Goal: Task Accomplishment & Management: Complete application form

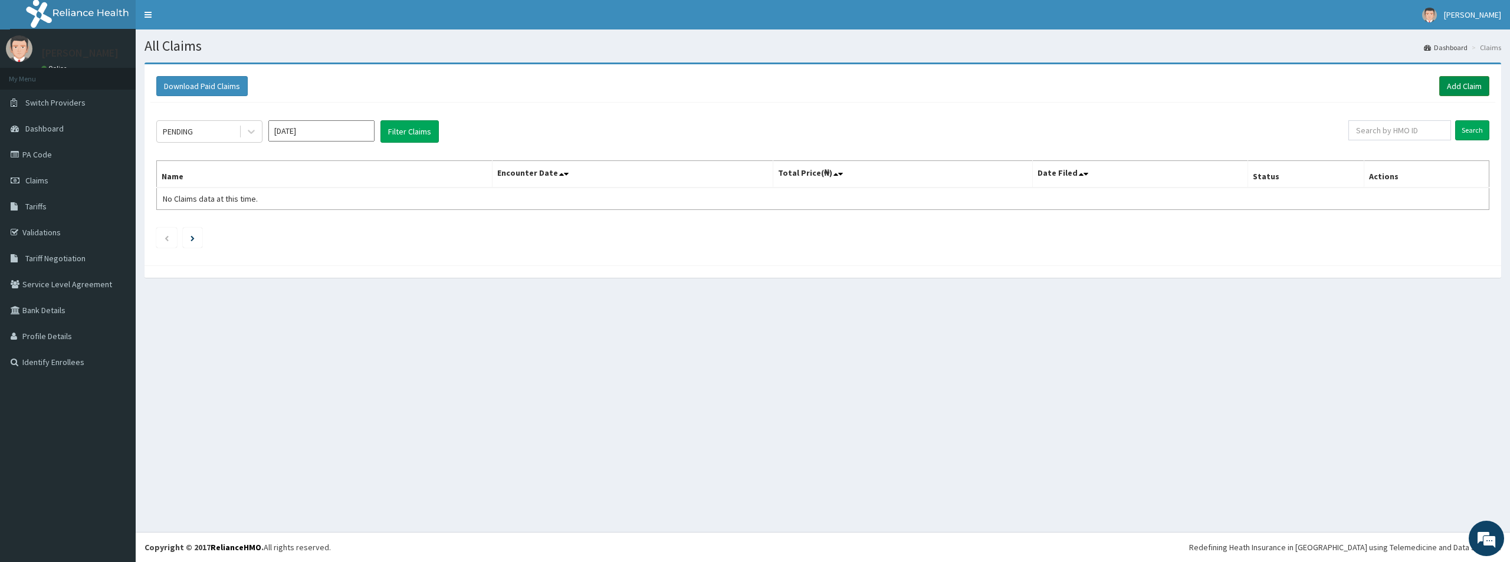
click at [1454, 80] on link "Add Claim" at bounding box center [1464, 86] width 50 height 20
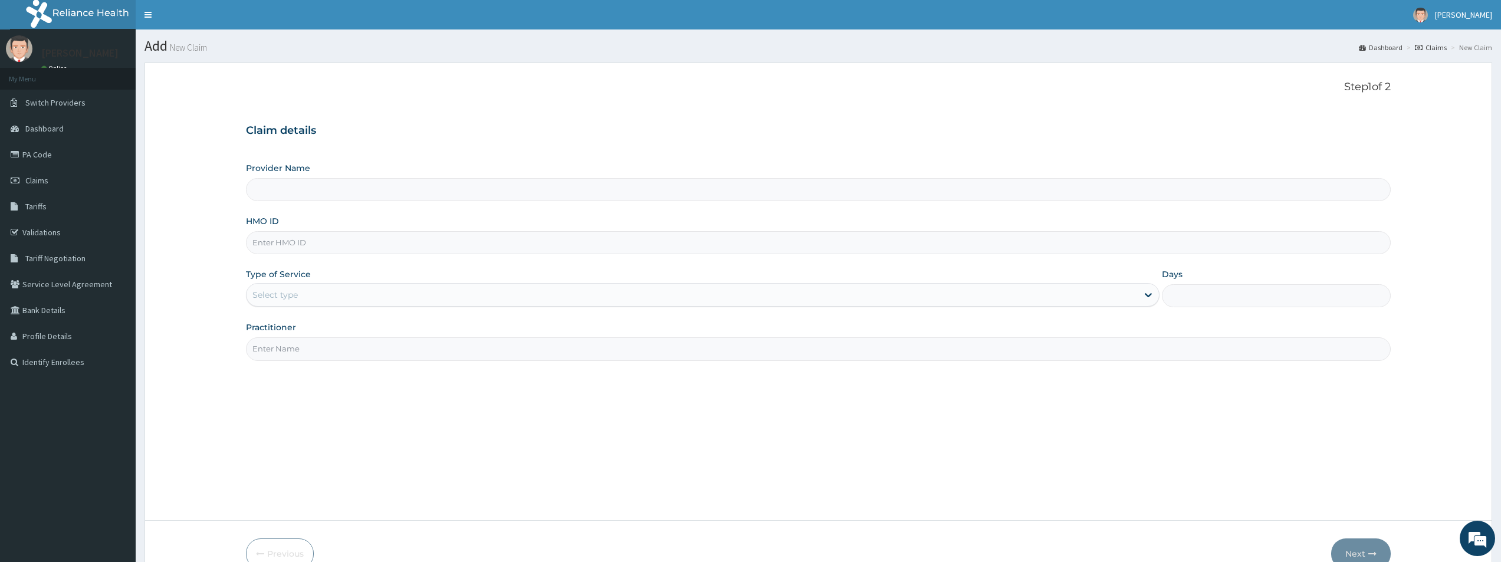
type input "Bodyline Gym- Lekki"
type input "1"
click at [313, 348] on input "Practitioner" at bounding box center [818, 348] width 1145 height 23
type input "BODYLINE"
click at [330, 244] on input "HMO ID" at bounding box center [818, 242] width 1145 height 23
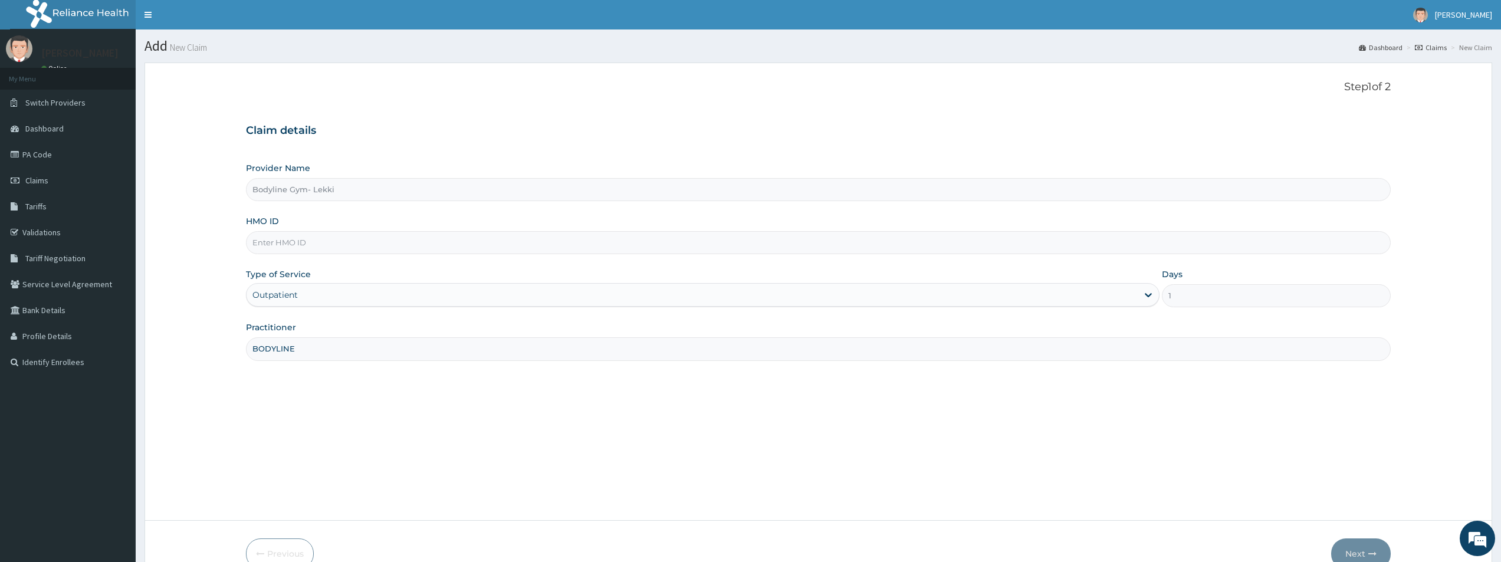
click at [368, 242] on input "HMO ID" at bounding box center [818, 242] width 1145 height 23
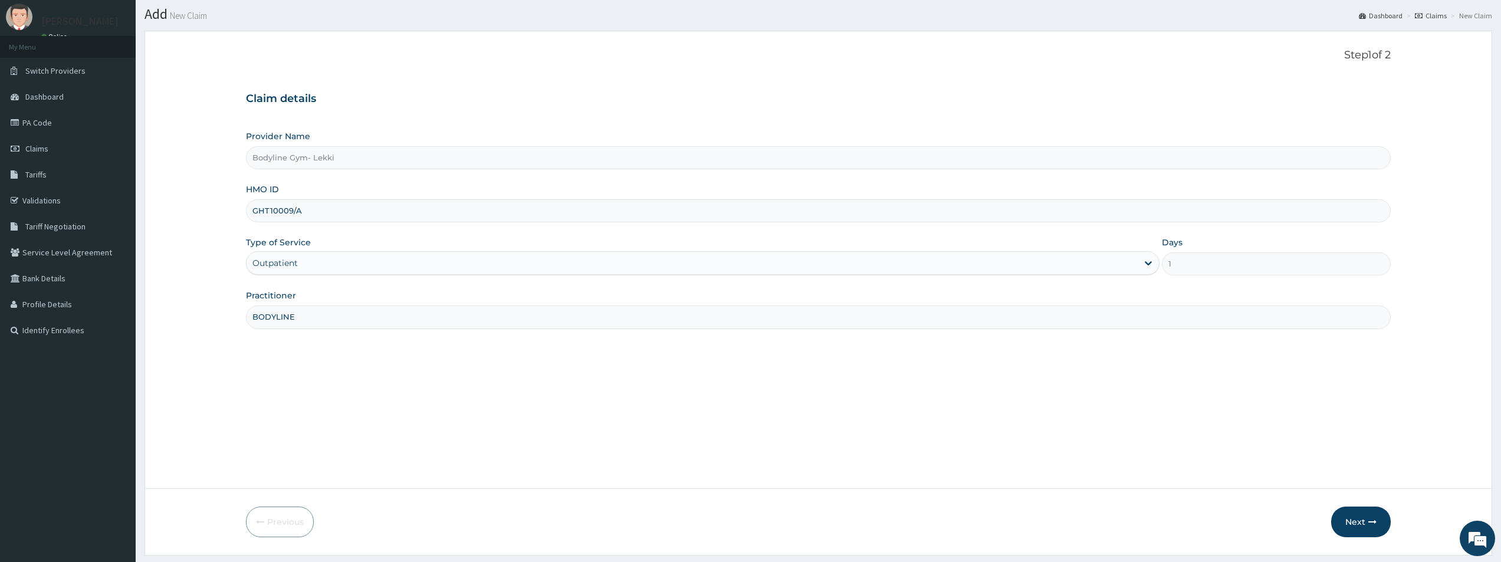
scroll to position [64, 0]
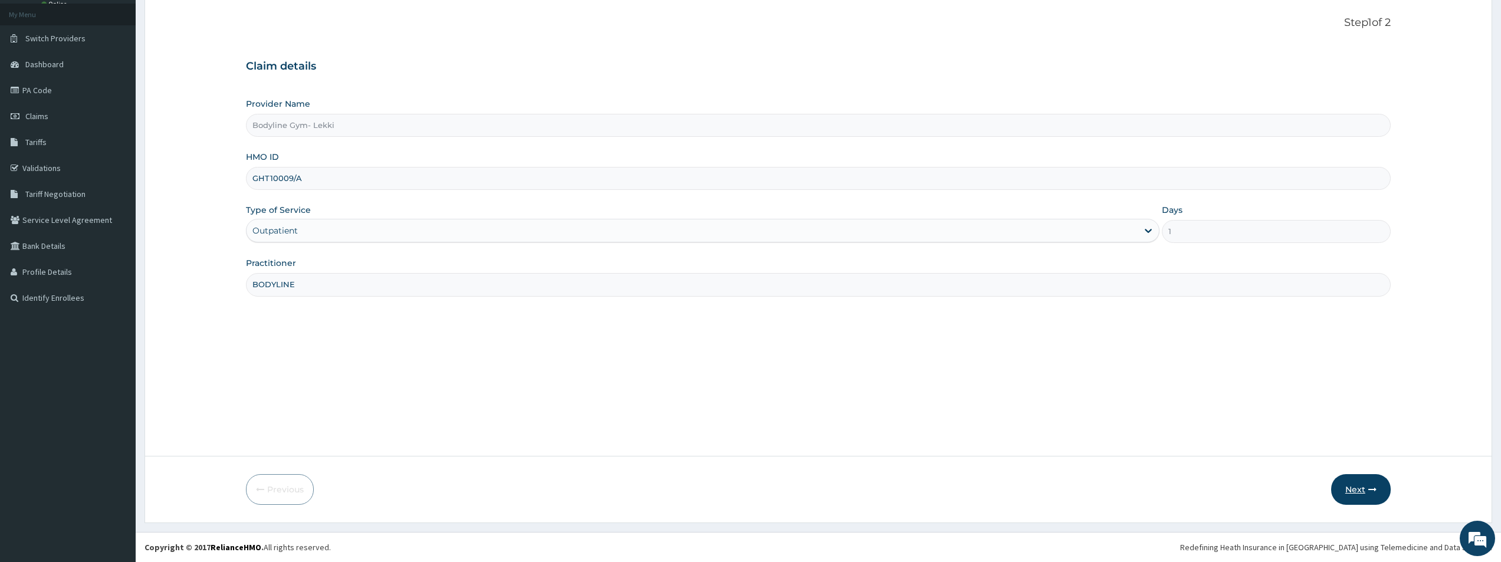
click at [1363, 491] on button "Next" at bounding box center [1361, 489] width 60 height 31
click at [268, 179] on input "GHT10009/A" at bounding box center [818, 178] width 1145 height 23
type input "GHT/10009/A"
click at [1360, 484] on button "Next" at bounding box center [1361, 489] width 60 height 31
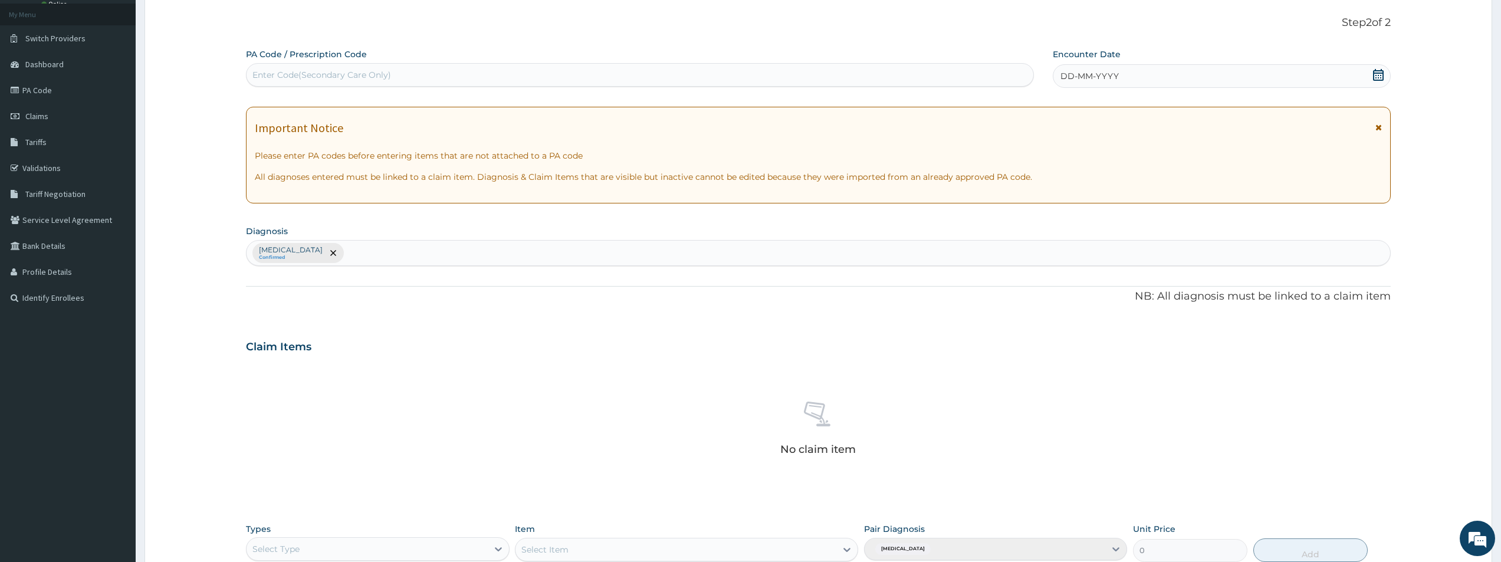
click at [1065, 77] on span "DD-MM-YYYY" at bounding box center [1089, 76] width 58 height 12
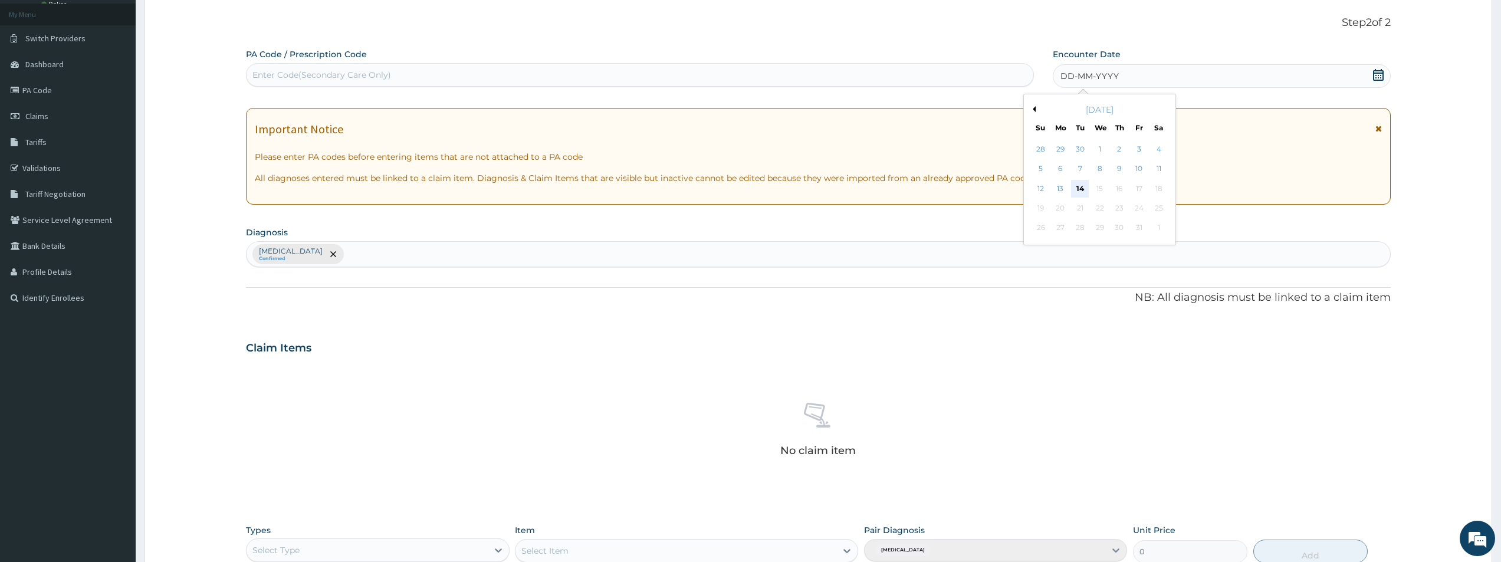
click at [1071, 181] on div "14" at bounding box center [1080, 189] width 18 height 18
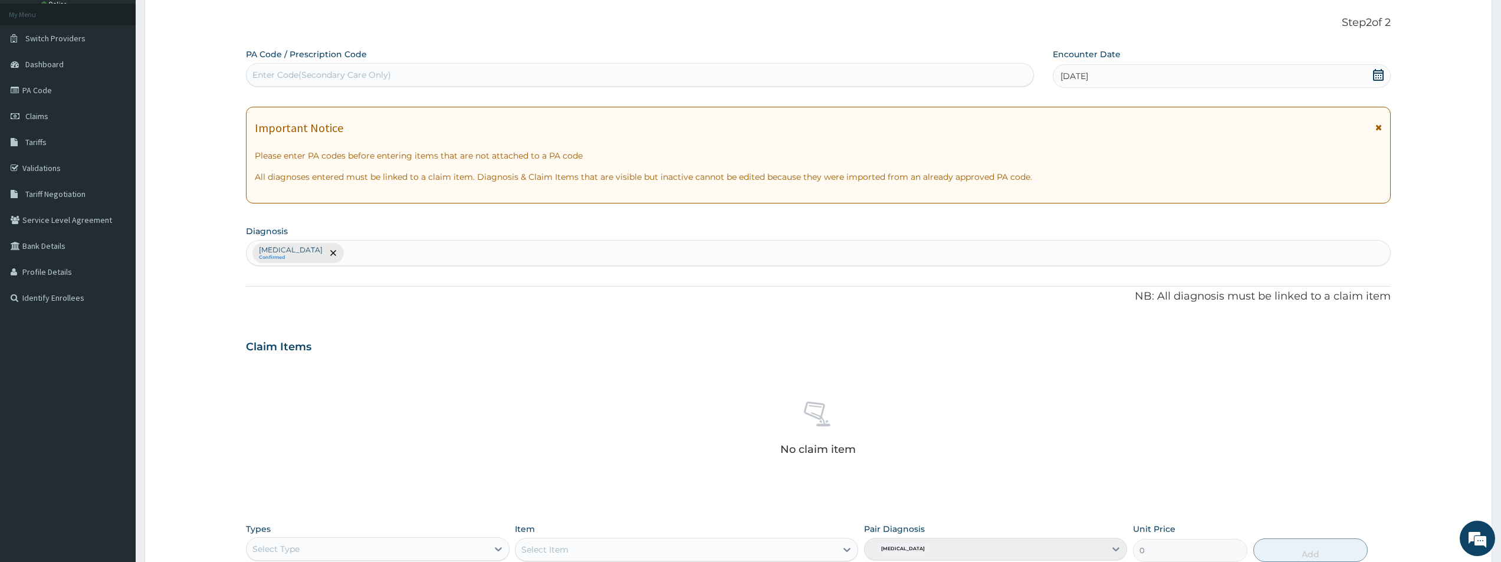
click at [453, 64] on div "Enter Code(Secondary Care Only)" at bounding box center [640, 75] width 788 height 24
type input "PA/BBC150"
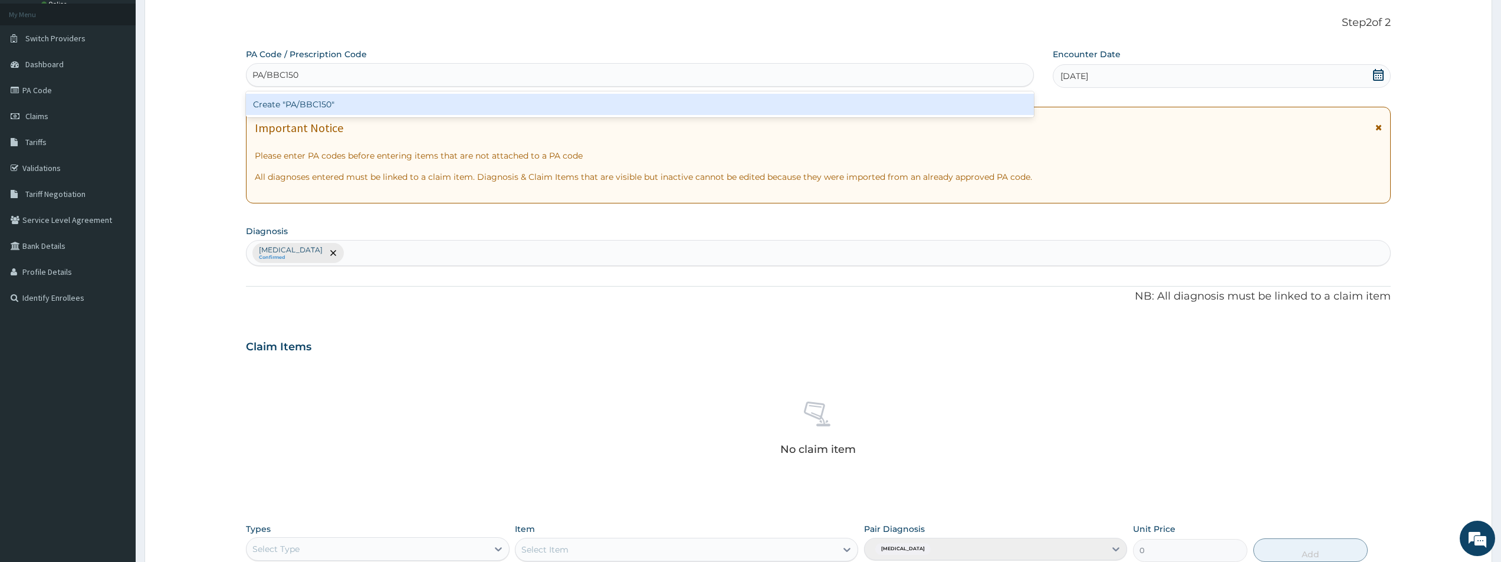
click at [371, 108] on div "Create "PA/BBC150"" at bounding box center [640, 104] width 788 height 21
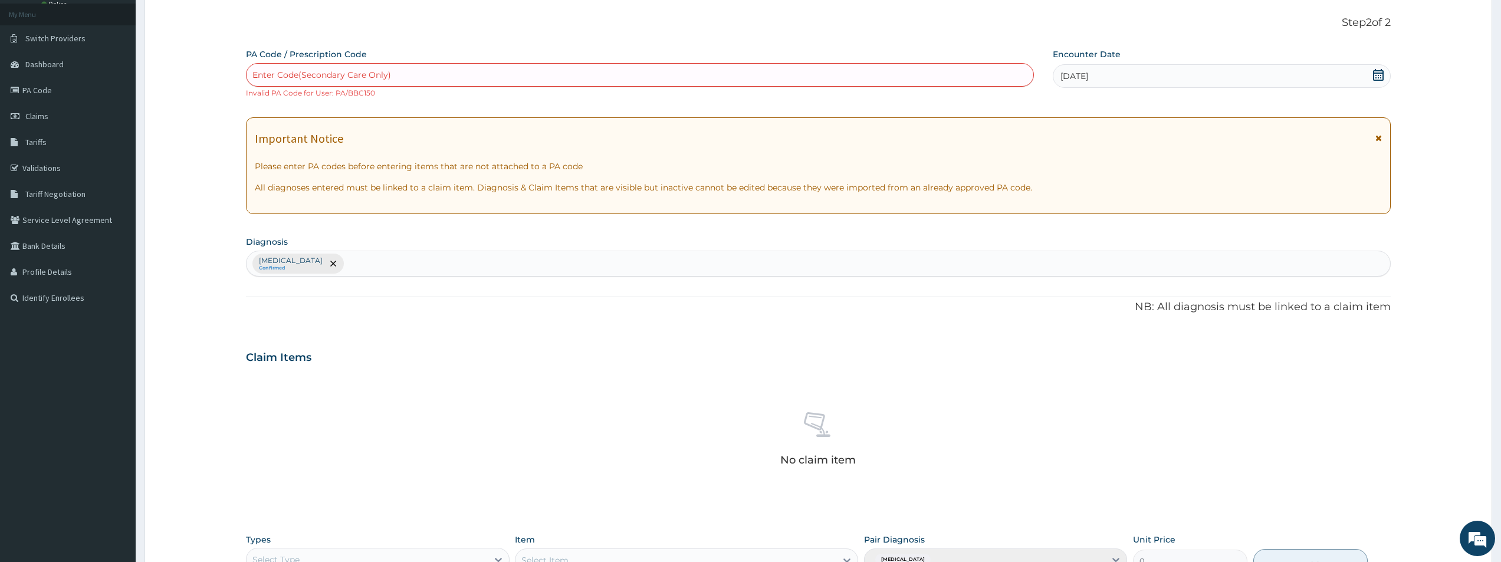
click at [378, 67] on div "Enter Code(Secondary Care Only)" at bounding box center [639, 74] width 787 height 19
type input "PA/BBC150"
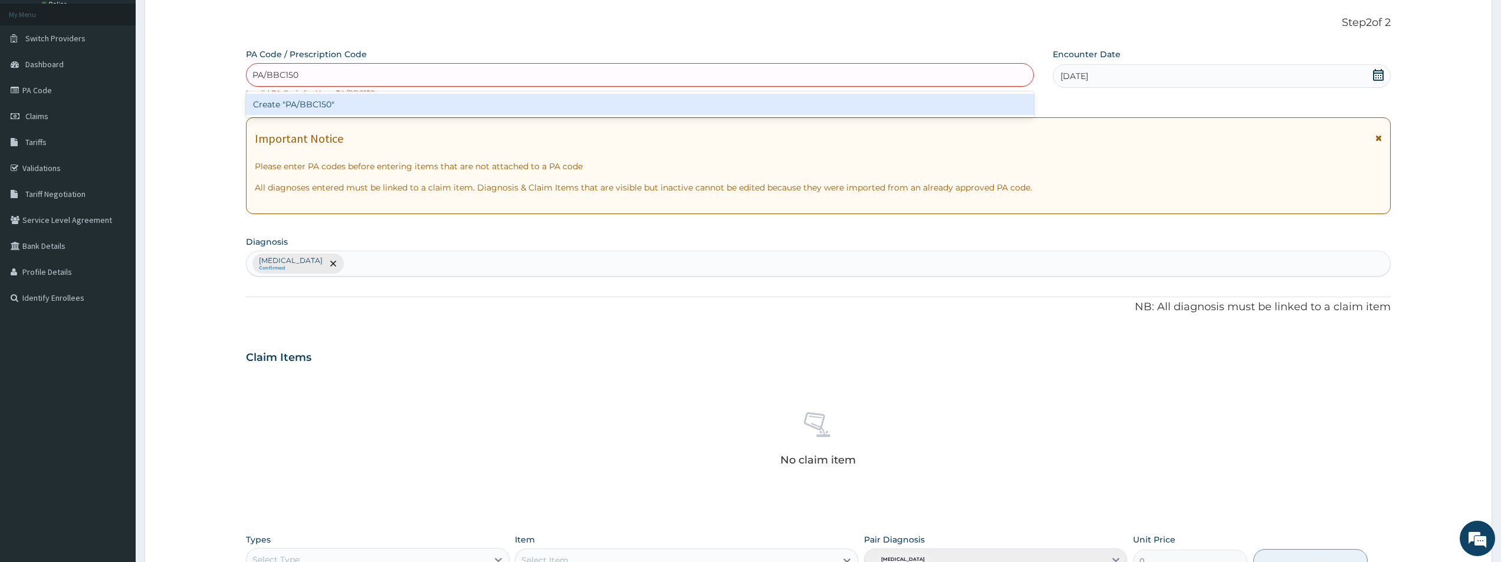
click at [349, 100] on div "Create "PA/BBC150"" at bounding box center [640, 104] width 788 height 21
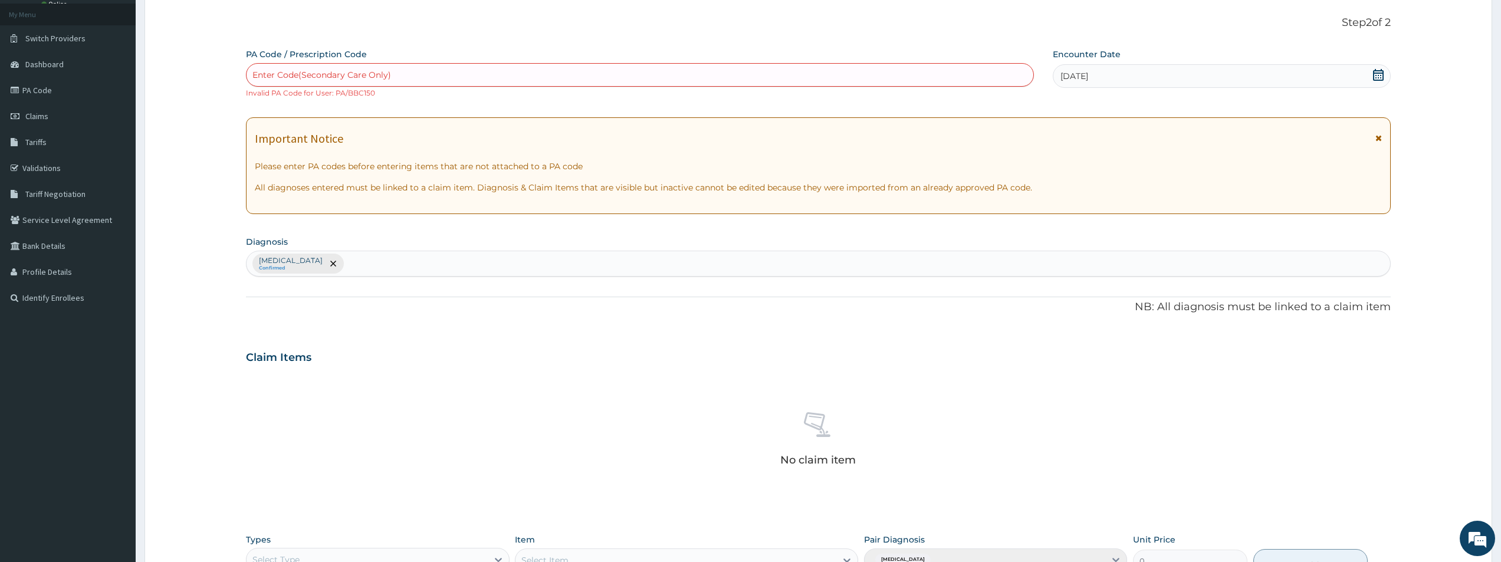
click at [301, 68] on div "Enter Code(Secondary Care Only)" at bounding box center [639, 74] width 787 height 19
type input "PA/BBC1S0"
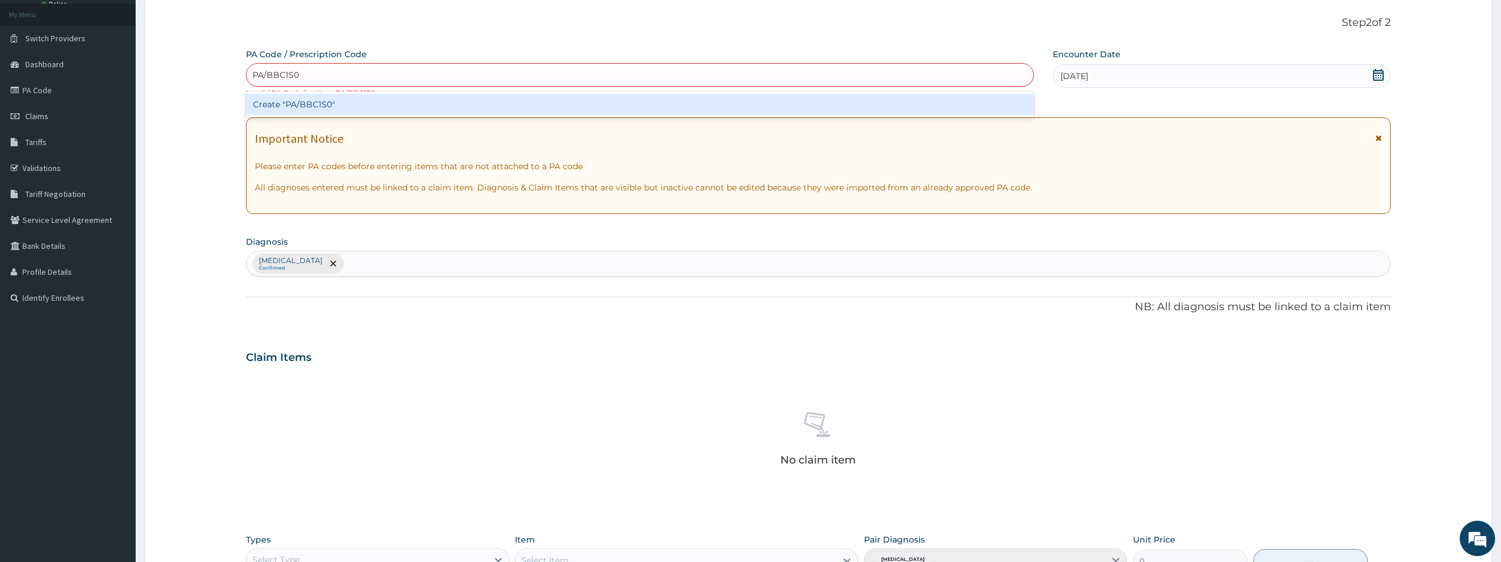
click at [308, 106] on div "Create "PA/BBC1S0"" at bounding box center [640, 104] width 788 height 21
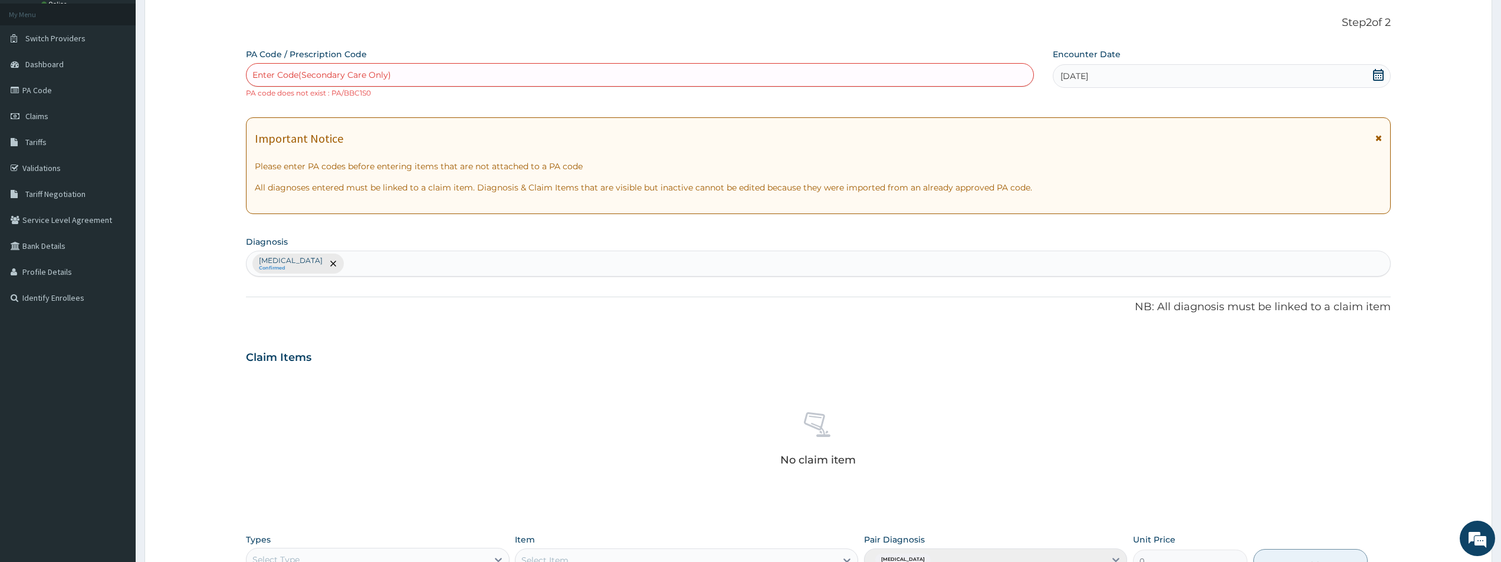
click at [319, 75] on div "Enter Code(Secondary Care Only)" at bounding box center [321, 75] width 139 height 12
type input "PA/BBC150"
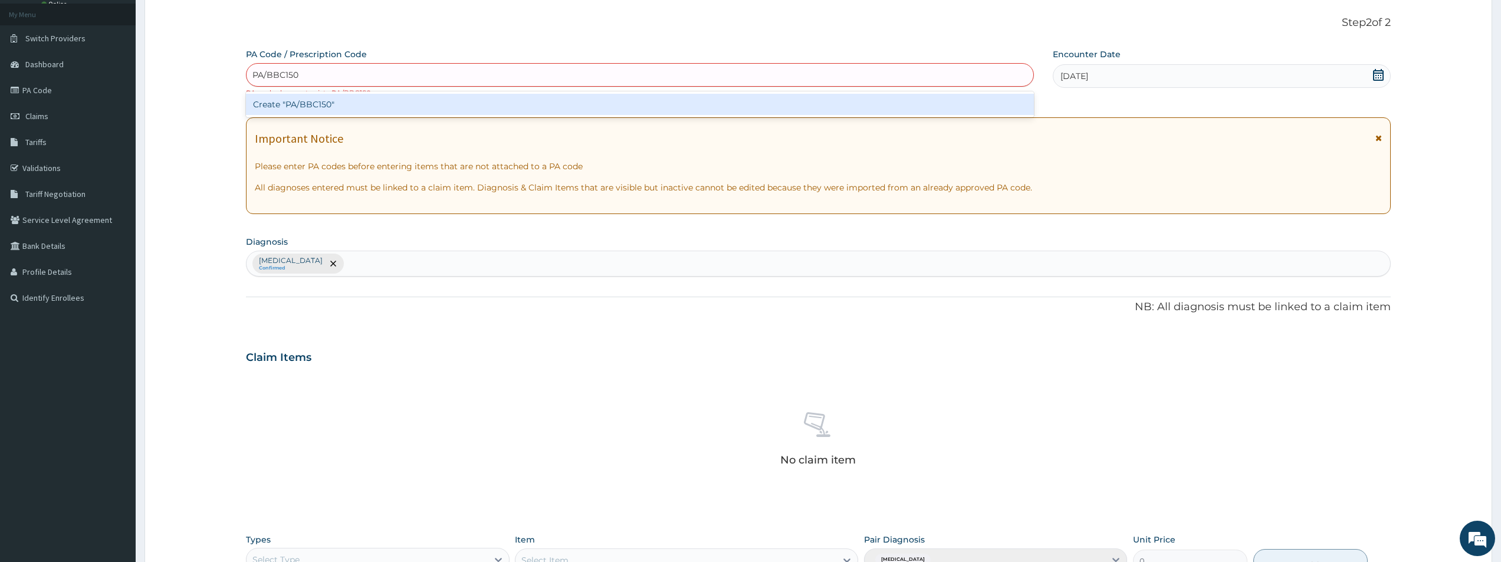
click at [289, 100] on div "Create "PA/BBC150"" at bounding box center [640, 104] width 788 height 21
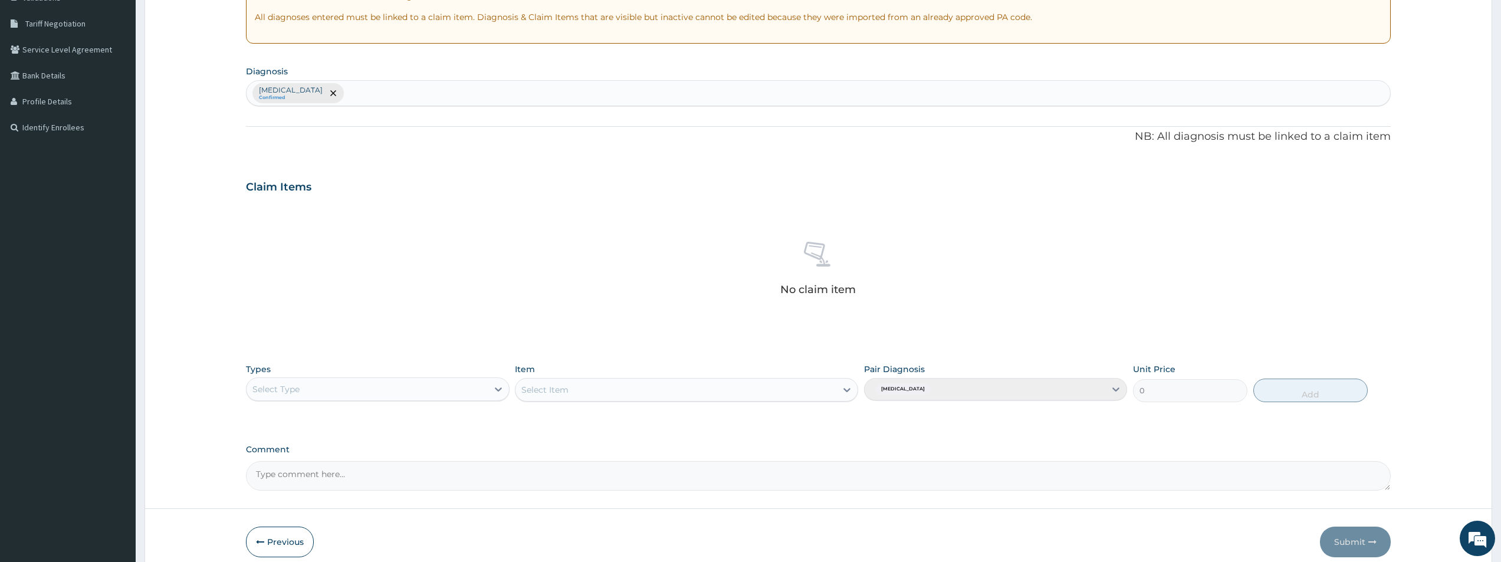
scroll to position [287, 0]
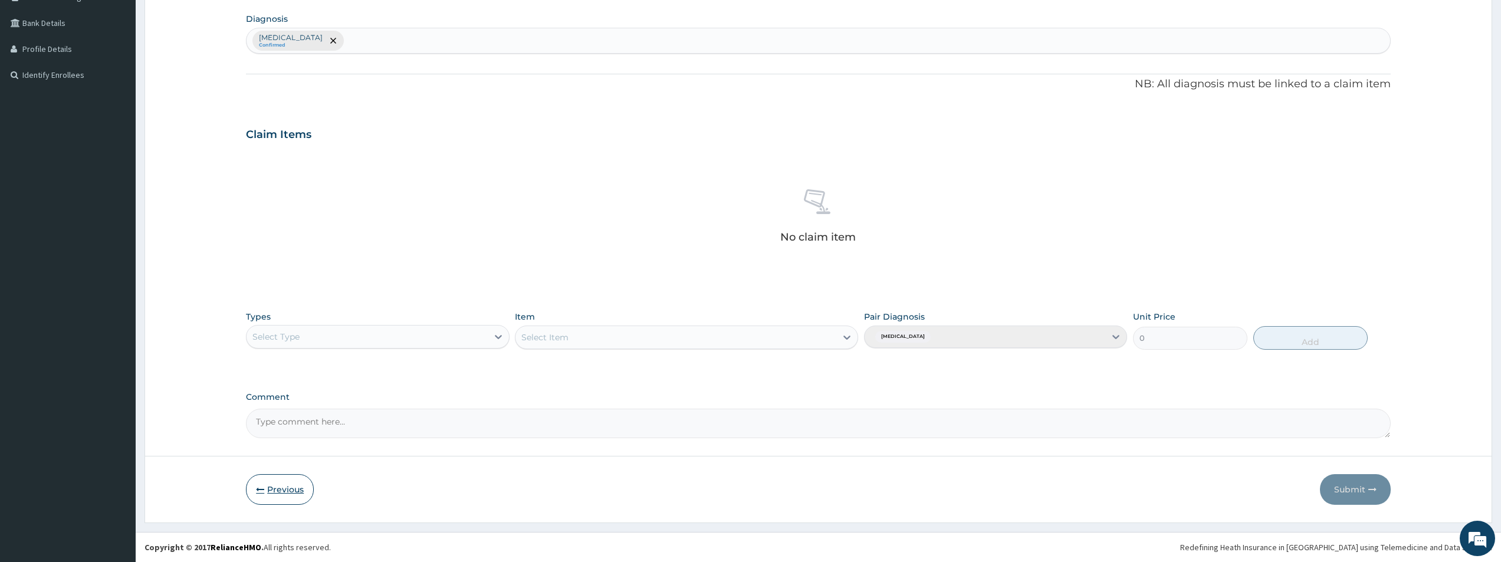
click at [278, 494] on button "Previous" at bounding box center [280, 489] width 68 height 31
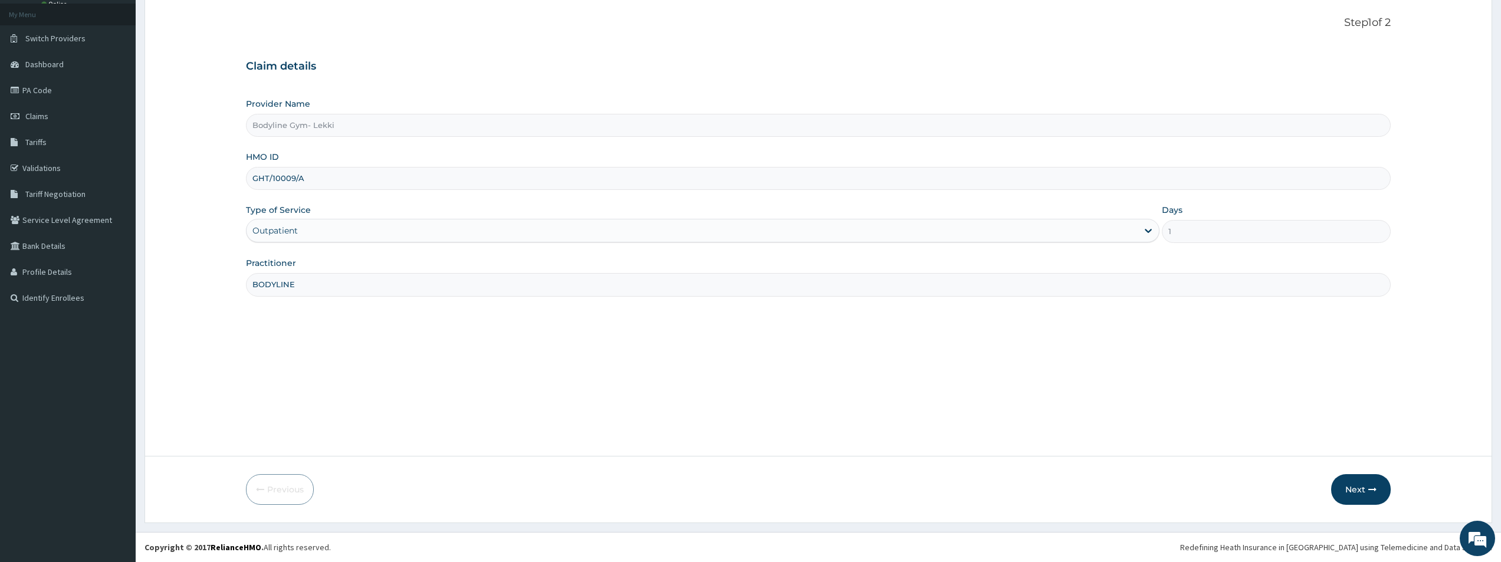
click at [295, 176] on input "GHT/10009/A" at bounding box center [818, 178] width 1145 height 23
type input "GHT/10007/A"
click at [1368, 492] on icon "button" at bounding box center [1372, 489] width 8 height 8
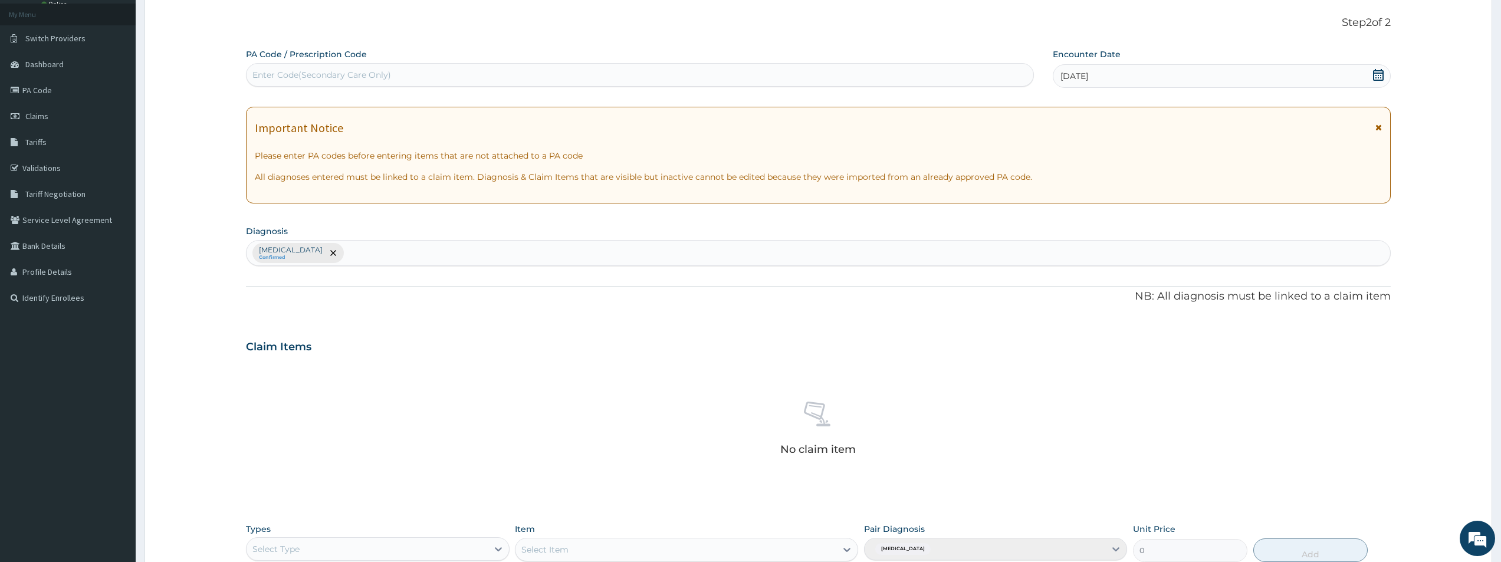
click at [306, 70] on div "Enter Code(Secondary Care Only)" at bounding box center [321, 75] width 139 height 12
type input "PA/BBC150"
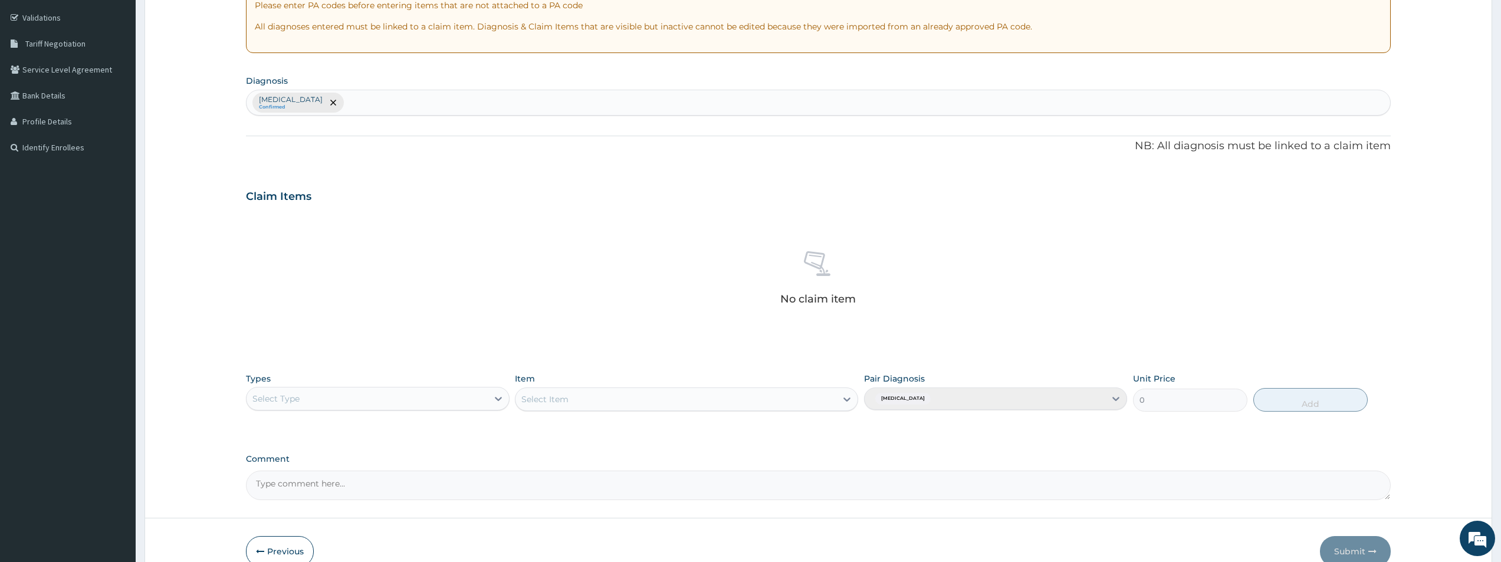
scroll to position [241, 0]
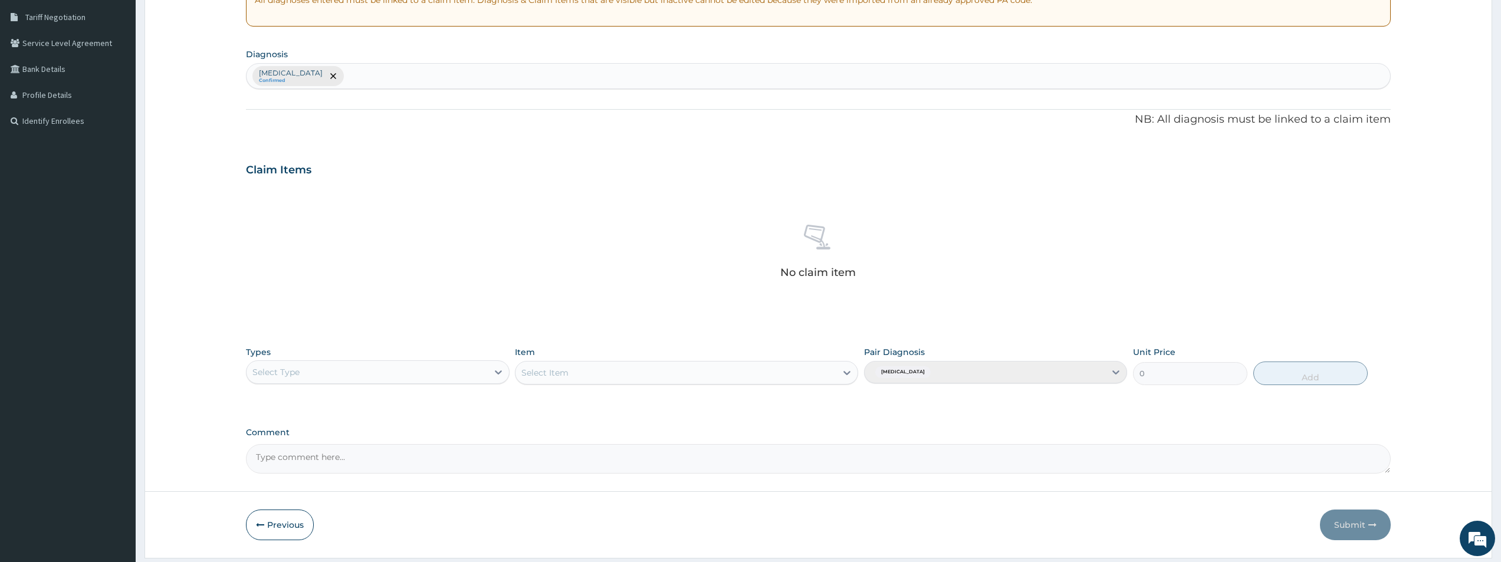
click at [427, 371] on div "Select Type" at bounding box center [366, 372] width 241 height 19
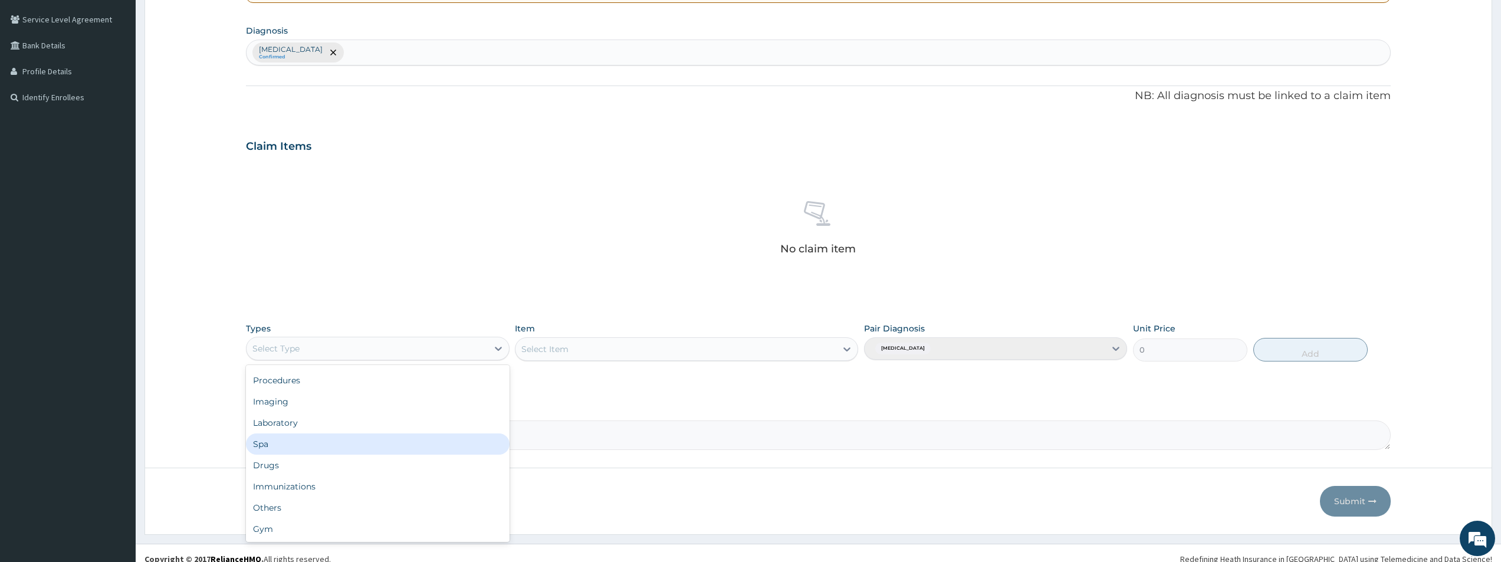
scroll to position [277, 0]
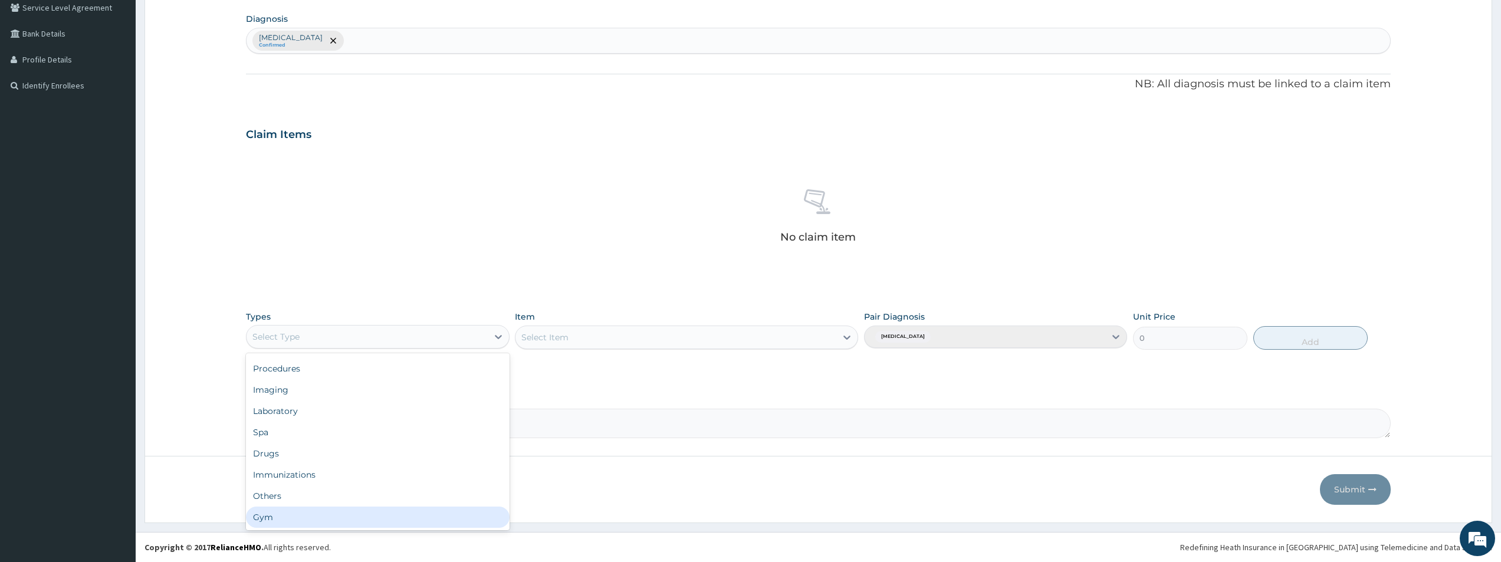
drag, startPoint x: 400, startPoint y: 512, endPoint x: 474, endPoint y: 449, distance: 97.1
click at [403, 512] on div "Gym" at bounding box center [377, 517] width 263 height 21
click at [810, 332] on div "Select Item" at bounding box center [686, 337] width 343 height 24
click at [817, 337] on div "Select Item" at bounding box center [675, 337] width 321 height 19
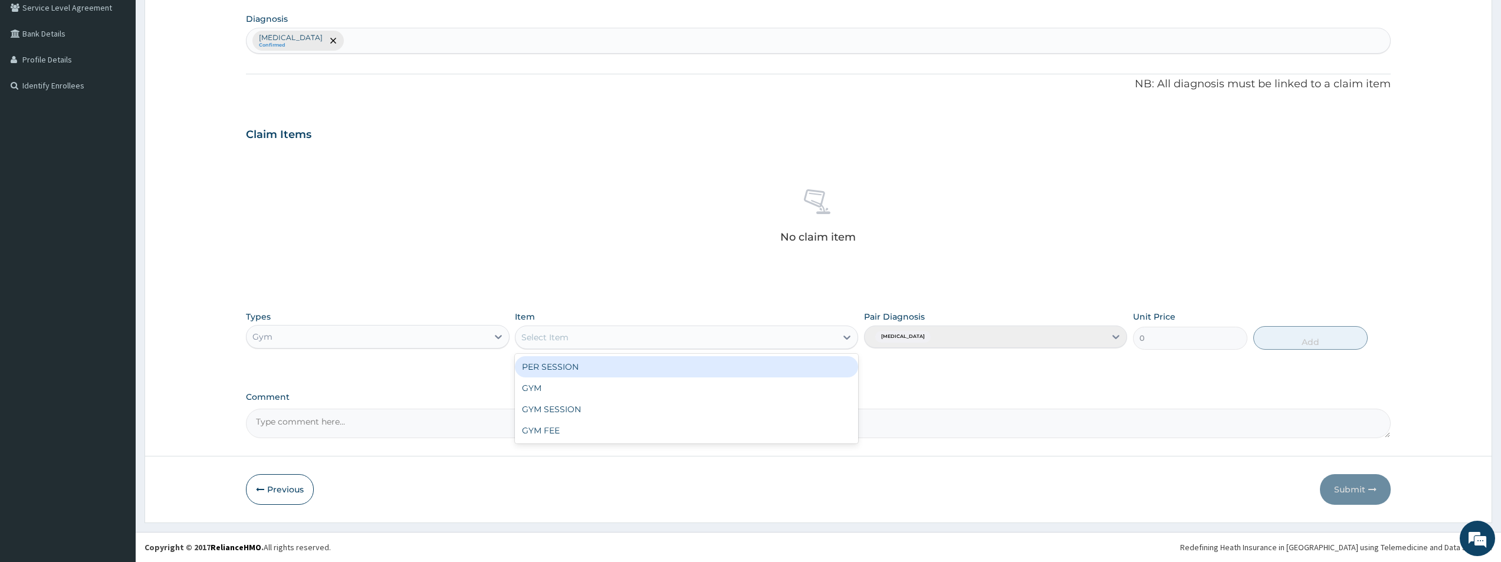
drag, startPoint x: 808, startPoint y: 364, endPoint x: 870, endPoint y: 356, distance: 63.0
click at [811, 363] on div "PER SESSION" at bounding box center [686, 366] width 343 height 21
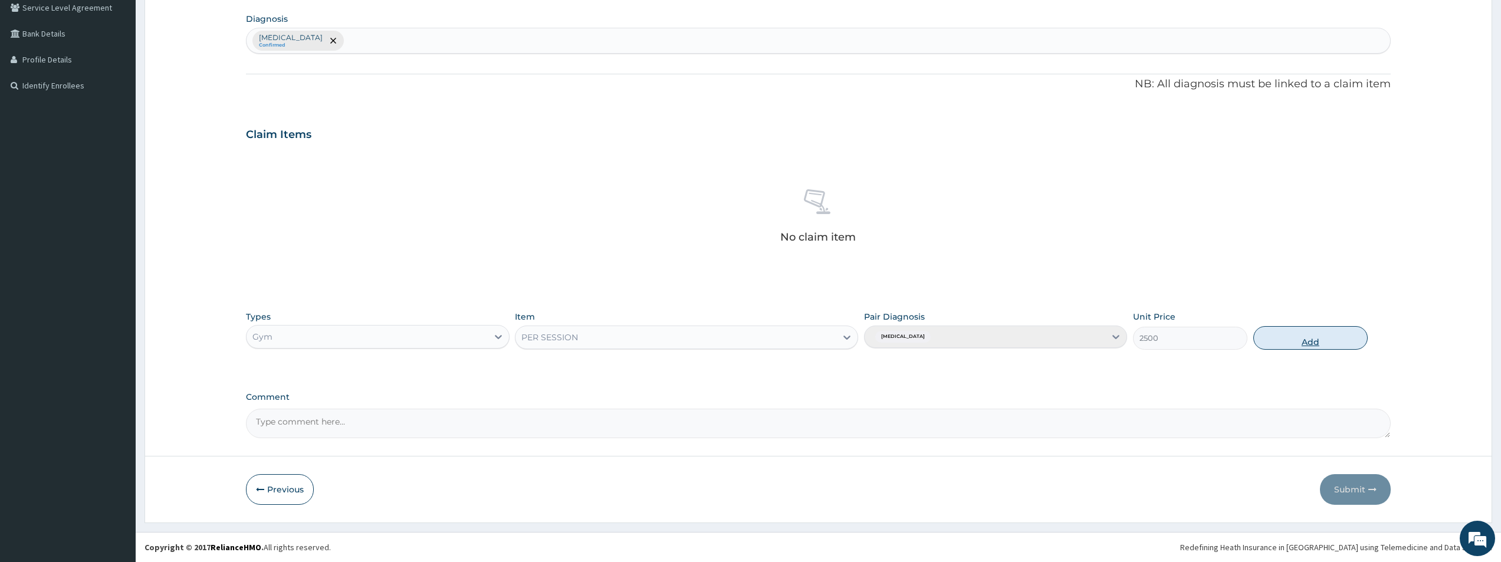
click at [1311, 337] on button "Add" at bounding box center [1310, 338] width 114 height 24
type input "0"
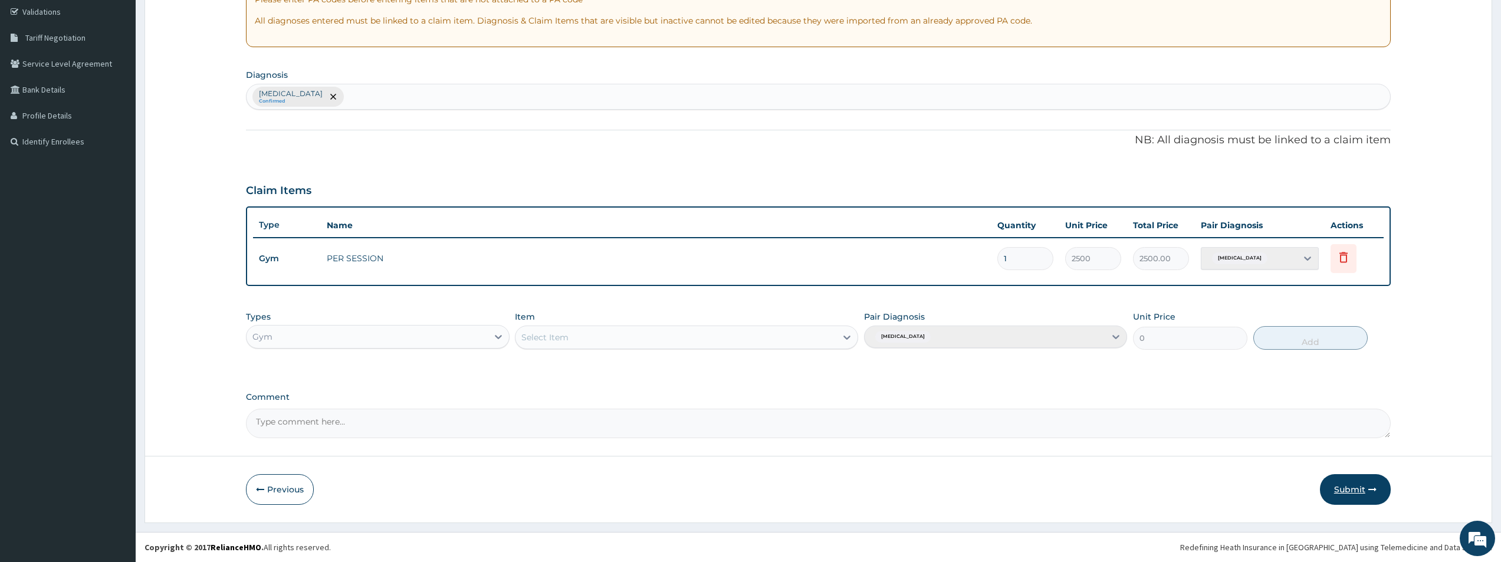
click at [1361, 486] on button "Submit" at bounding box center [1355, 489] width 71 height 31
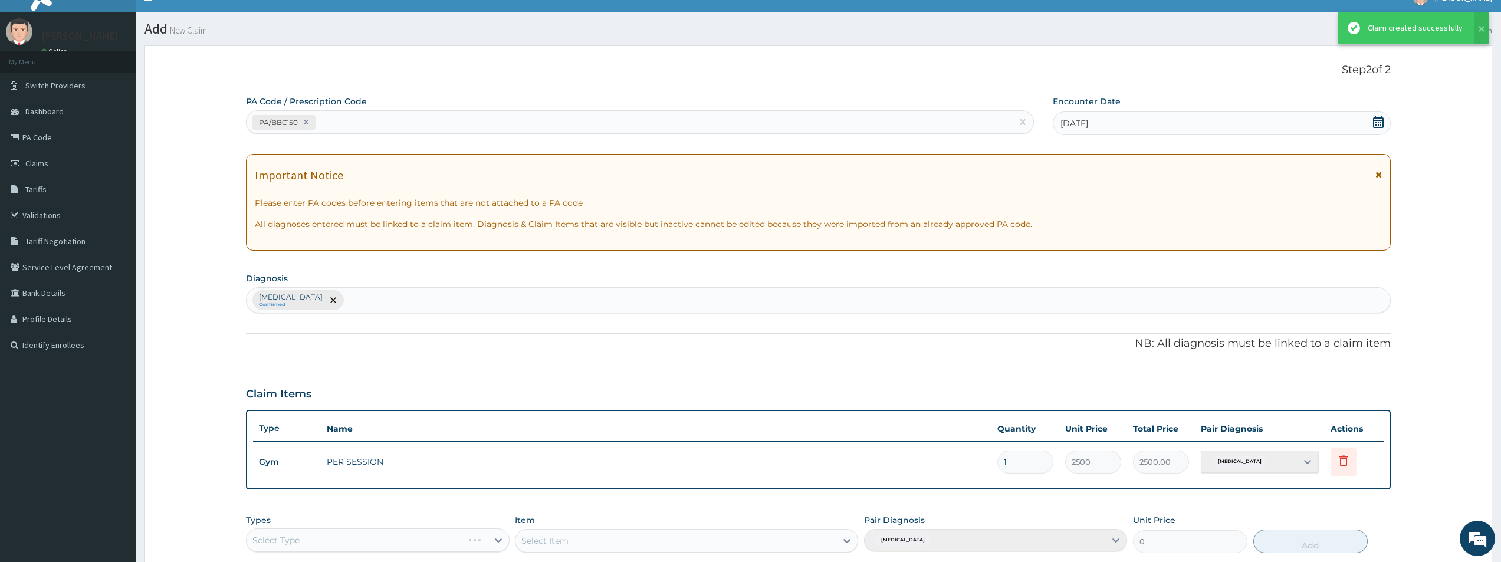
scroll to position [221, 0]
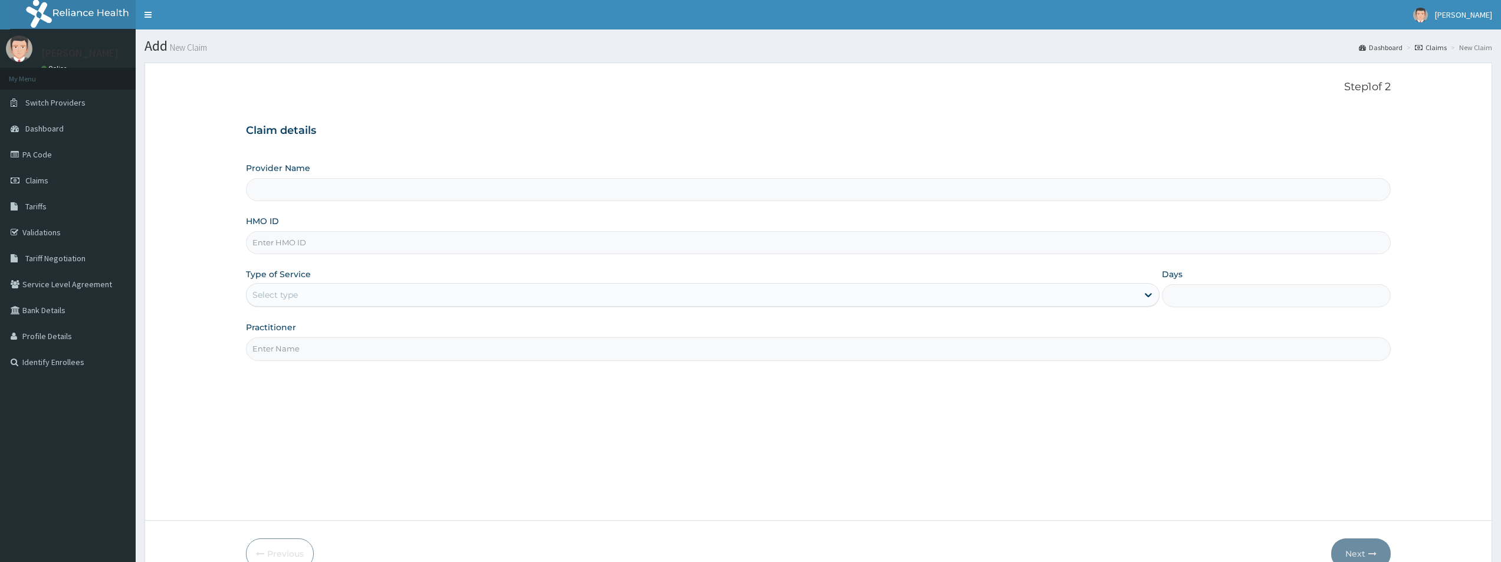
click at [271, 248] on input "HMO ID" at bounding box center [818, 242] width 1145 height 23
type input "Bodyline Gym- Lekki"
type input "1"
type input "GHT/10009/A"
click at [294, 355] on input "Practitioner" at bounding box center [818, 348] width 1145 height 23
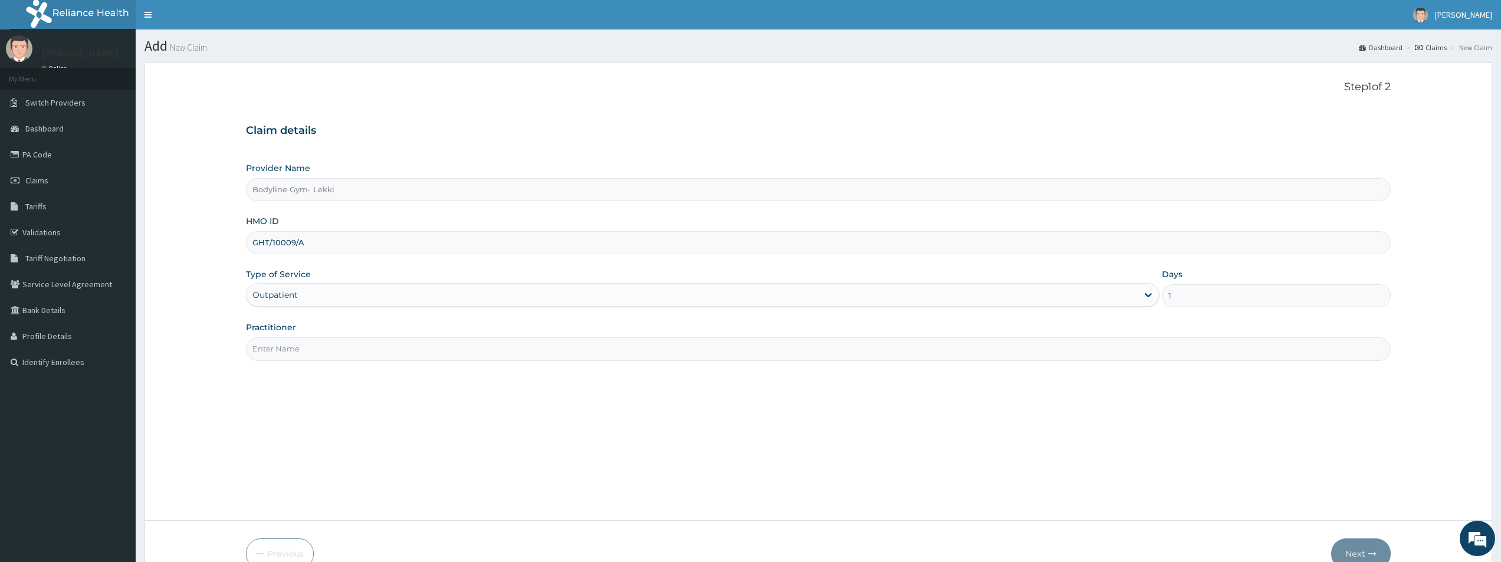
type input "BODYLINE"
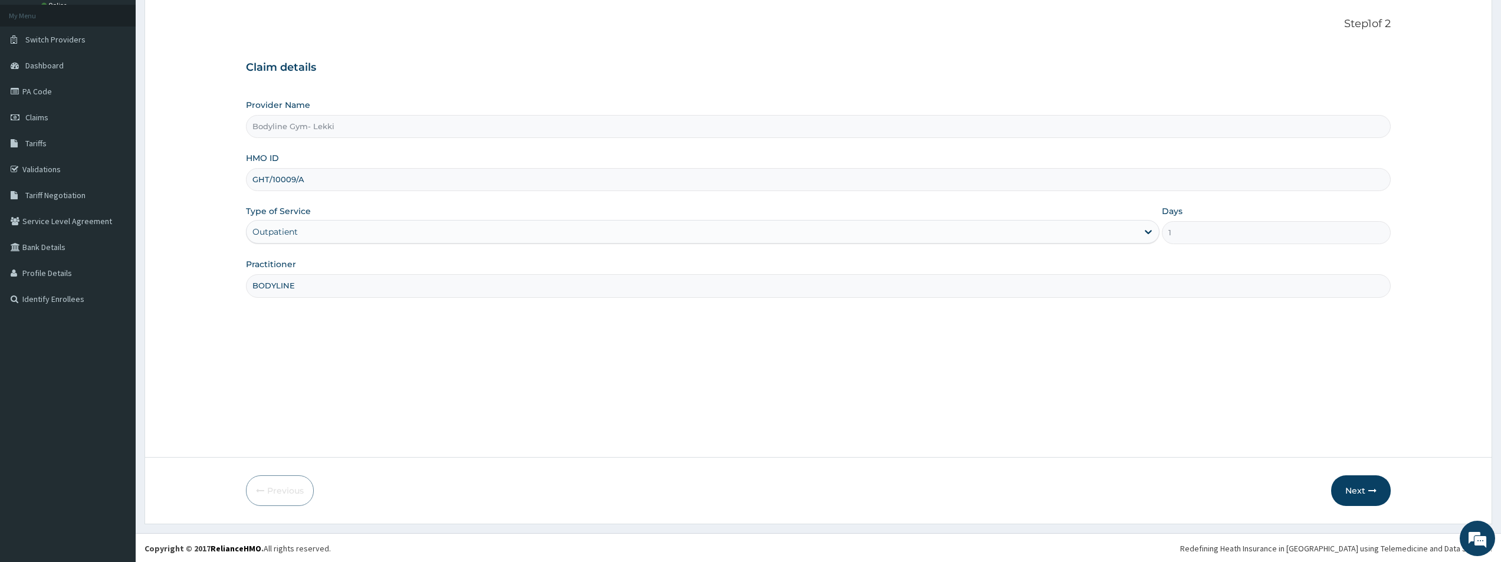
scroll to position [64, 0]
click at [1352, 492] on button "Next" at bounding box center [1361, 489] width 60 height 31
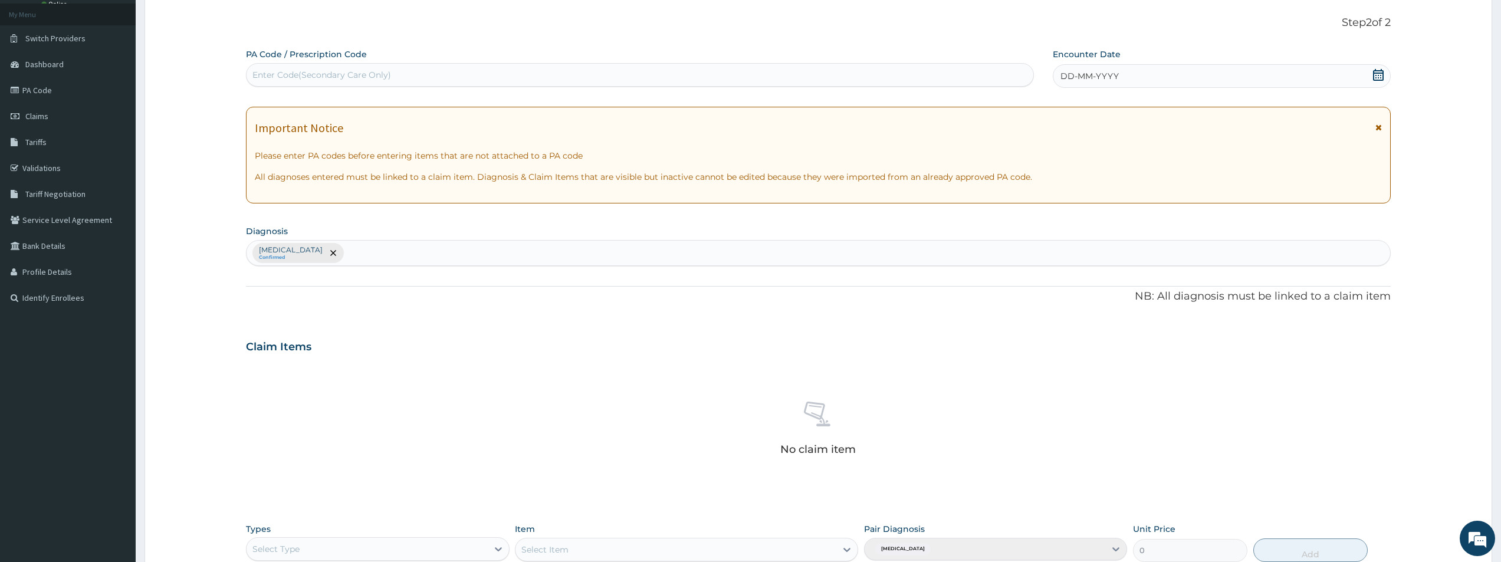
click at [1067, 77] on span "DD-MM-YYYY" at bounding box center [1089, 76] width 58 height 12
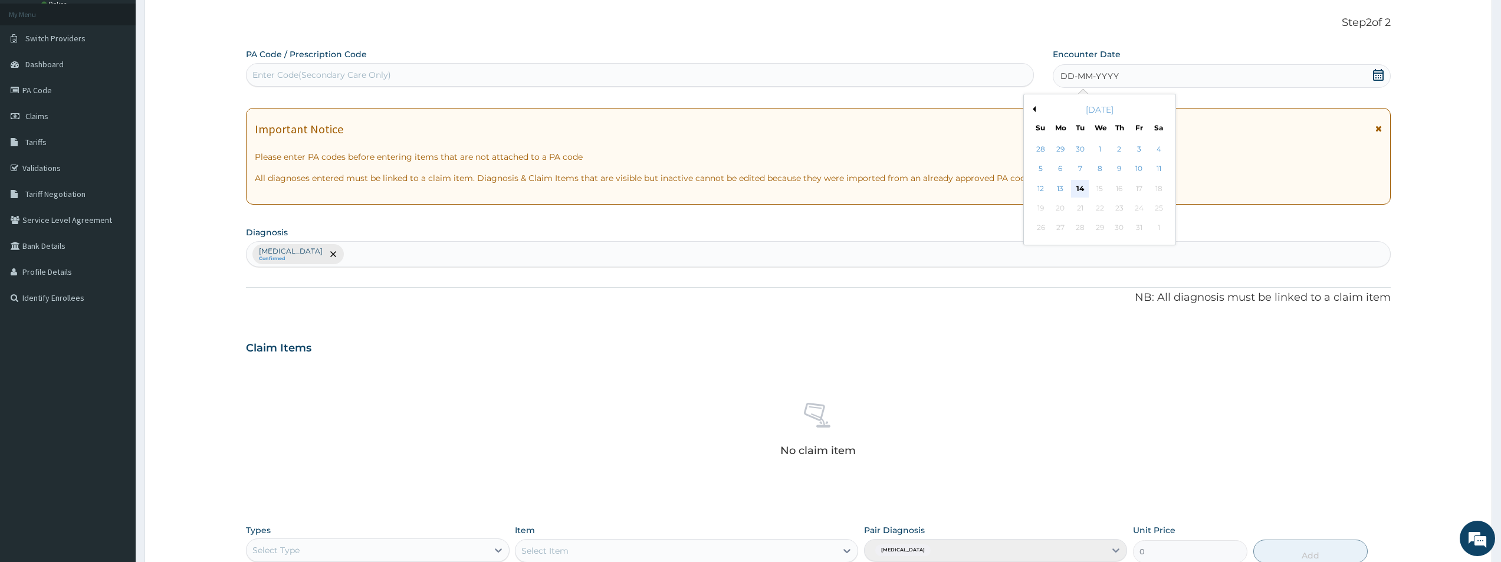
click at [1077, 186] on div "14" at bounding box center [1080, 189] width 18 height 18
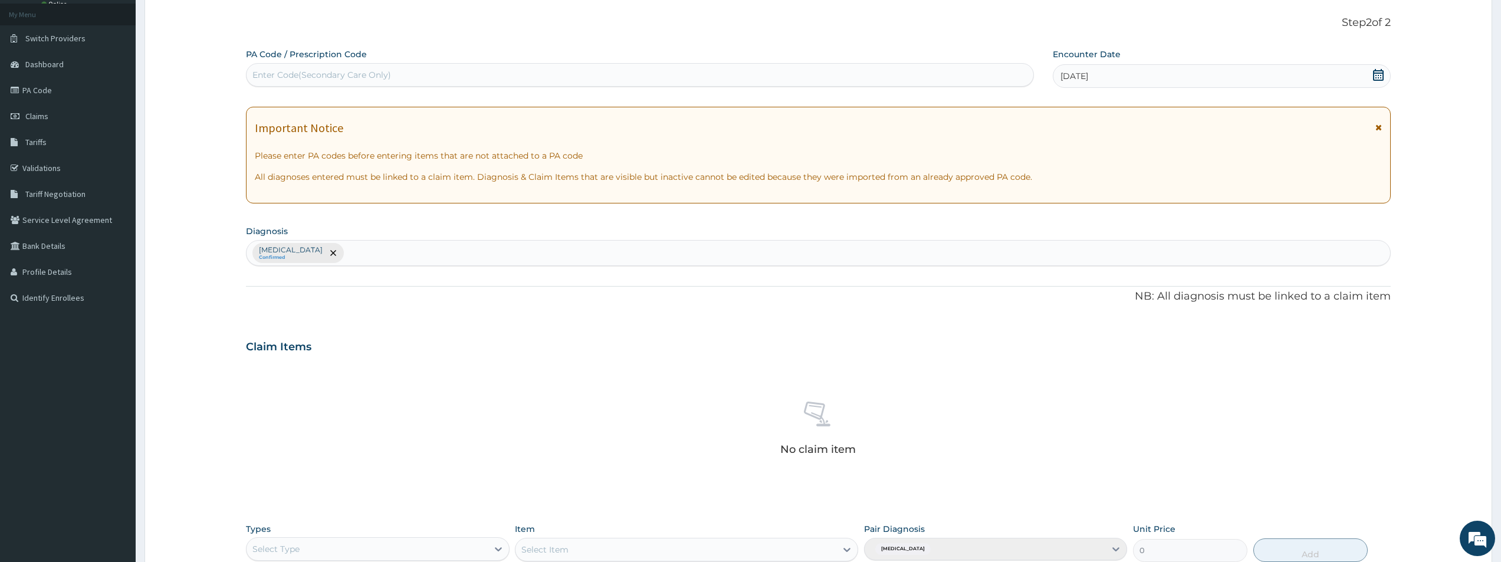
click at [302, 65] on div "Enter Code(Secondary Care Only)" at bounding box center [639, 74] width 787 height 19
type input "PA/13F8A7"
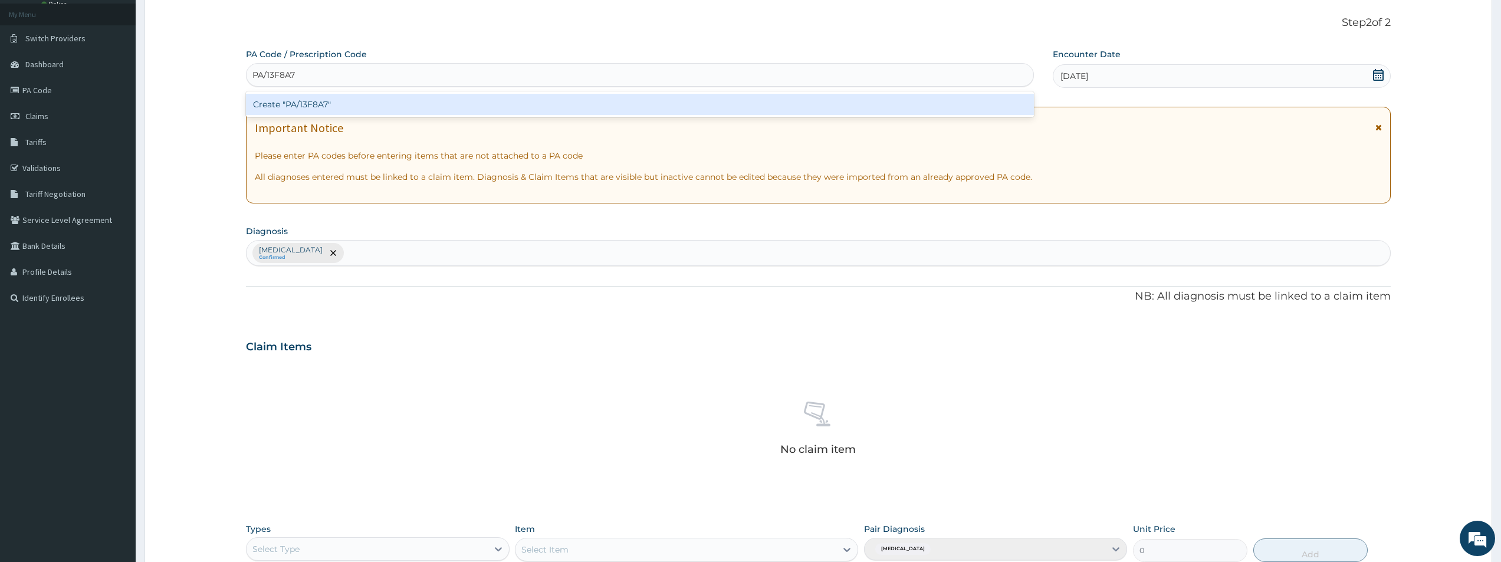
click at [328, 98] on div "Create "PA/13F8A7"" at bounding box center [640, 104] width 788 height 21
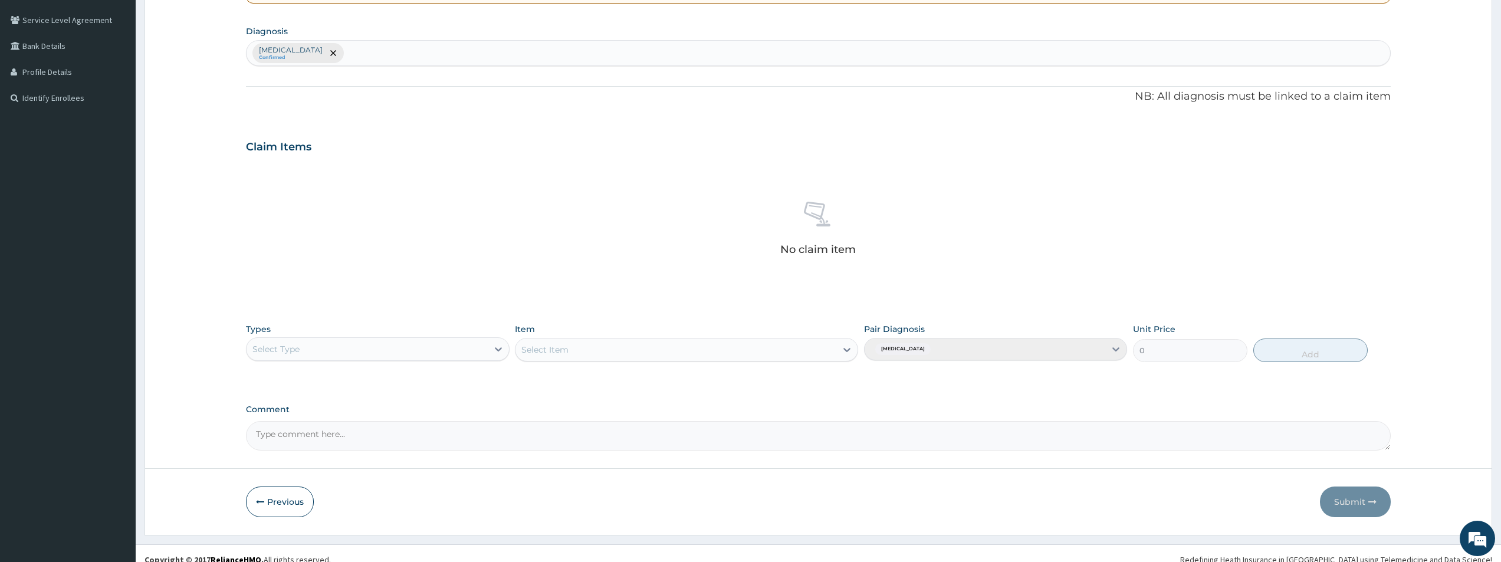
scroll to position [277, 0]
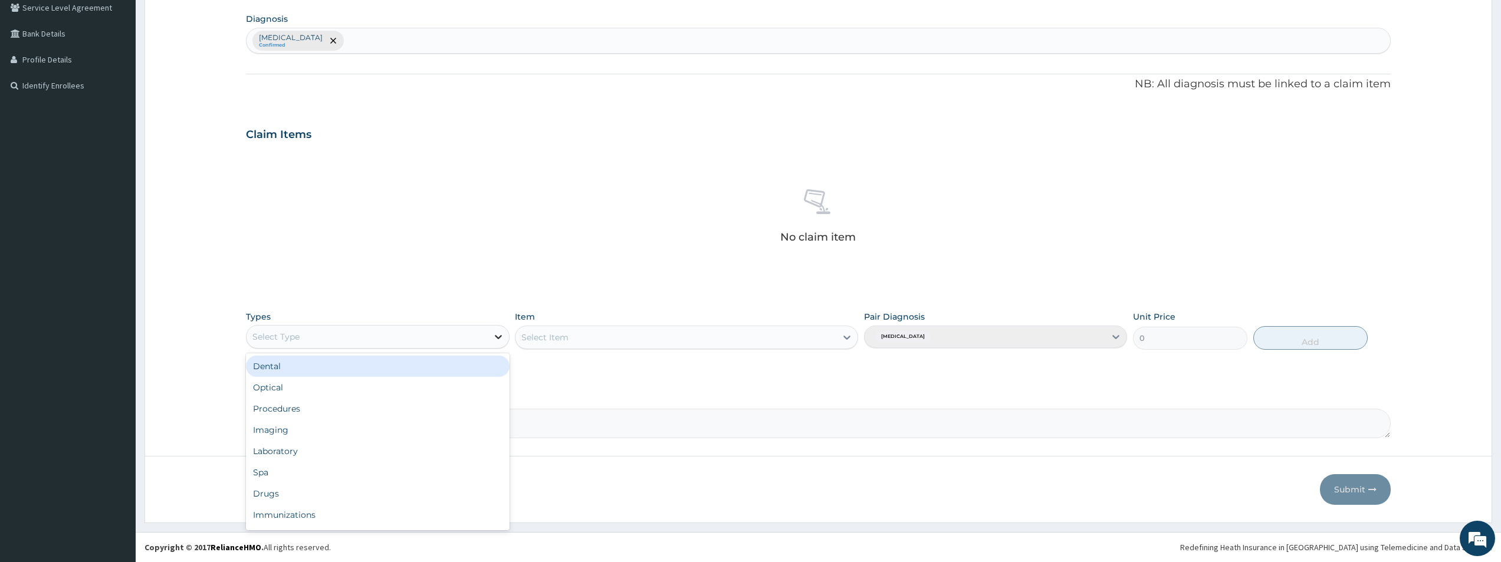
click at [488, 339] on div at bounding box center [498, 336] width 21 height 21
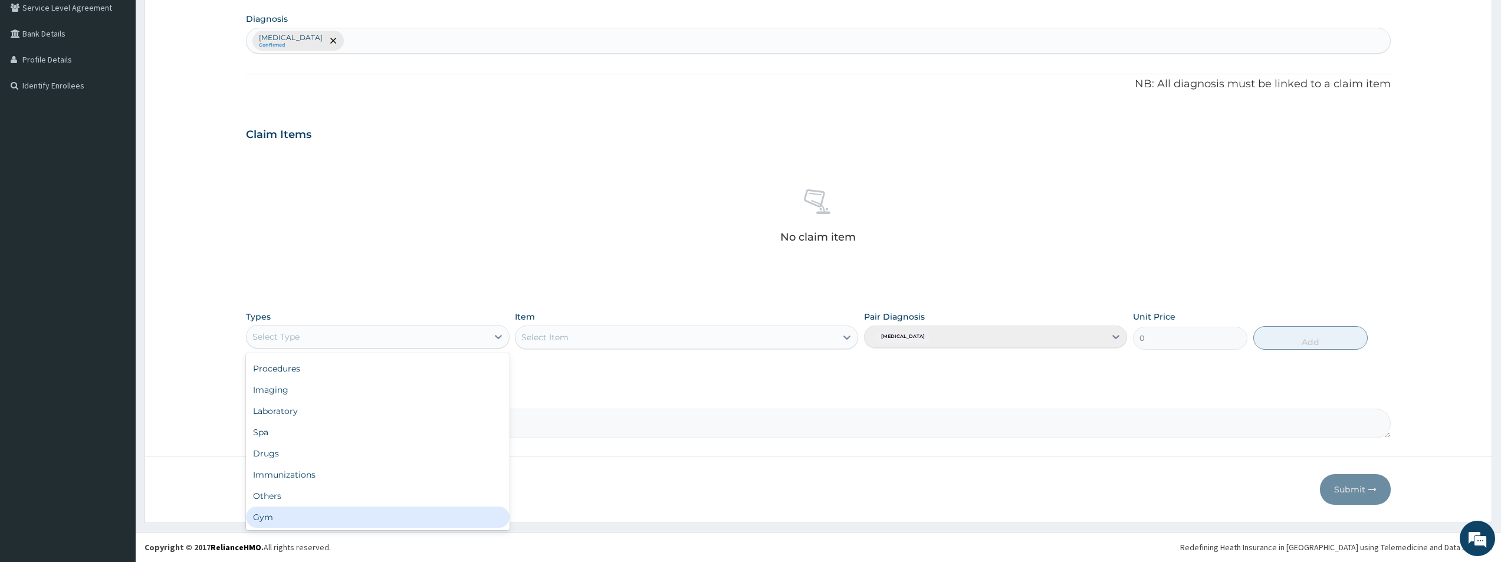
drag, startPoint x: 456, startPoint y: 522, endPoint x: 517, endPoint y: 438, distance: 104.4
click at [458, 519] on div "Gym" at bounding box center [377, 517] width 263 height 21
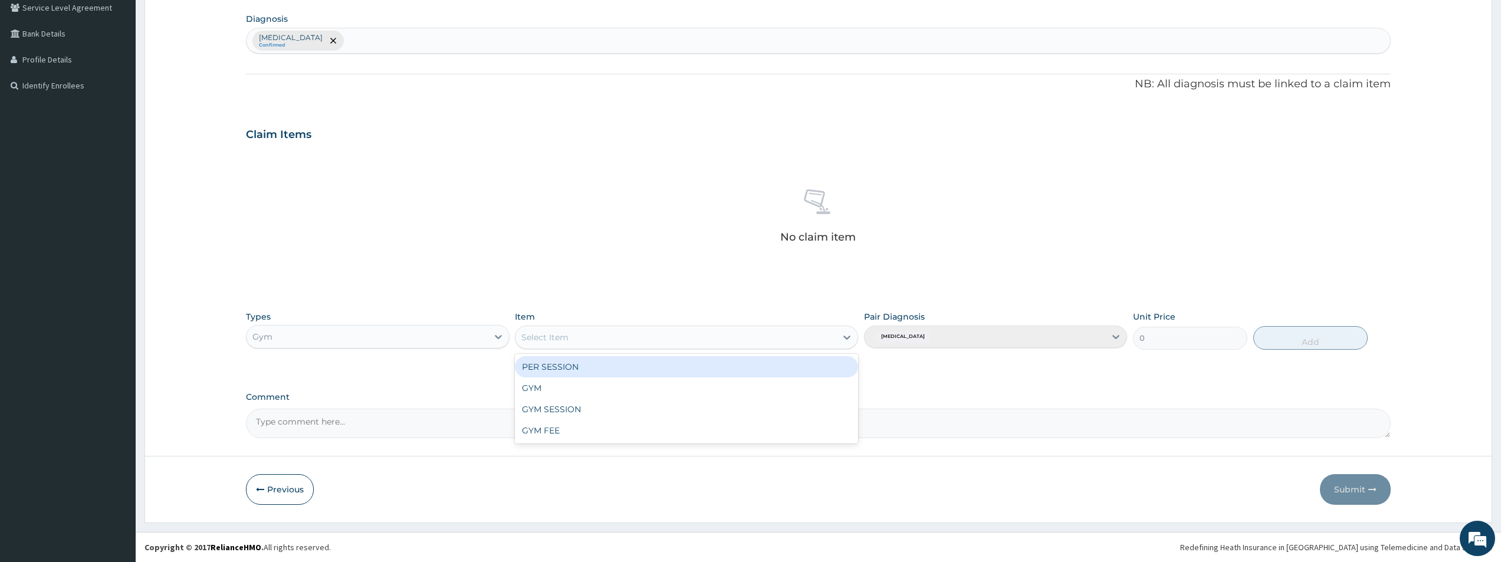
click at [801, 337] on div "Select Item" at bounding box center [675, 337] width 321 height 19
click at [818, 369] on div "PER SESSION" at bounding box center [686, 366] width 343 height 21
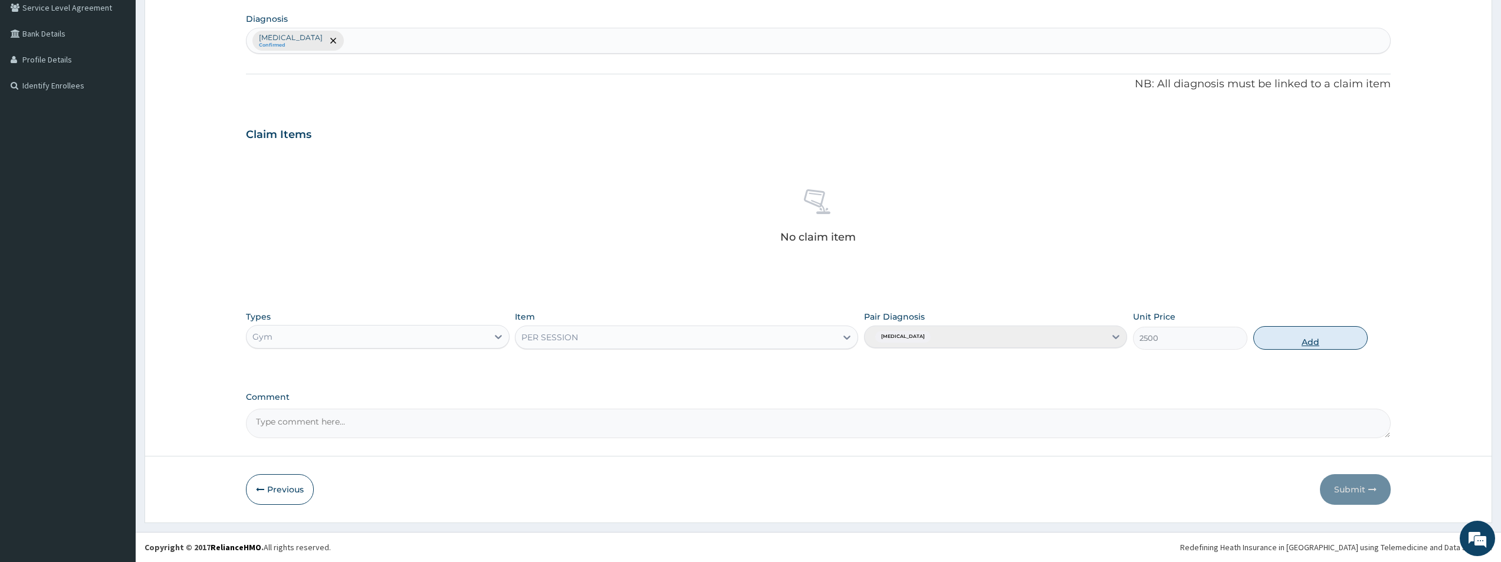
drag, startPoint x: 1288, startPoint y: 337, endPoint x: 1273, endPoint y: 337, distance: 15.3
click at [1287, 337] on button "Add" at bounding box center [1310, 338] width 114 height 24
type input "0"
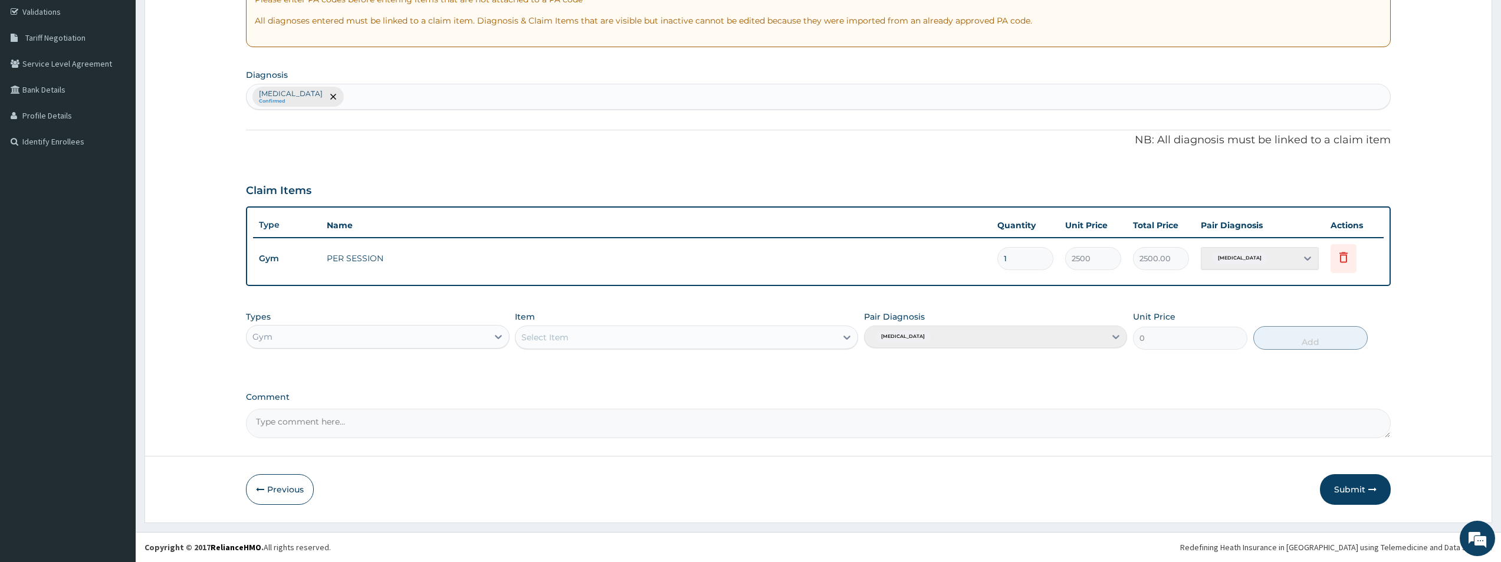
scroll to position [221, 0]
click at [1351, 492] on button "Submit" at bounding box center [1355, 489] width 71 height 31
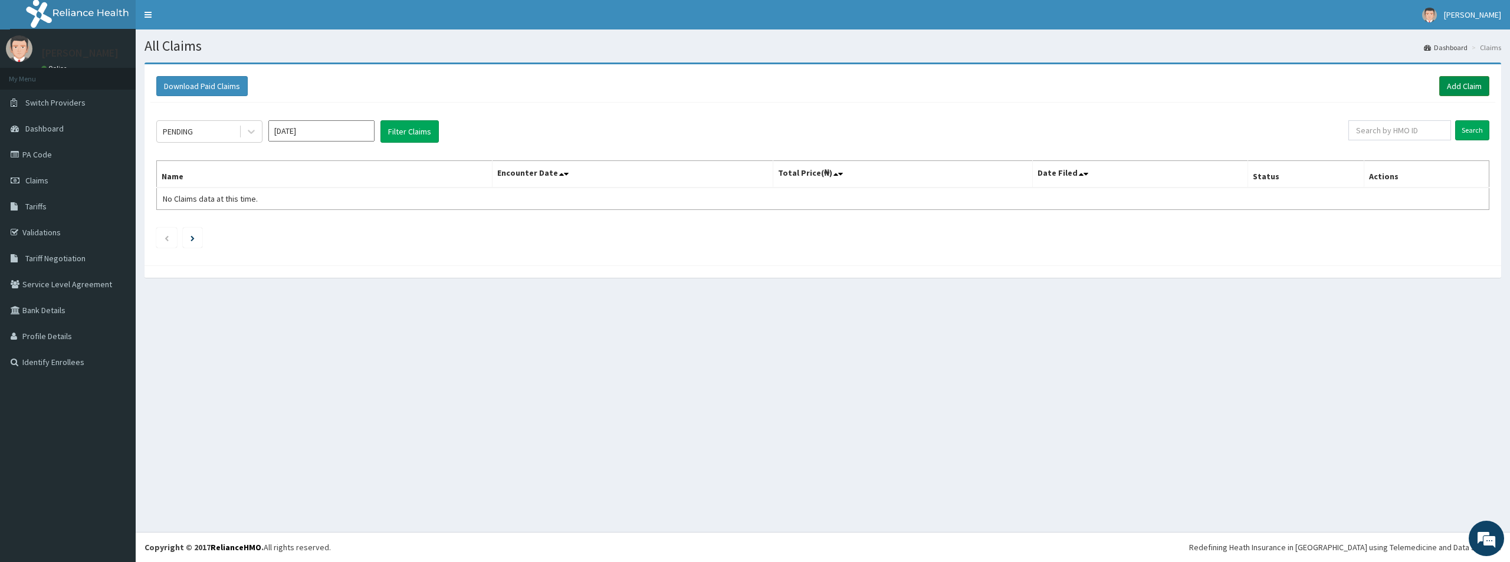
click at [1466, 82] on link "Add Claim" at bounding box center [1464, 86] width 50 height 20
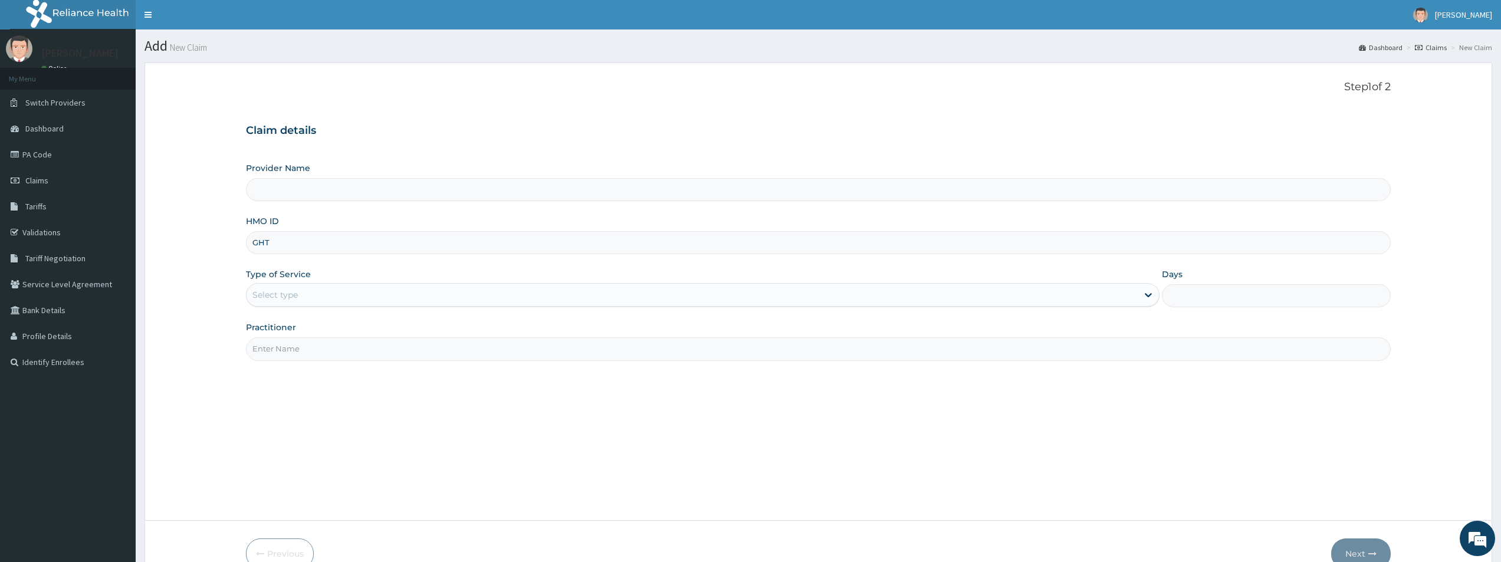
type input "GHT/"
type input "Bodyline Gym- Lekki"
type input "1"
type input "GHT/10008/A"
click at [482, 356] on input "Practitioner" at bounding box center [818, 348] width 1145 height 23
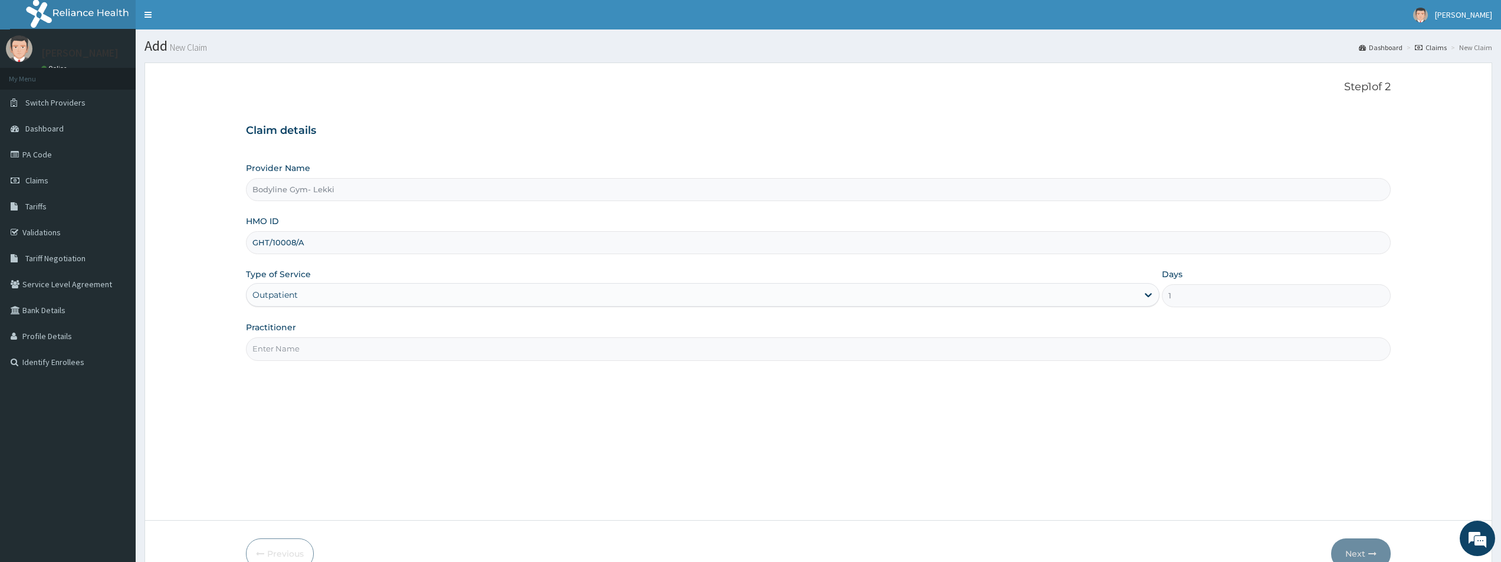
type input "BODYLINE"
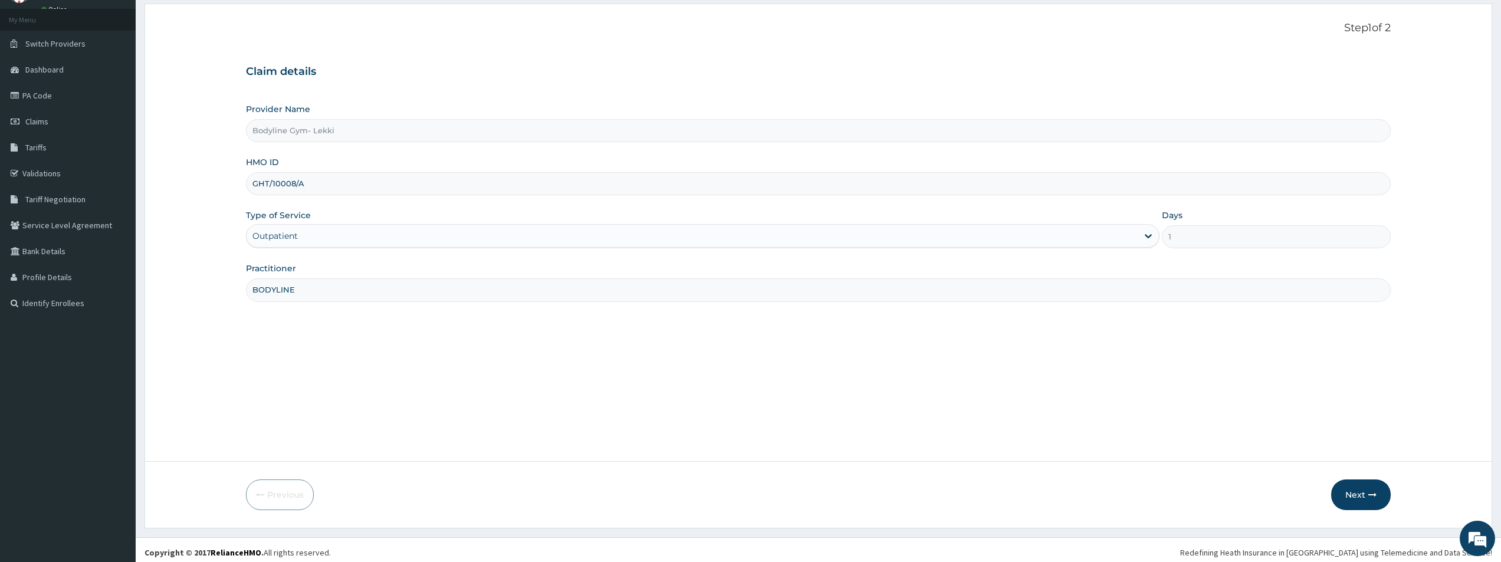
scroll to position [64, 0]
click at [1360, 487] on button "Next" at bounding box center [1361, 489] width 60 height 31
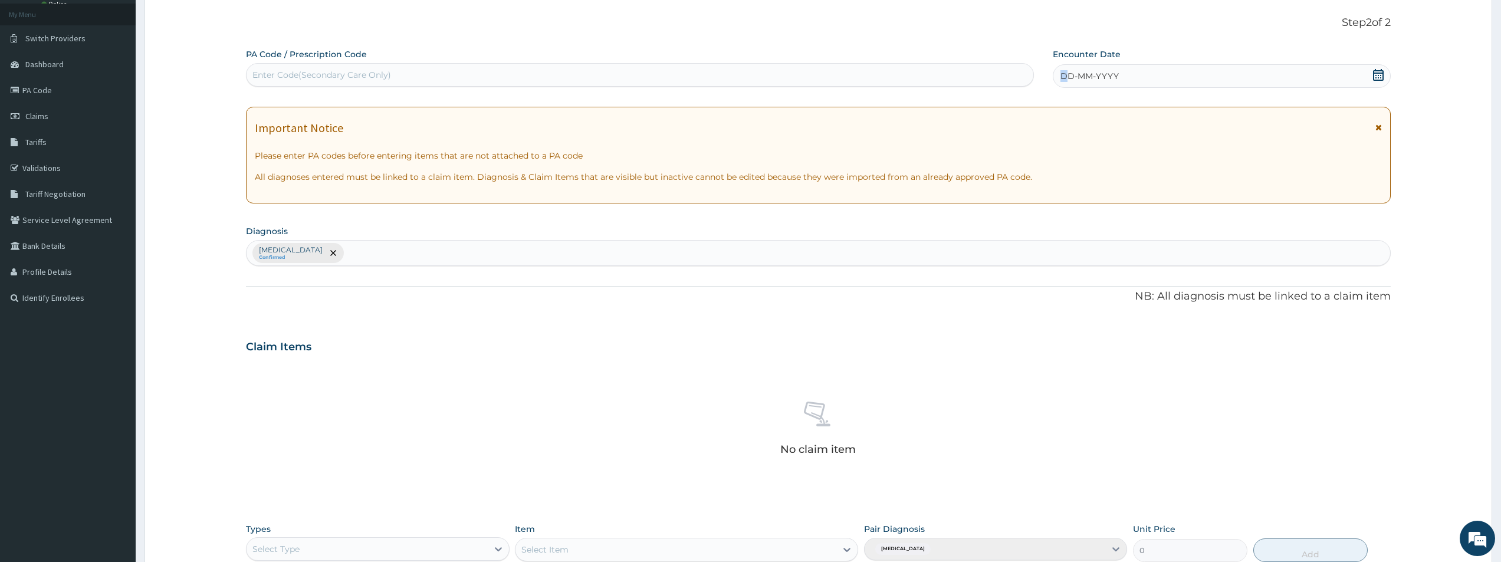
click at [1064, 74] on span "DD-MM-YYYY" at bounding box center [1089, 76] width 58 height 12
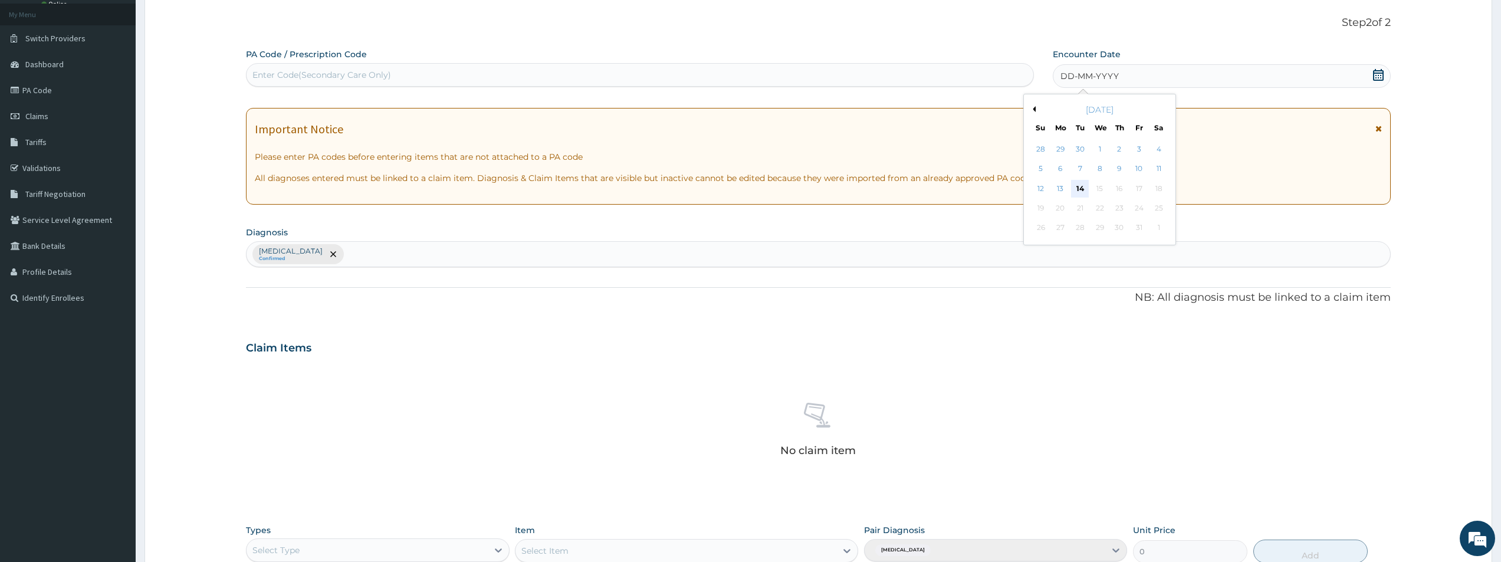
click at [1079, 190] on div "14" at bounding box center [1080, 189] width 18 height 18
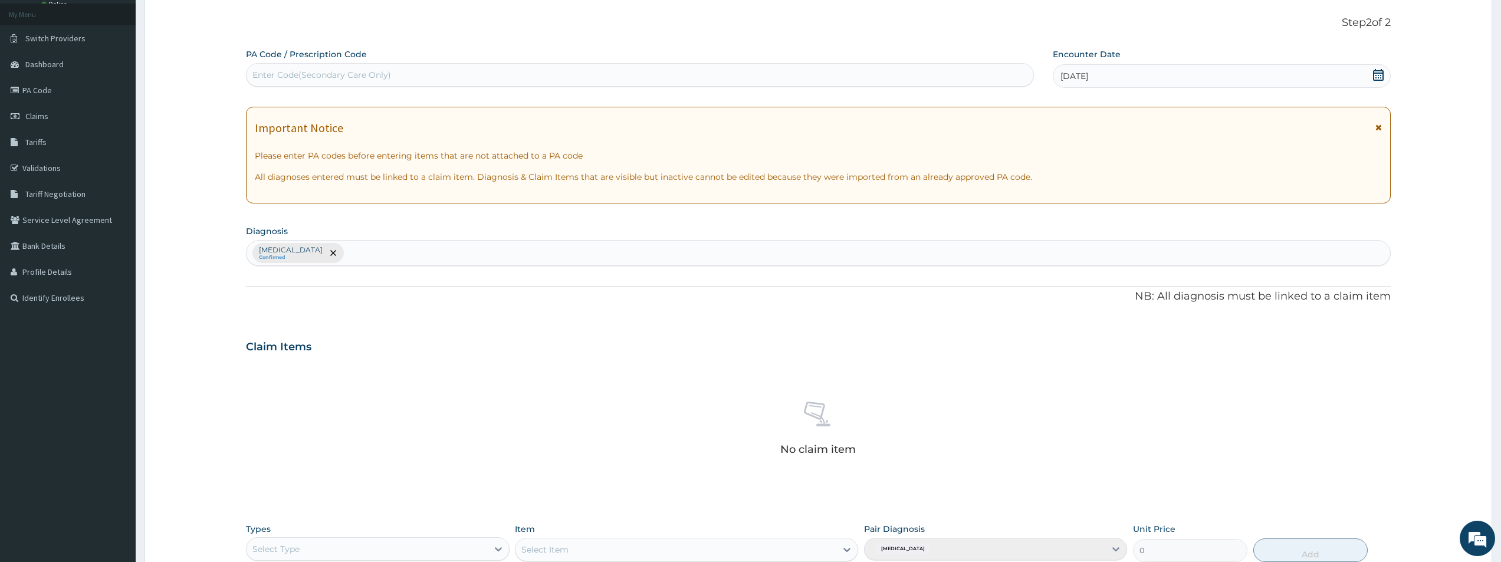
click at [526, 83] on div "Enter Code(Secondary Care Only)" at bounding box center [639, 74] width 787 height 19
type input "PA/4D26E3"
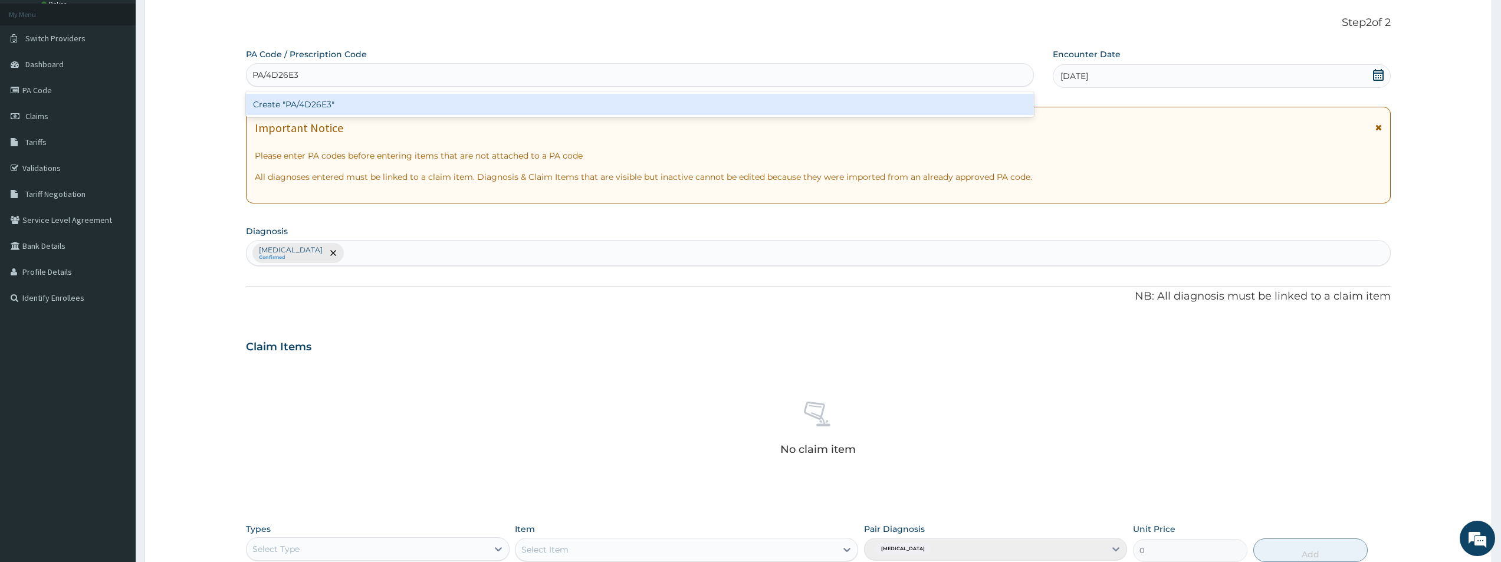
click at [507, 107] on div "Create "PA/4D26E3"" at bounding box center [640, 104] width 788 height 21
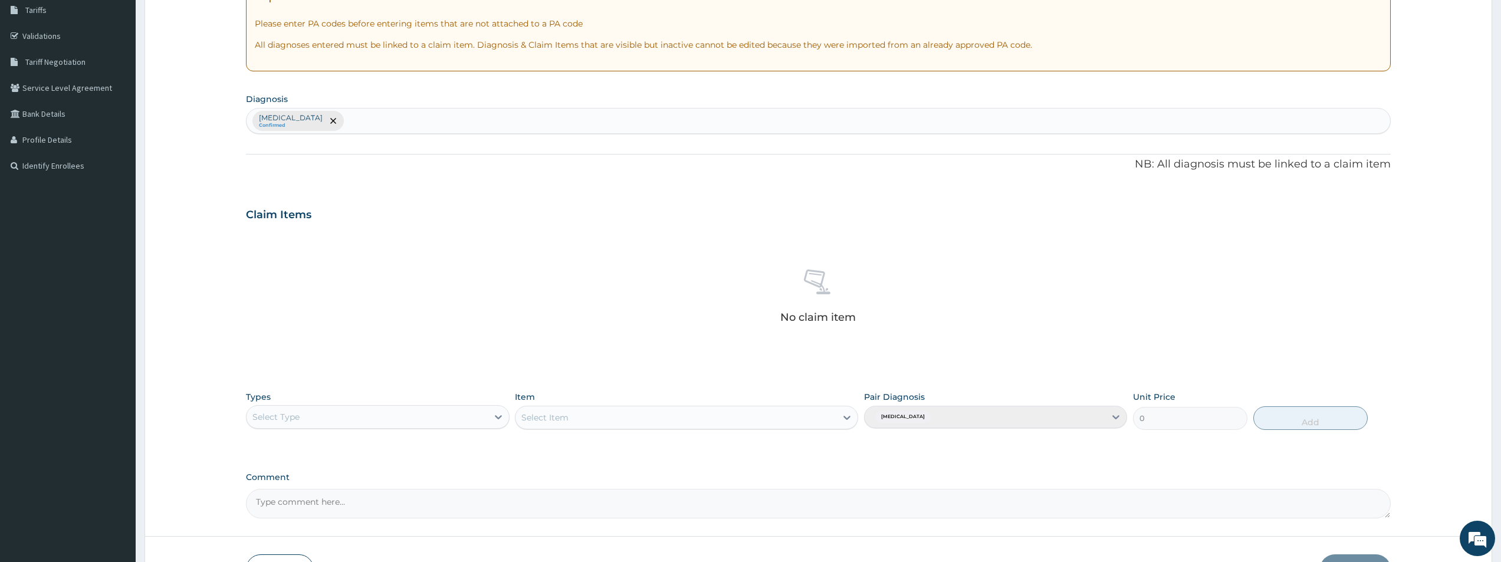
scroll to position [277, 0]
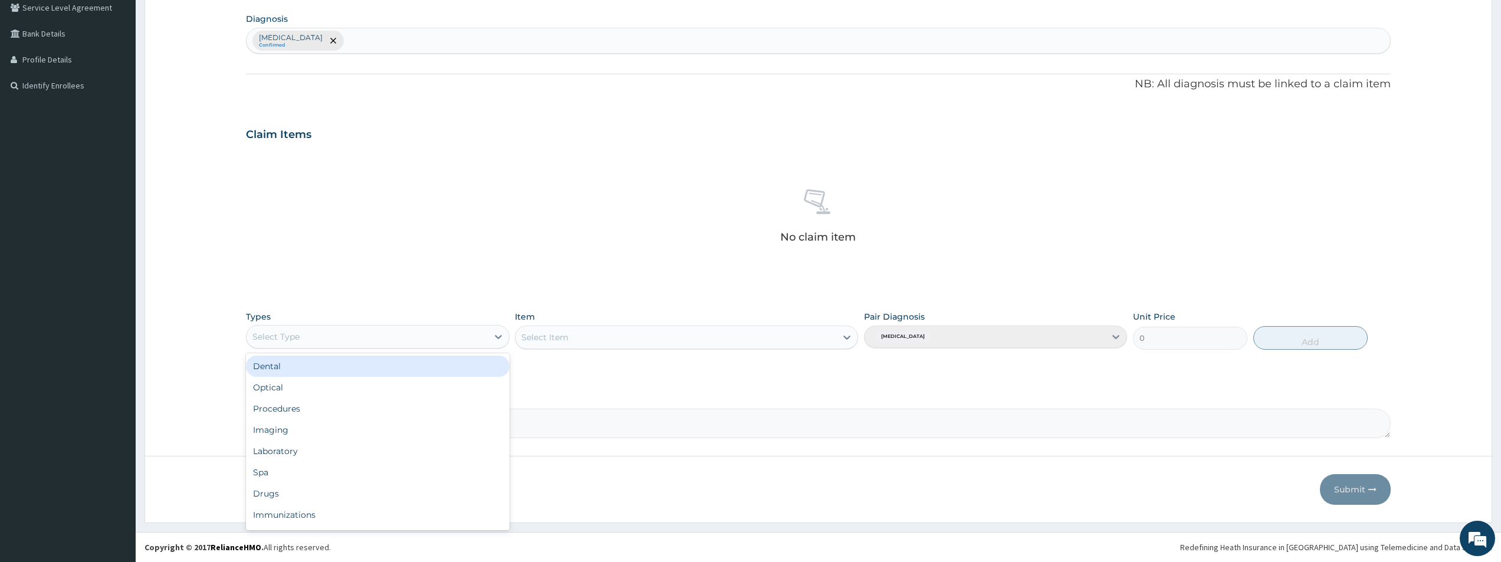
click at [484, 332] on div "Select Type" at bounding box center [366, 336] width 241 height 19
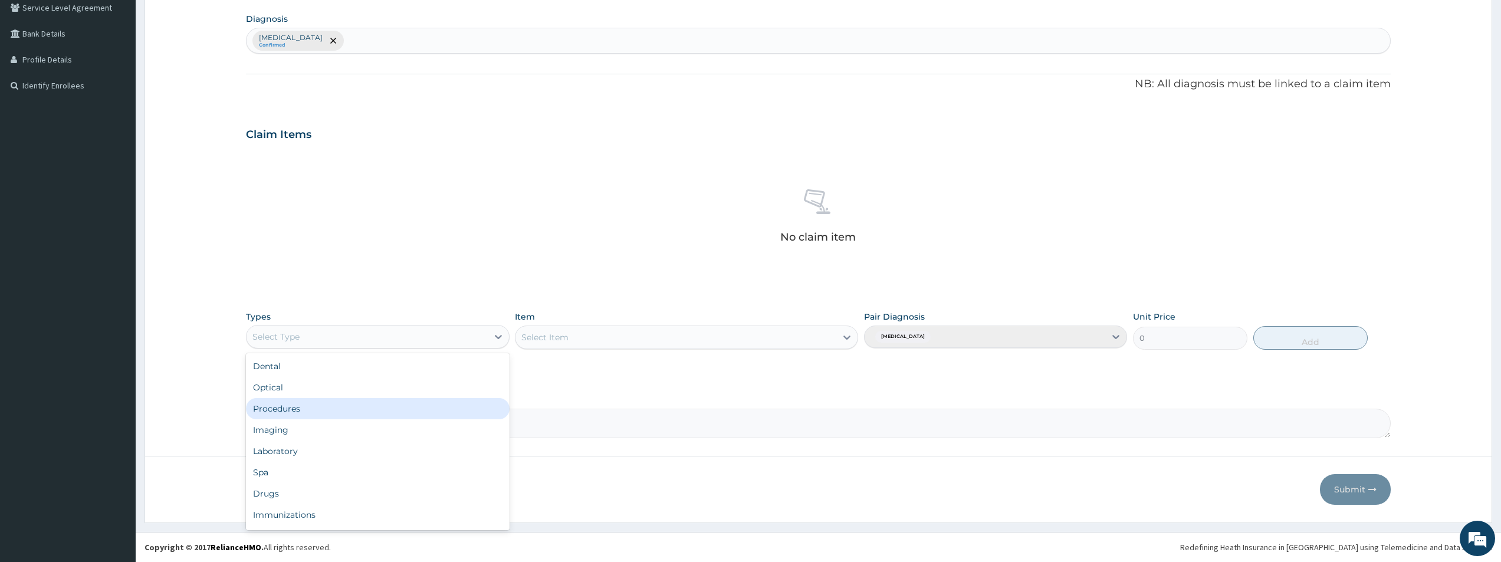
scroll to position [40, 0]
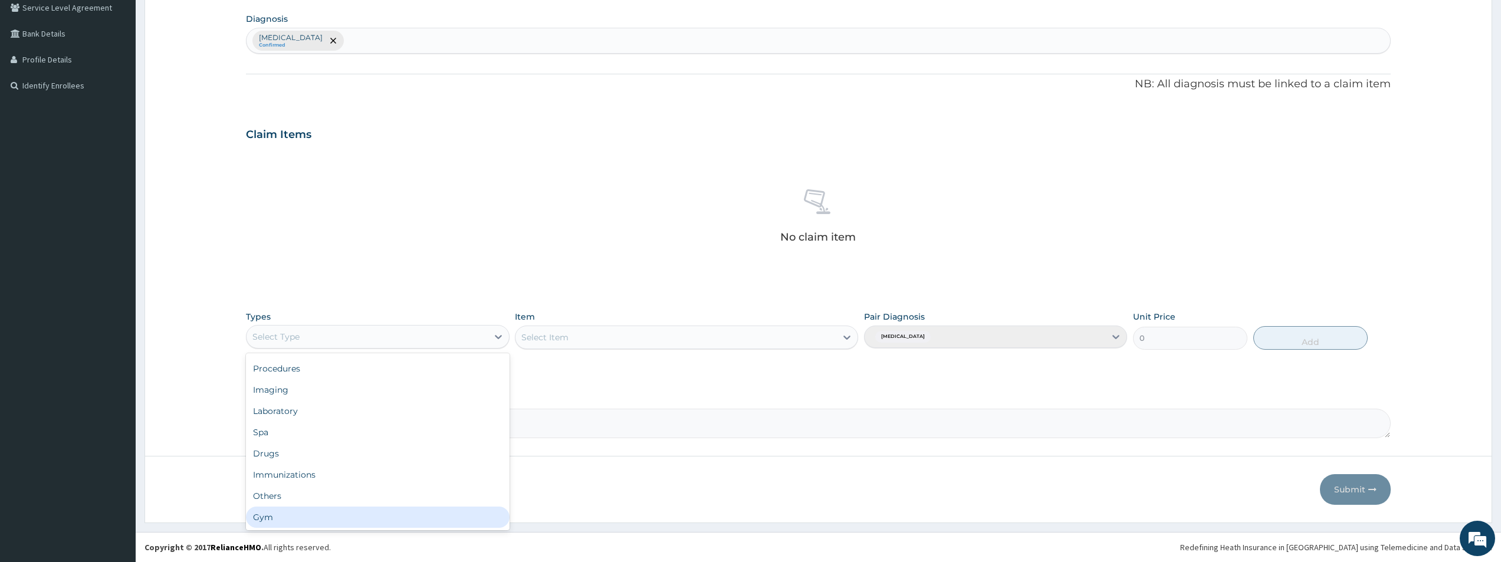
click at [484, 521] on div "Gym" at bounding box center [377, 517] width 263 height 21
click at [670, 337] on div "Select Item" at bounding box center [686, 337] width 343 height 24
click at [778, 340] on div "Select Item" at bounding box center [686, 337] width 343 height 24
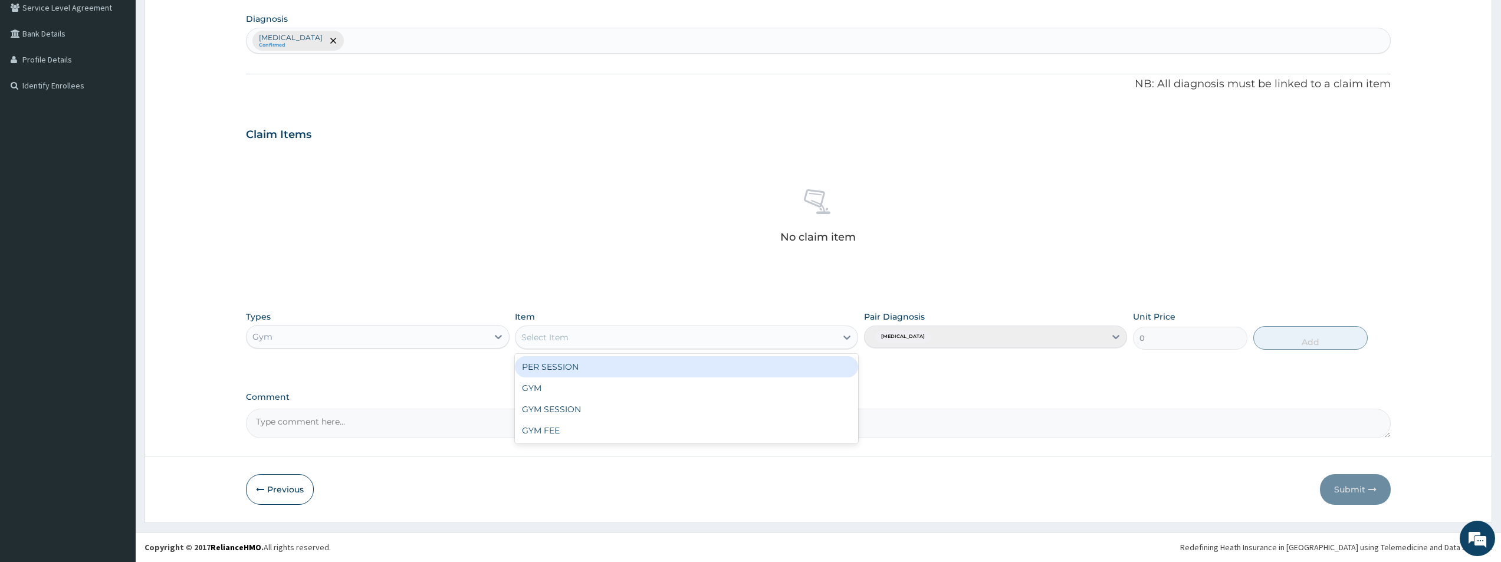
click at [835, 335] on div "Select Item" at bounding box center [675, 337] width 321 height 19
drag, startPoint x: 810, startPoint y: 366, endPoint x: 861, endPoint y: 364, distance: 51.3
click at [813, 366] on div "PER SESSION" at bounding box center [686, 366] width 343 height 21
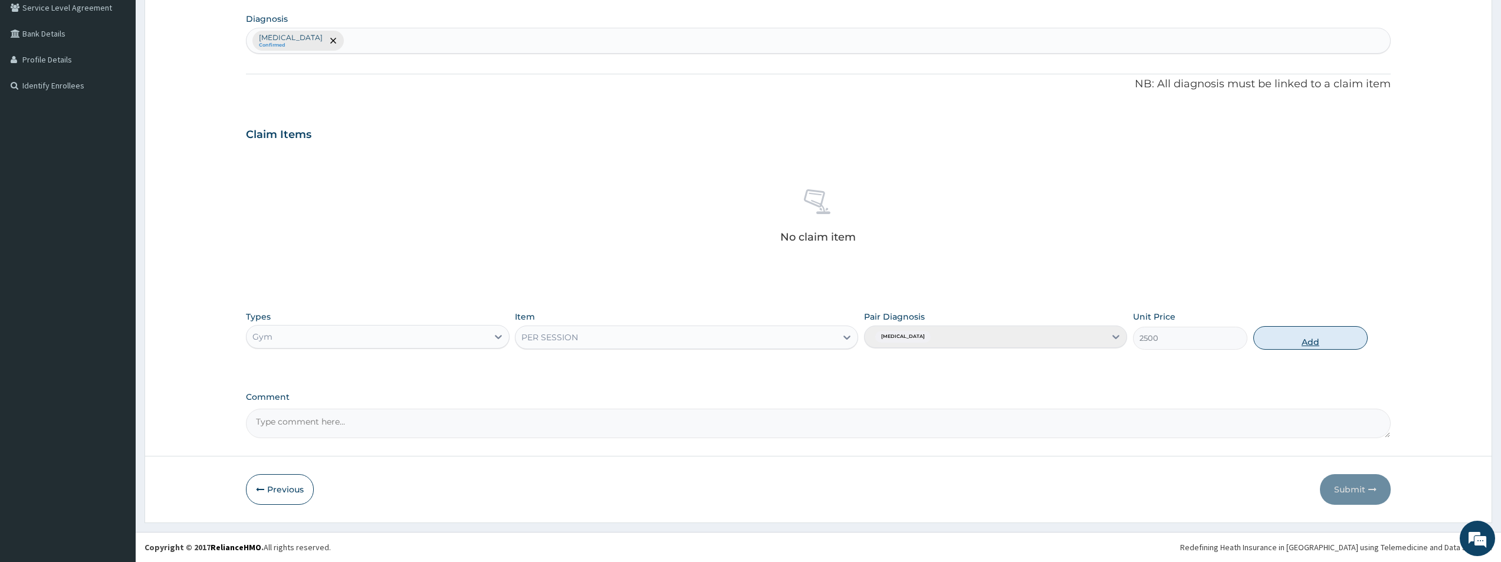
click at [1307, 341] on button "Add" at bounding box center [1310, 338] width 114 height 24
type input "0"
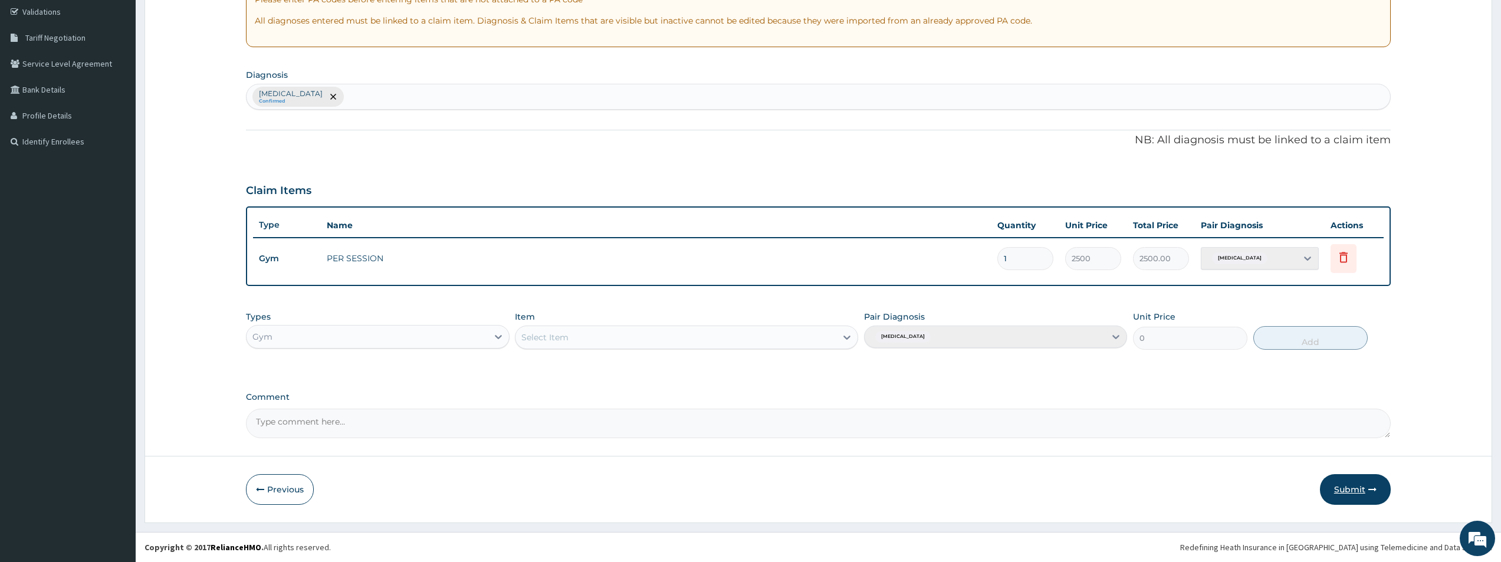
click at [1343, 494] on button "Submit" at bounding box center [1355, 489] width 71 height 31
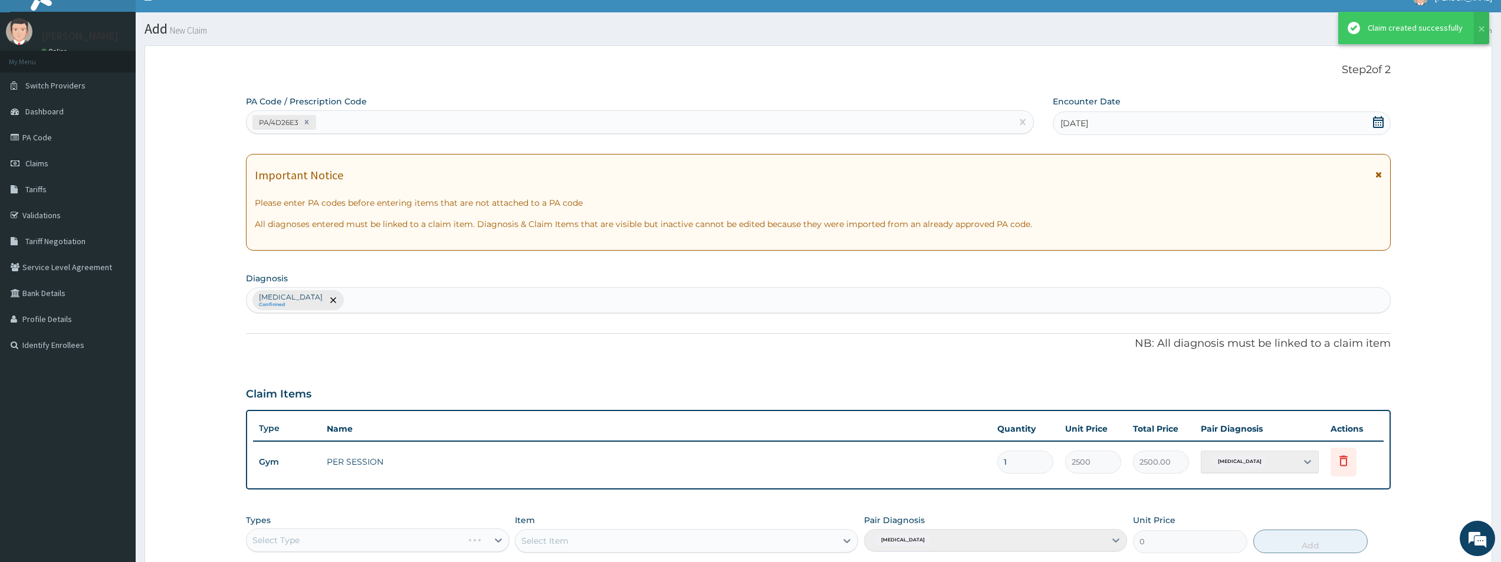
scroll to position [221, 0]
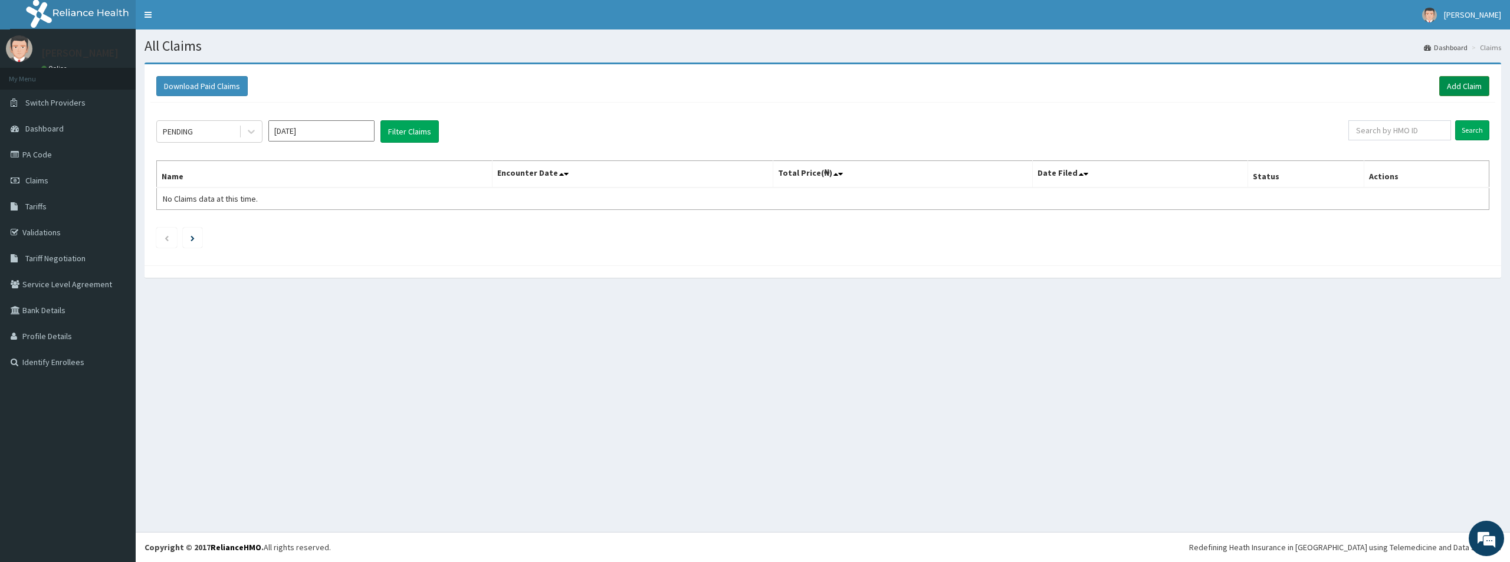
click at [1474, 81] on link "Add Claim" at bounding box center [1464, 86] width 50 height 20
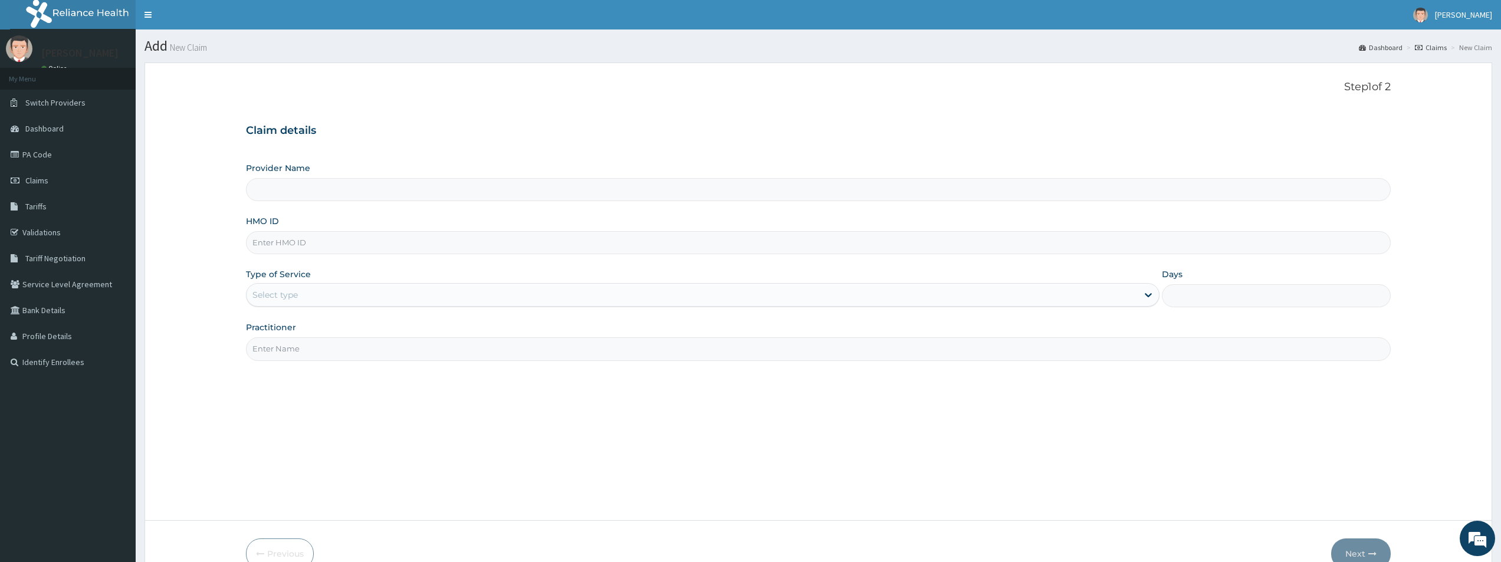
click at [278, 242] on input "HMO ID" at bounding box center [818, 242] width 1145 height 23
type input "Bodyline Gym- Lekki"
type input "1"
type input "GHT/10010/A"
click at [295, 340] on input "Practitioner" at bounding box center [818, 348] width 1145 height 23
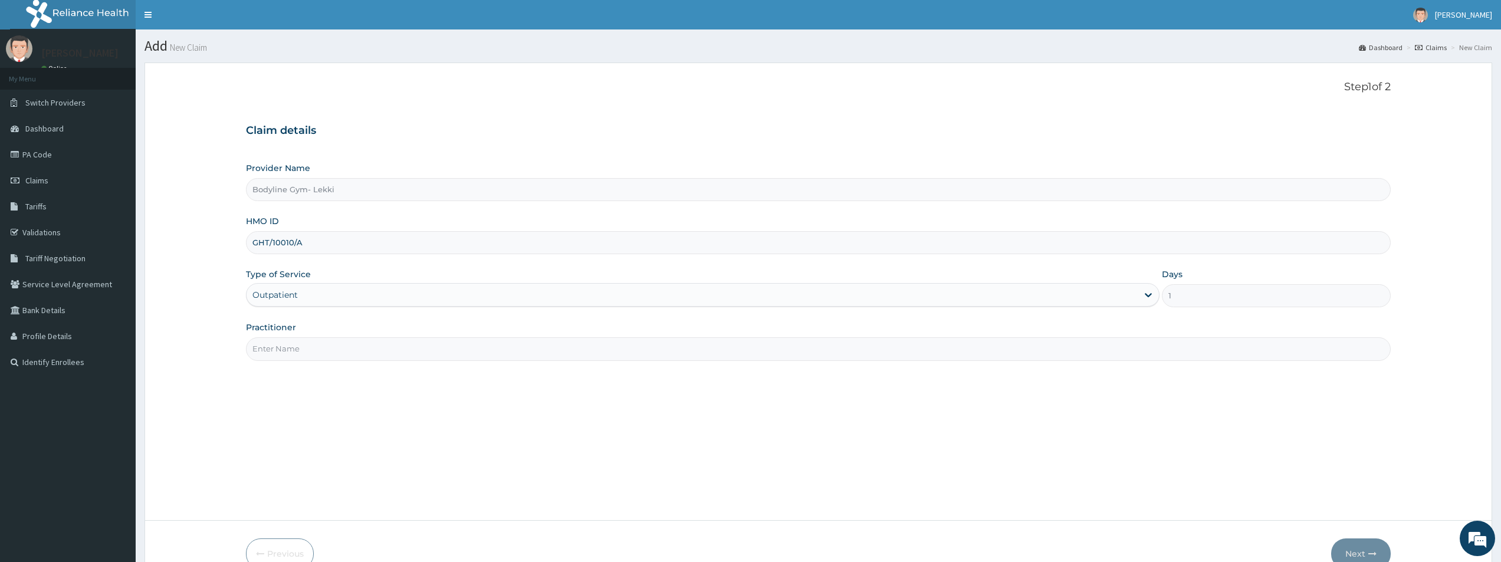
type input "BODYLINE"
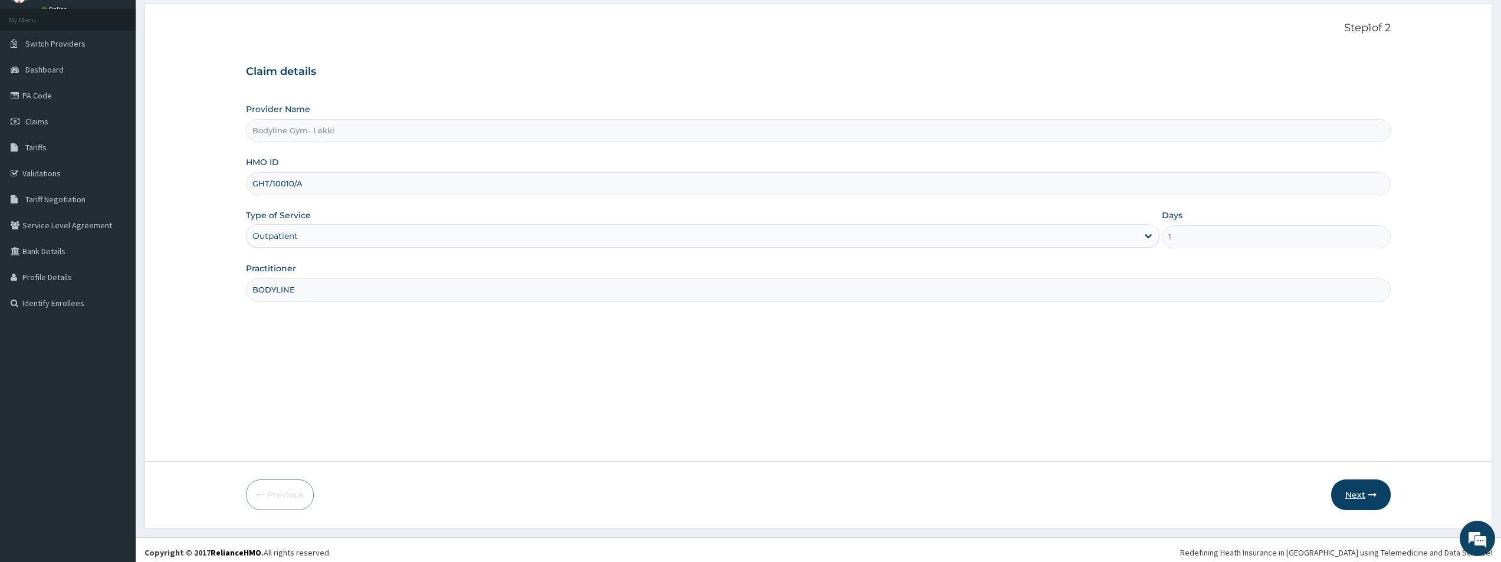
scroll to position [64, 0]
click at [1369, 484] on button "Next" at bounding box center [1361, 489] width 60 height 31
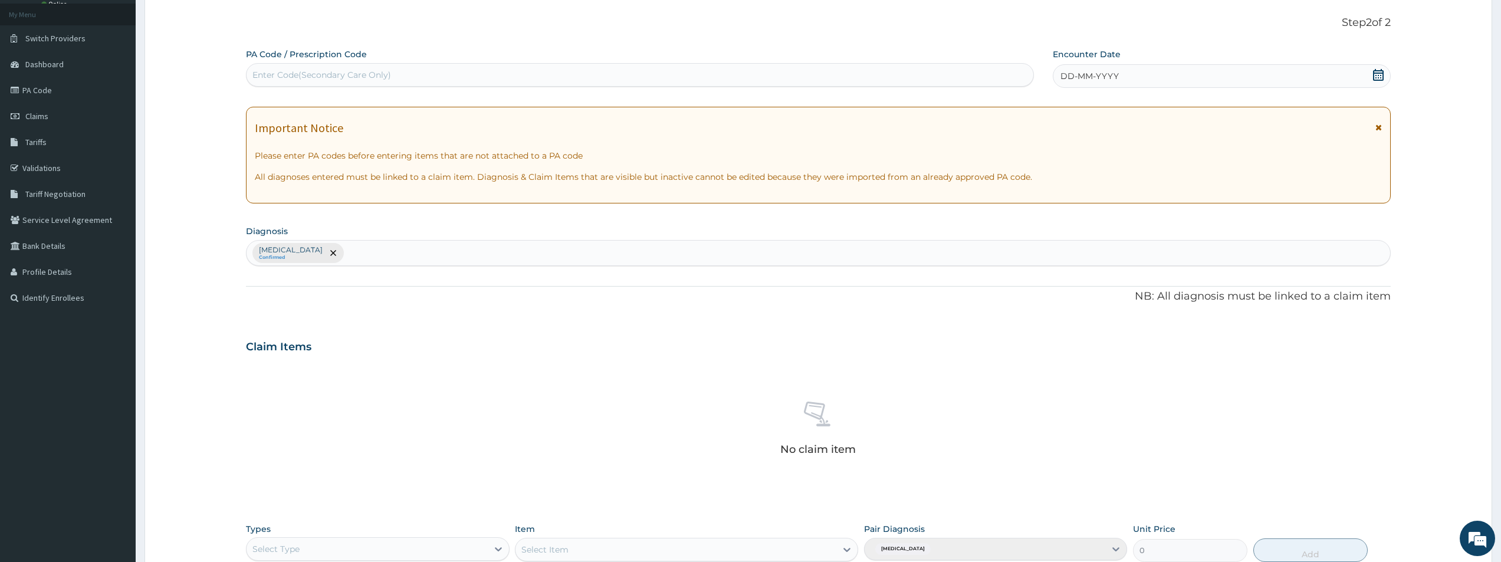
click at [1067, 76] on span "DD-MM-YYYY" at bounding box center [1089, 76] width 58 height 12
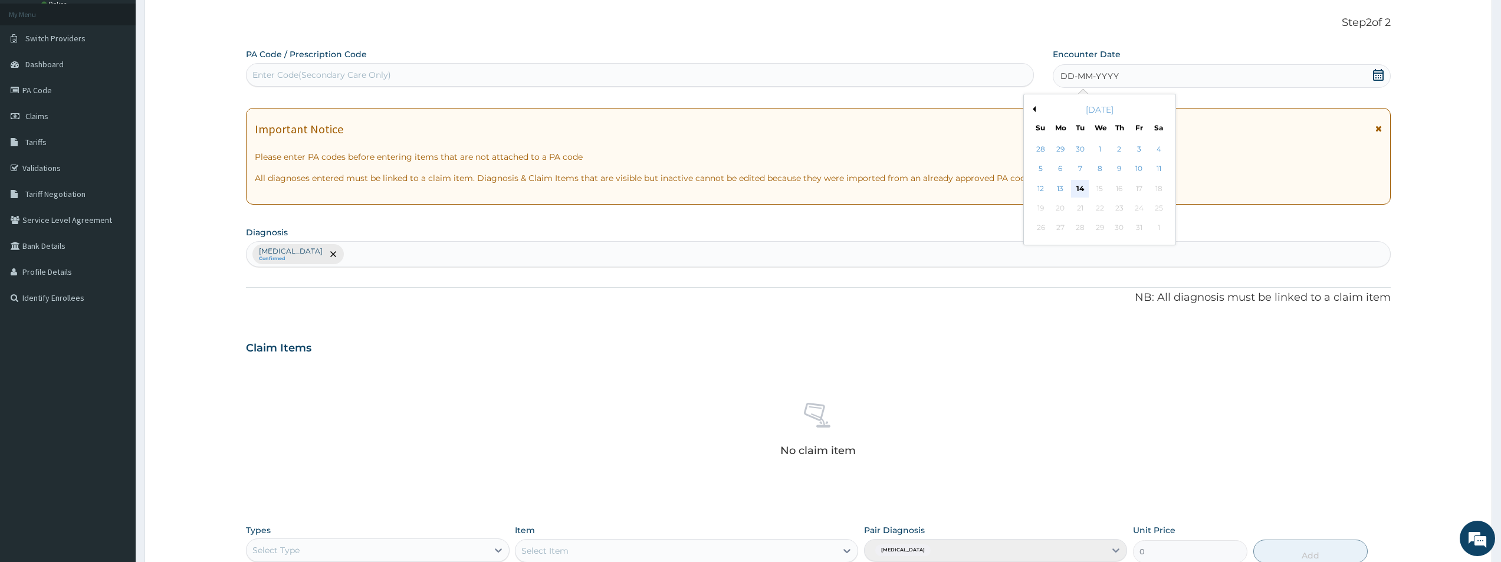
click at [1078, 184] on div "14" at bounding box center [1080, 189] width 18 height 18
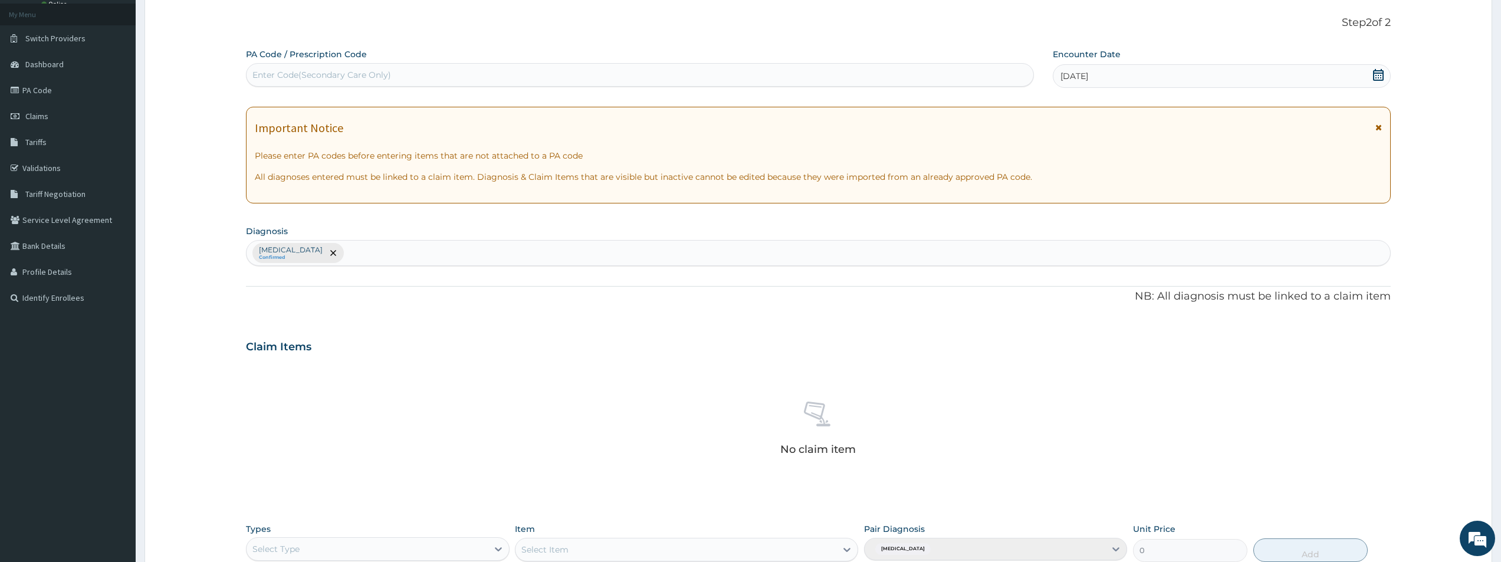
click at [629, 71] on div "Enter Code(Secondary Care Only)" at bounding box center [639, 74] width 787 height 19
type input "PA/AF5781"
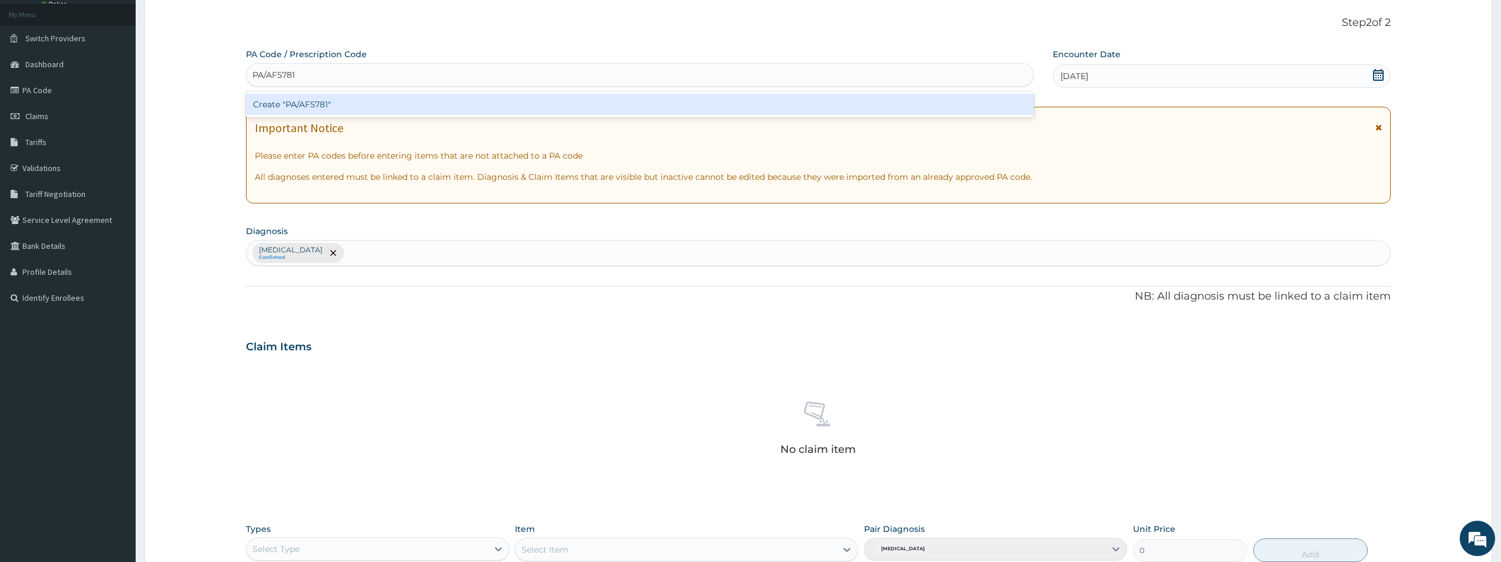
click at [499, 106] on div "Create "PA/AF5781"" at bounding box center [640, 104] width 788 height 21
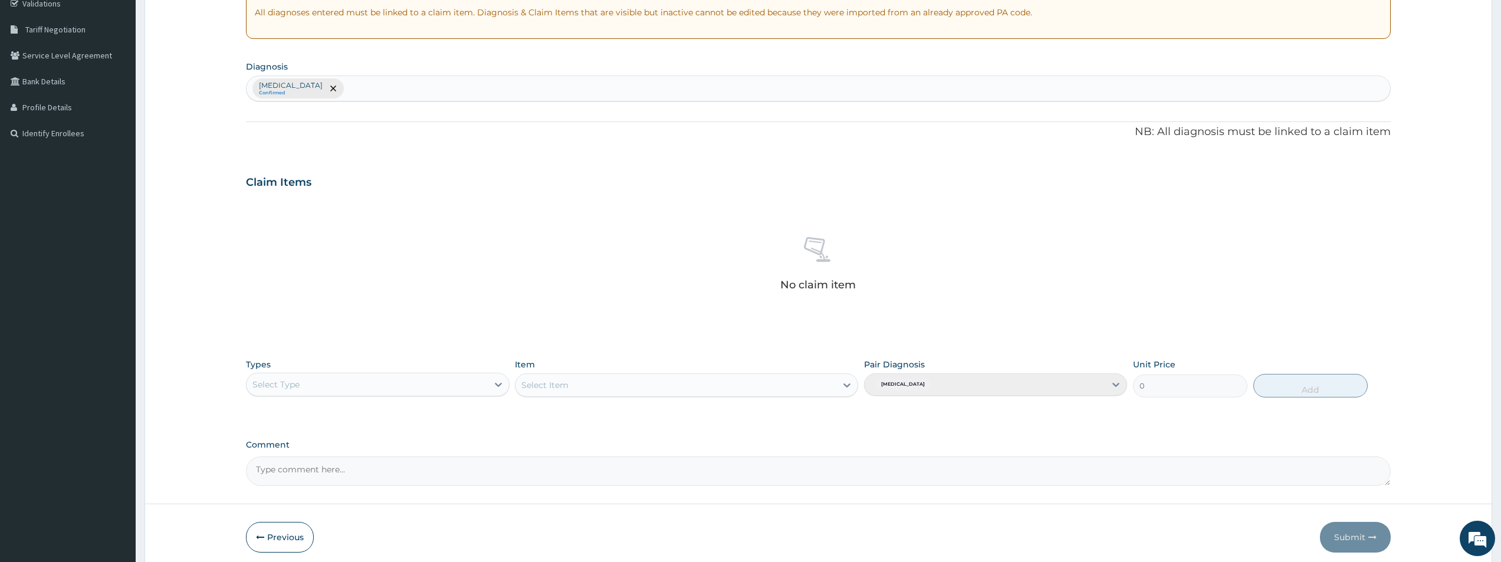
scroll to position [277, 0]
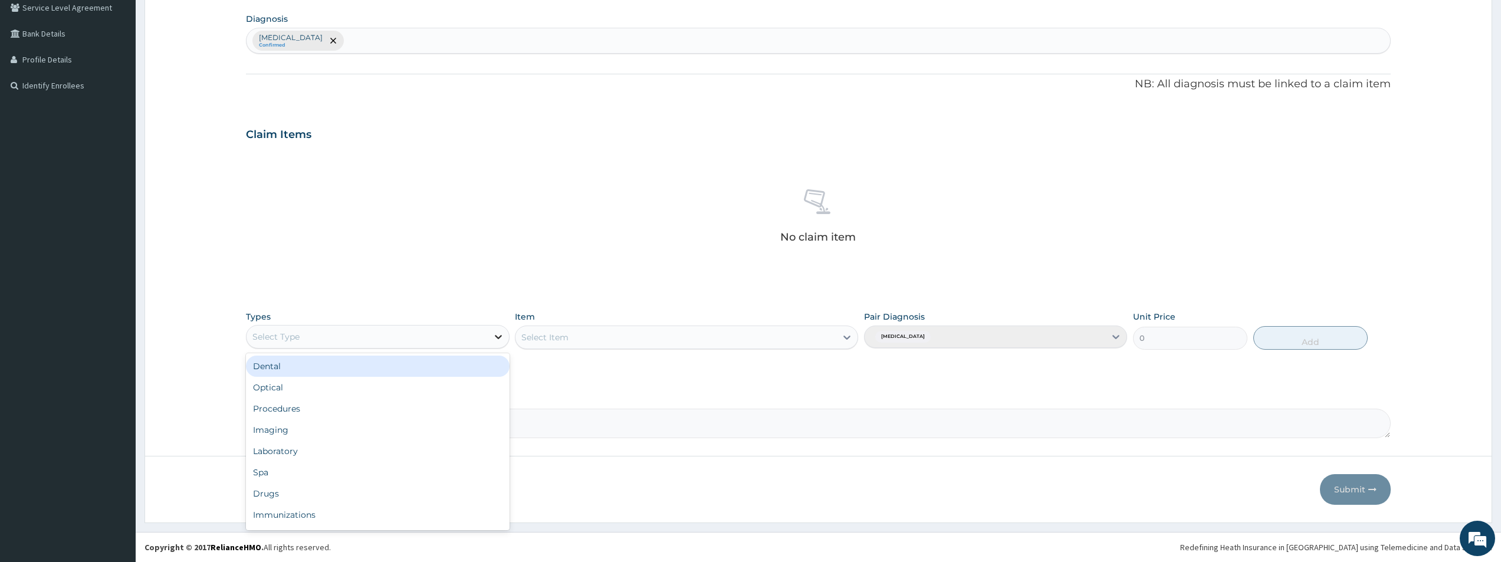
click at [493, 337] on icon at bounding box center [498, 337] width 12 height 12
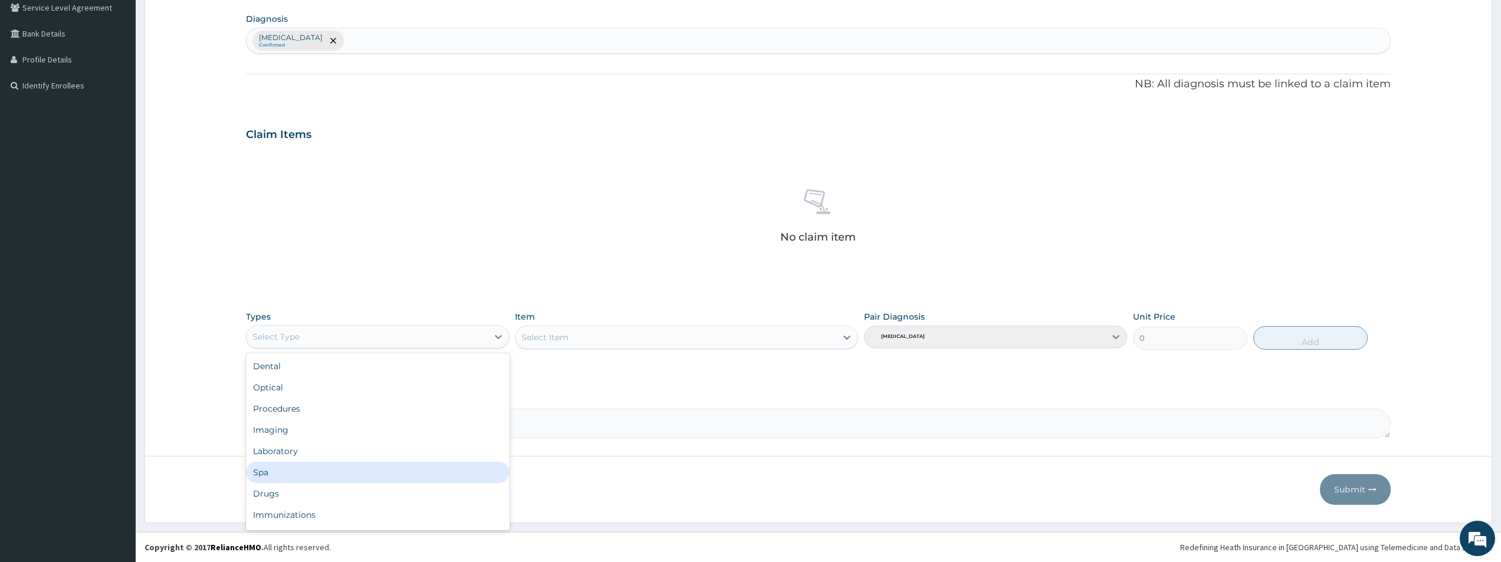
scroll to position [40, 0]
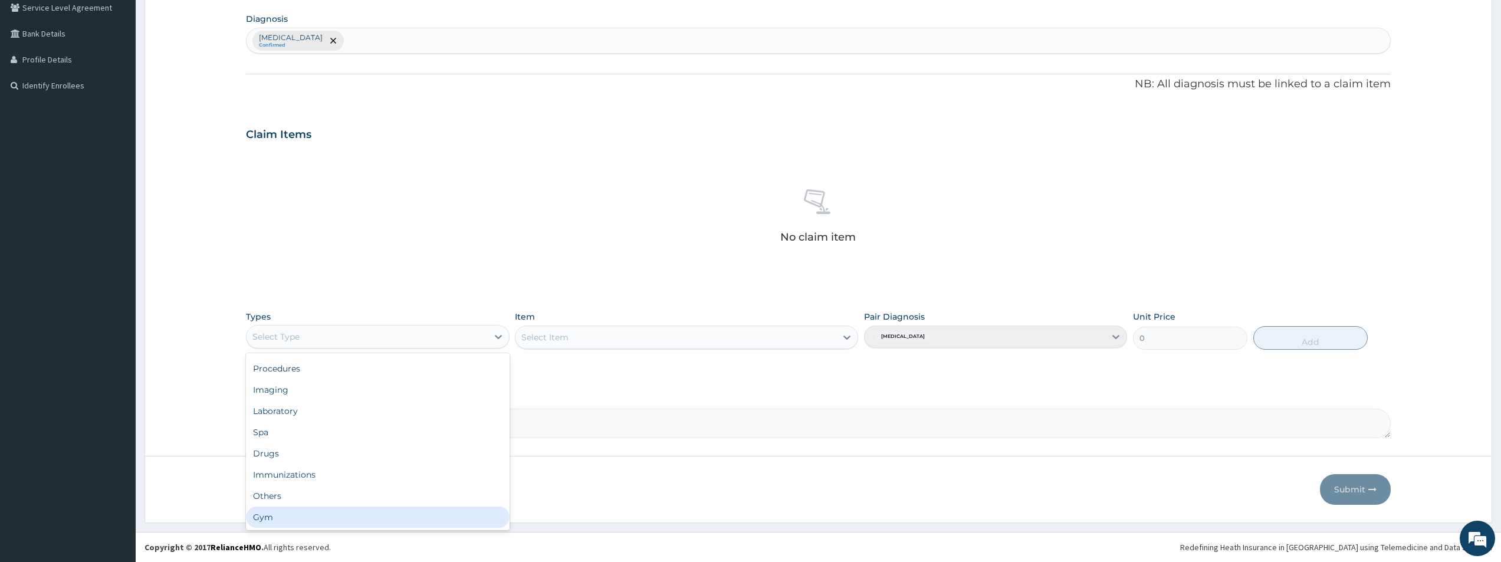
click at [475, 515] on div "Gym" at bounding box center [377, 517] width 263 height 21
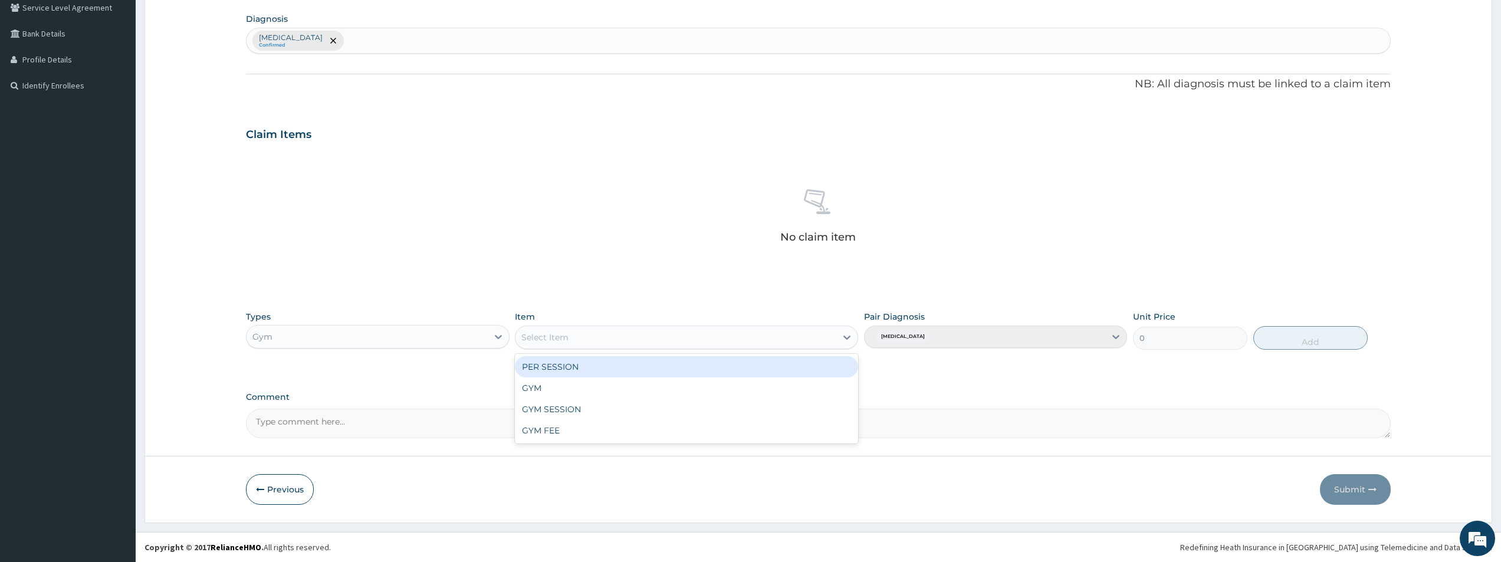
click at [829, 336] on div "Select Item" at bounding box center [675, 337] width 321 height 19
drag, startPoint x: 781, startPoint y: 365, endPoint x: 798, endPoint y: 354, distance: 19.6
click at [787, 361] on div "PER SESSION" at bounding box center [686, 366] width 343 height 21
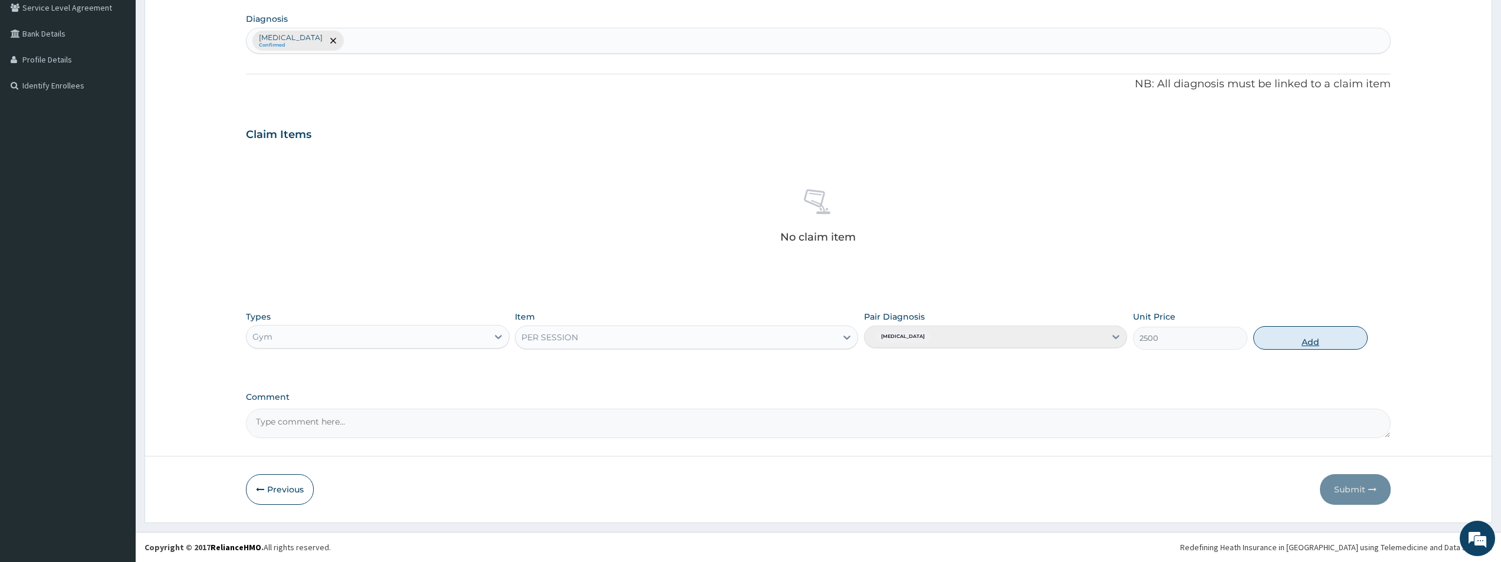
drag, startPoint x: 1304, startPoint y: 334, endPoint x: 1310, endPoint y: 343, distance: 11.4
click at [1305, 338] on button "Add" at bounding box center [1310, 338] width 114 height 24
type input "0"
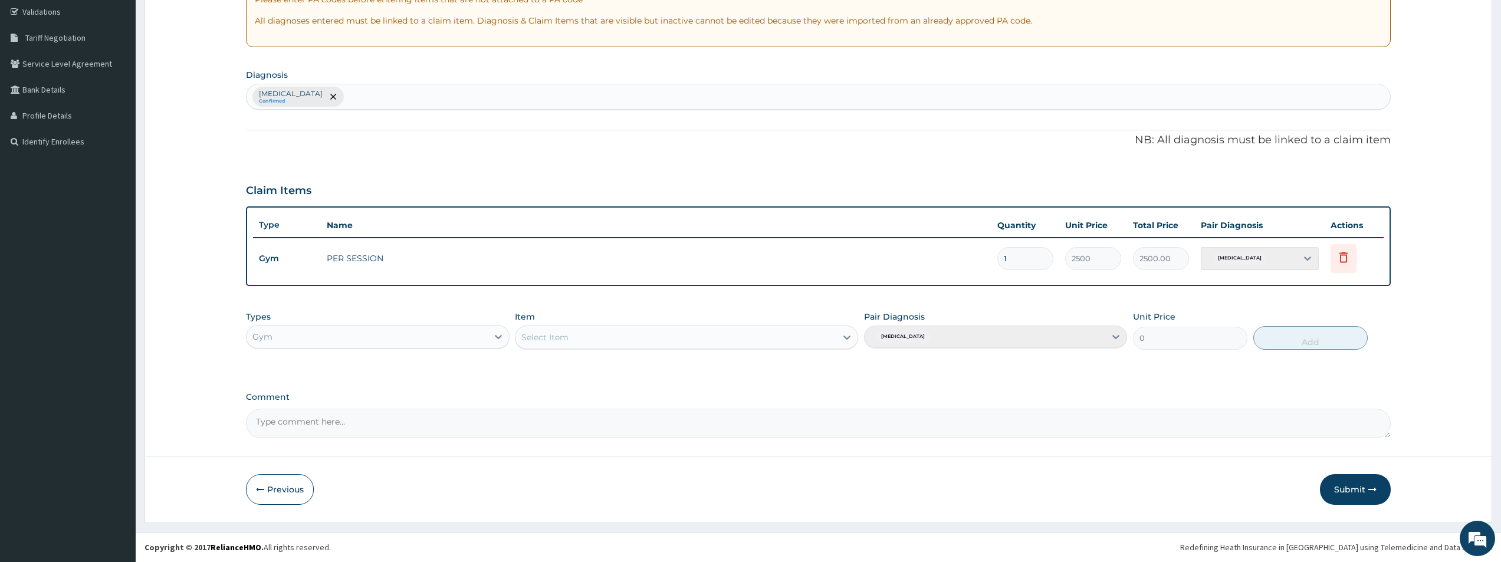
scroll to position [221, 0]
click at [1363, 489] on button "Submit" at bounding box center [1355, 489] width 71 height 31
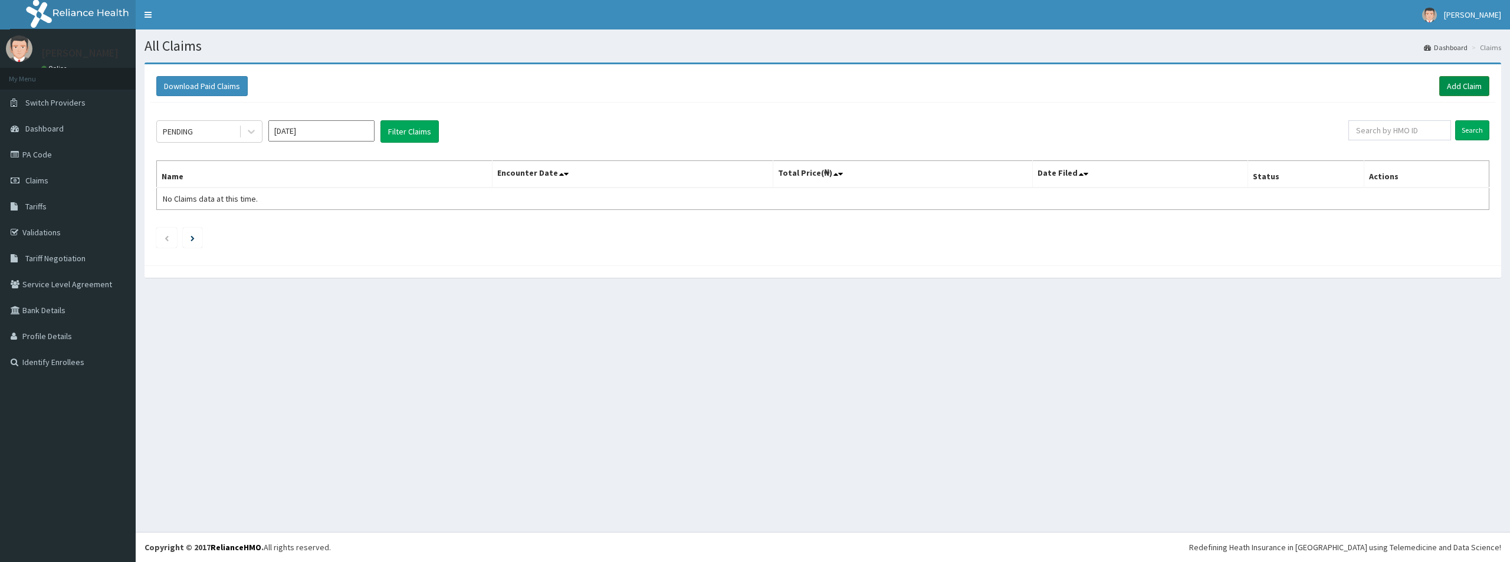
click at [1462, 84] on link "Add Claim" at bounding box center [1464, 86] width 50 height 20
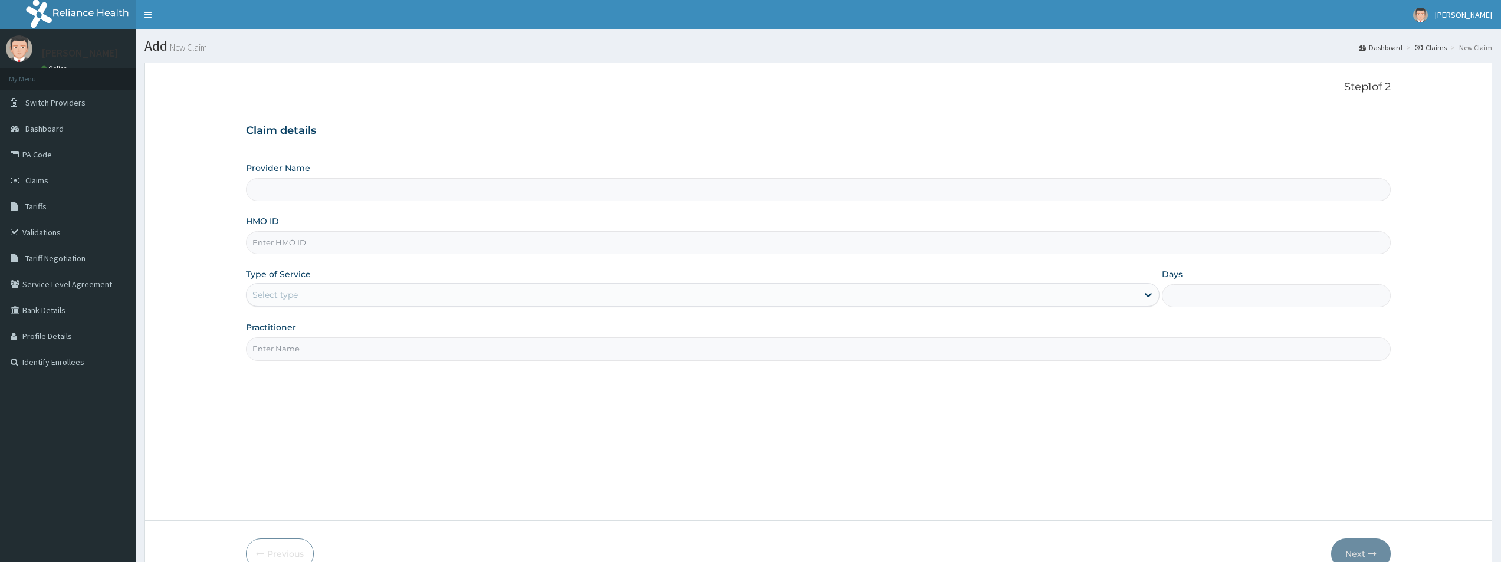
click at [311, 242] on input "HMO ID" at bounding box center [818, 242] width 1145 height 23
type input "GHT/1"
type input "Bodyline Gym- Lekki"
type input "1"
type input "GHT/10002/A"
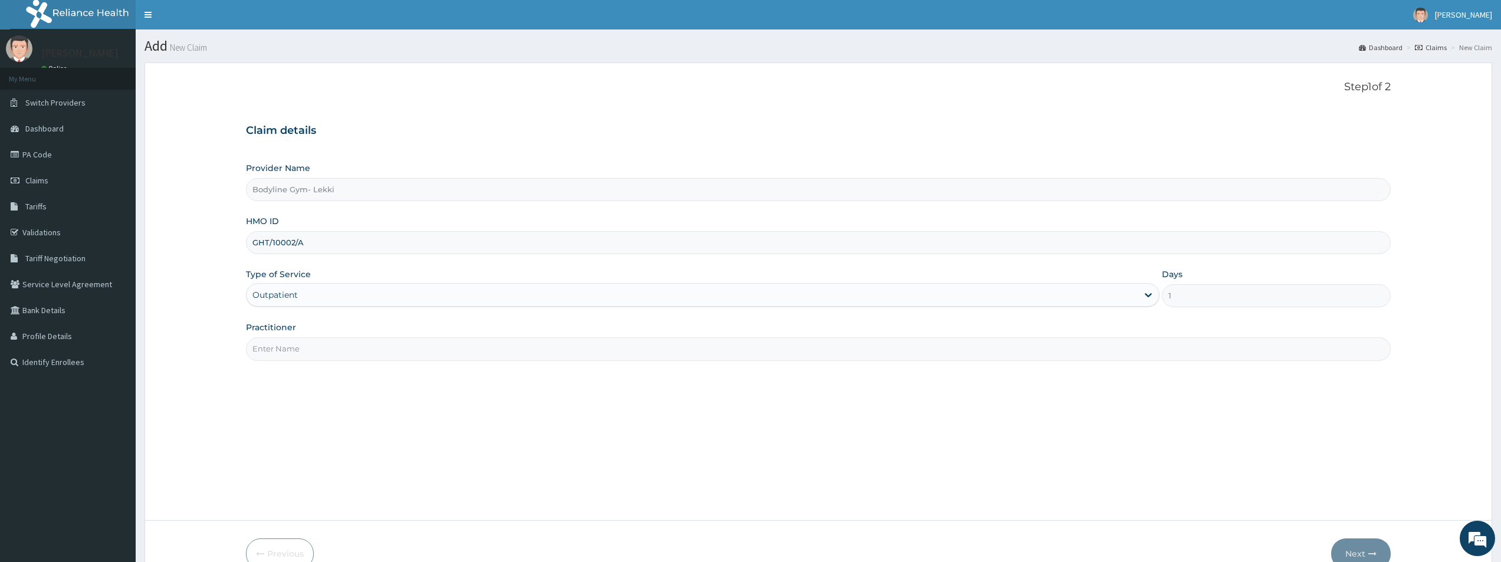
drag, startPoint x: 301, startPoint y: 349, endPoint x: 308, endPoint y: 351, distance: 7.5
click at [301, 349] on input "Practitioner" at bounding box center [818, 348] width 1145 height 23
type input "BODYLINE"
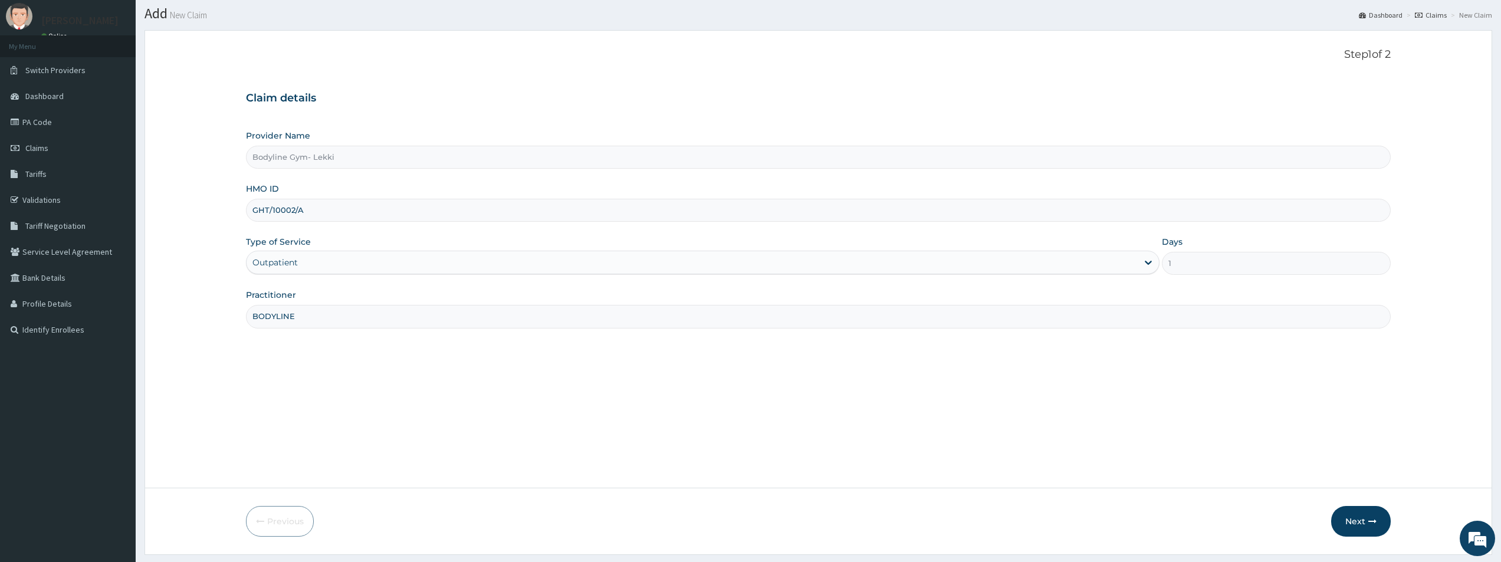
scroll to position [64, 0]
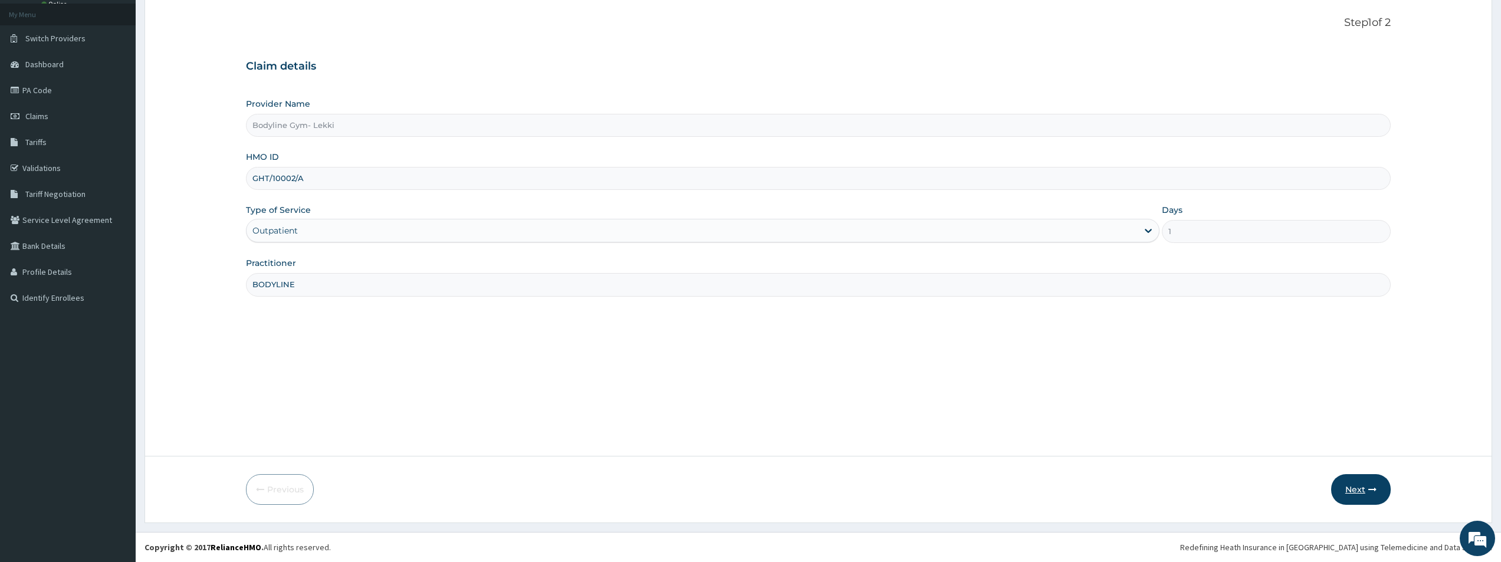
click at [1355, 491] on button "Next" at bounding box center [1361, 489] width 60 height 31
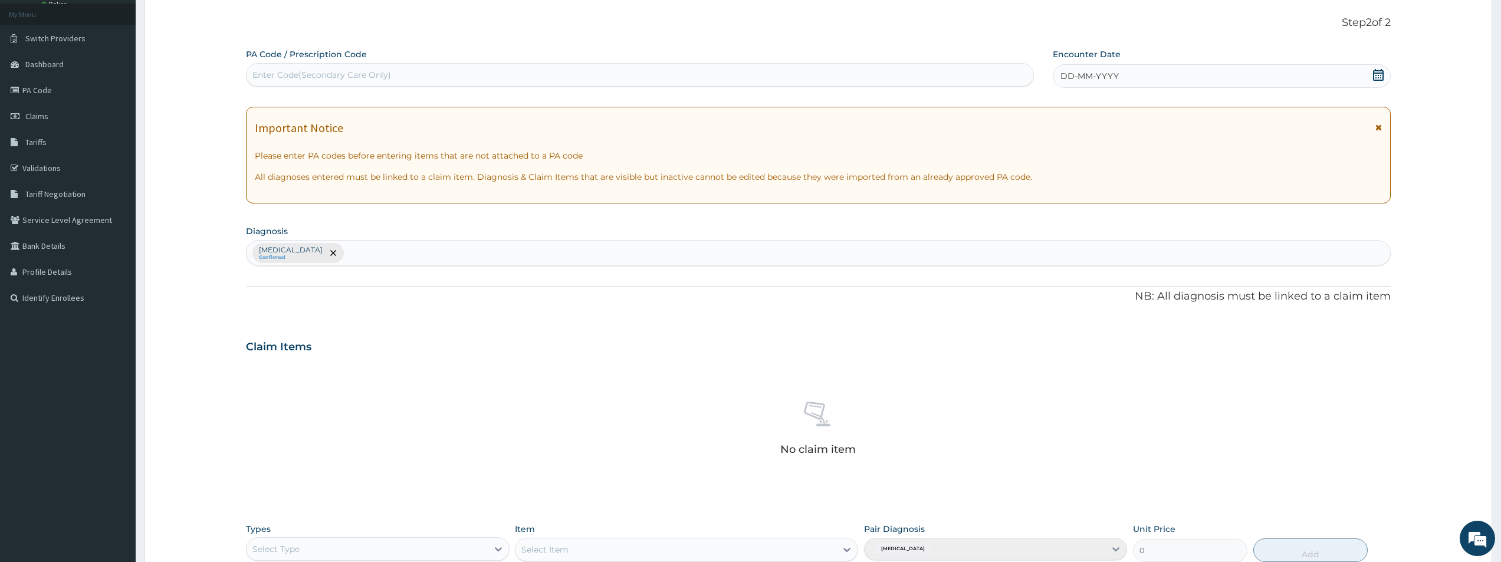
click at [1064, 75] on span "DD-MM-YYYY" at bounding box center [1089, 76] width 58 height 12
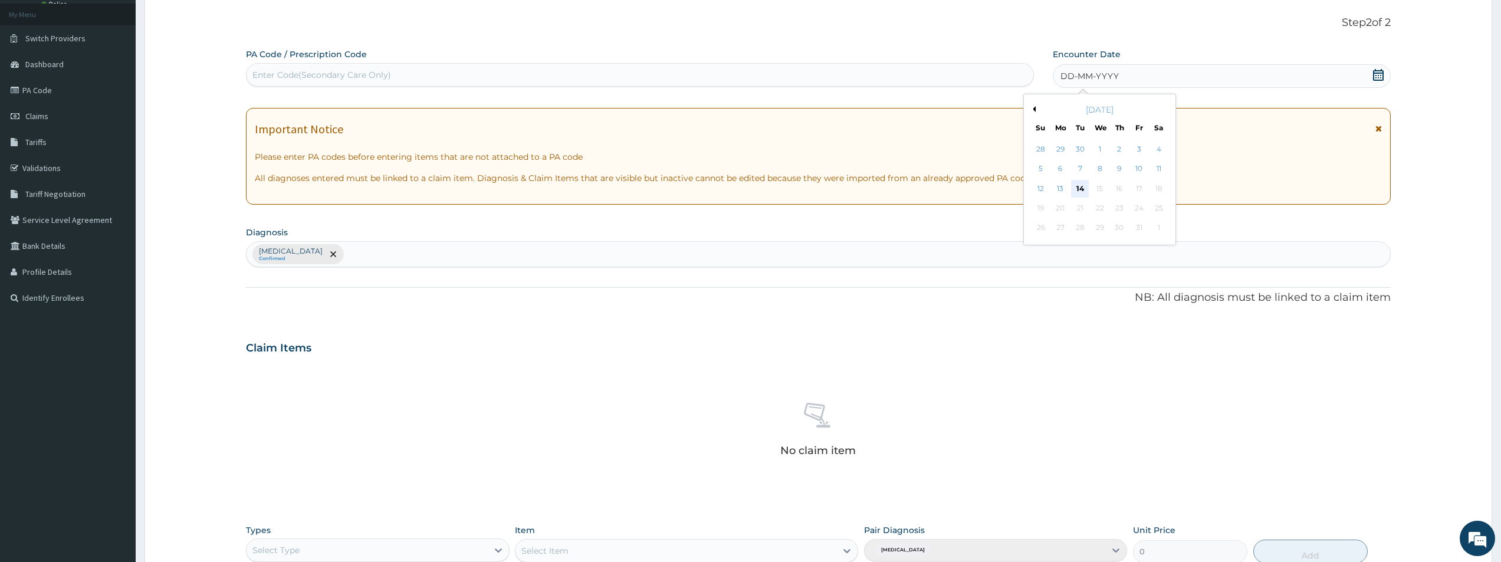
click at [1076, 184] on div "14" at bounding box center [1080, 189] width 18 height 18
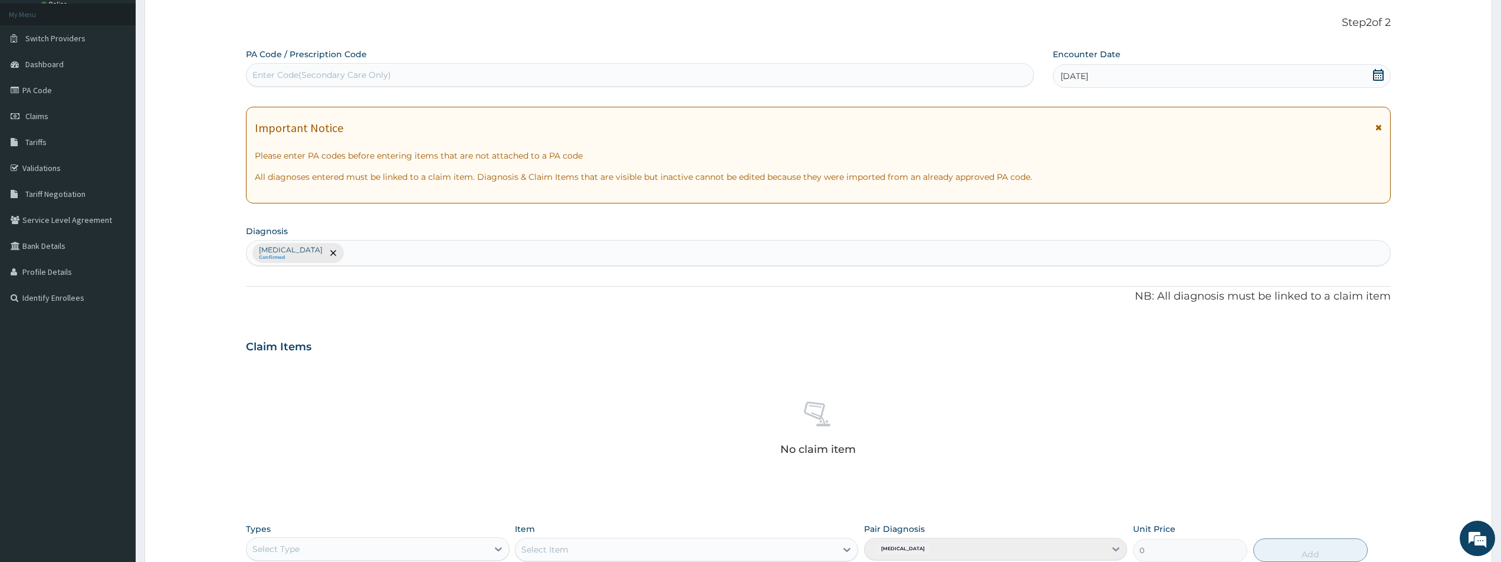
click at [461, 65] on div "Enter Code(Secondary Care Only)" at bounding box center [639, 74] width 787 height 19
click at [461, 70] on div "Enter Code(Secondary Care Only)" at bounding box center [639, 74] width 787 height 19
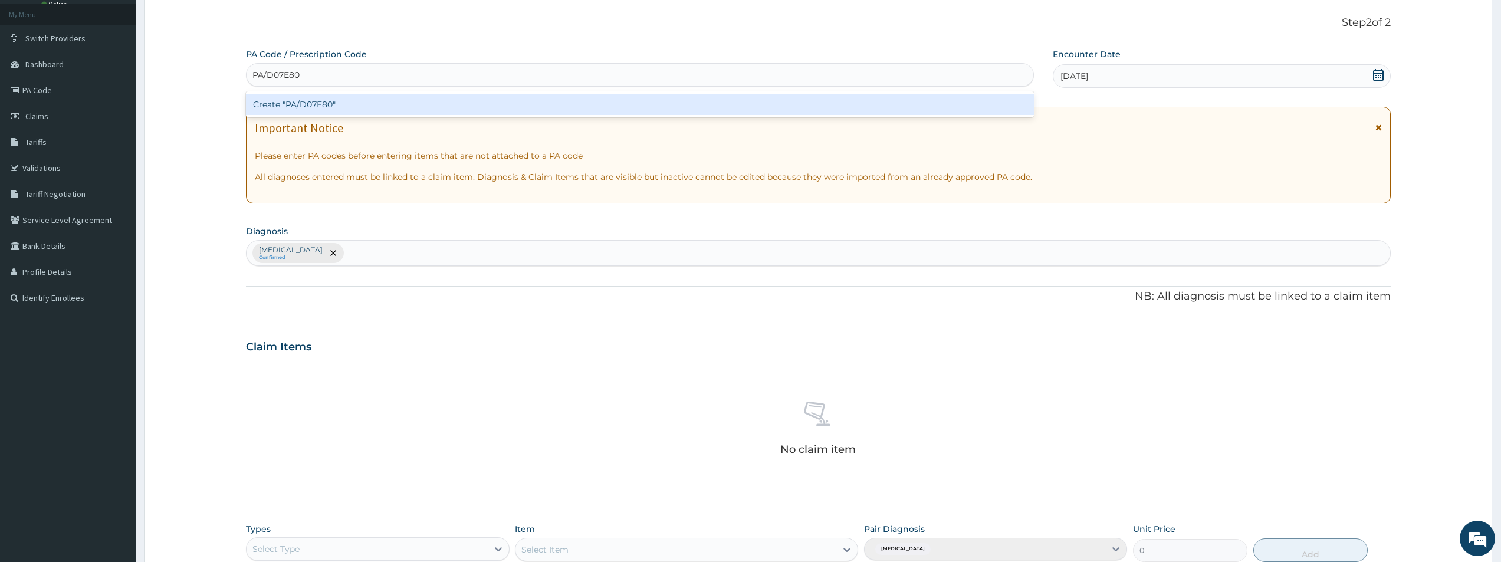
type input "PA/D07E80"
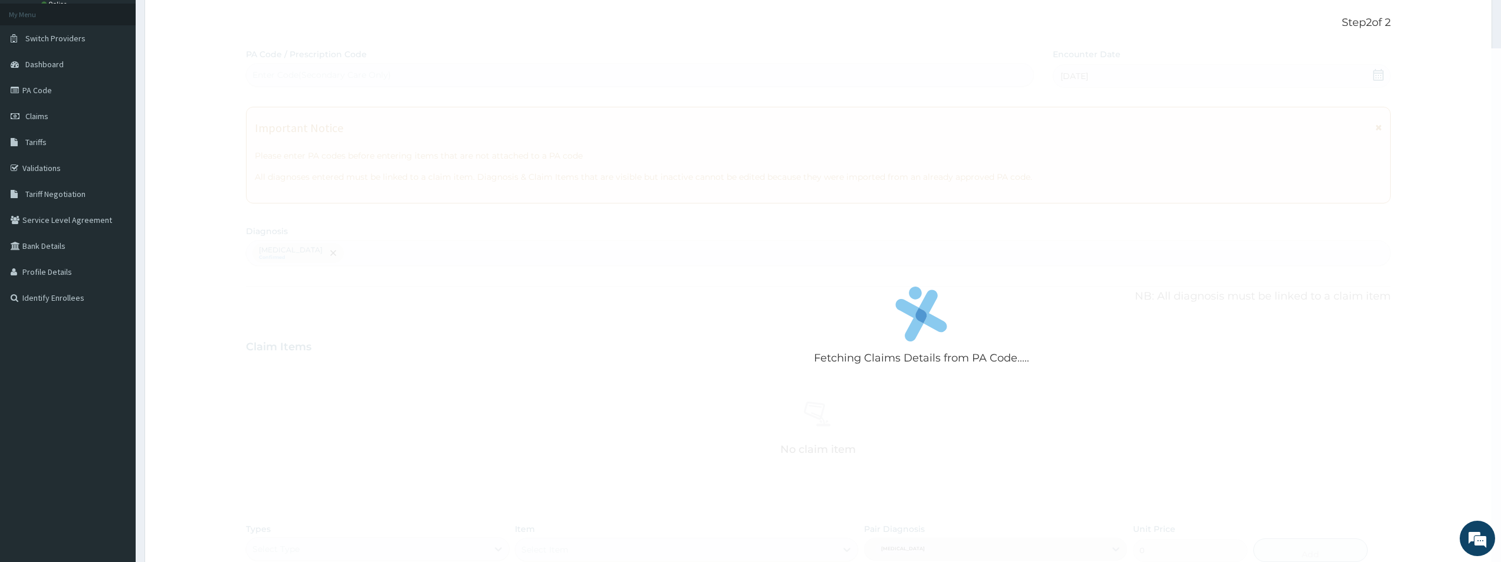
drag, startPoint x: 469, startPoint y: 88, endPoint x: 474, endPoint y: 100, distance: 12.2
click at [472, 96] on div "Fetching Claims Details from PA Code..... PA Code / Prescription Code Enter Cod…" at bounding box center [818, 349] width 1145 height 602
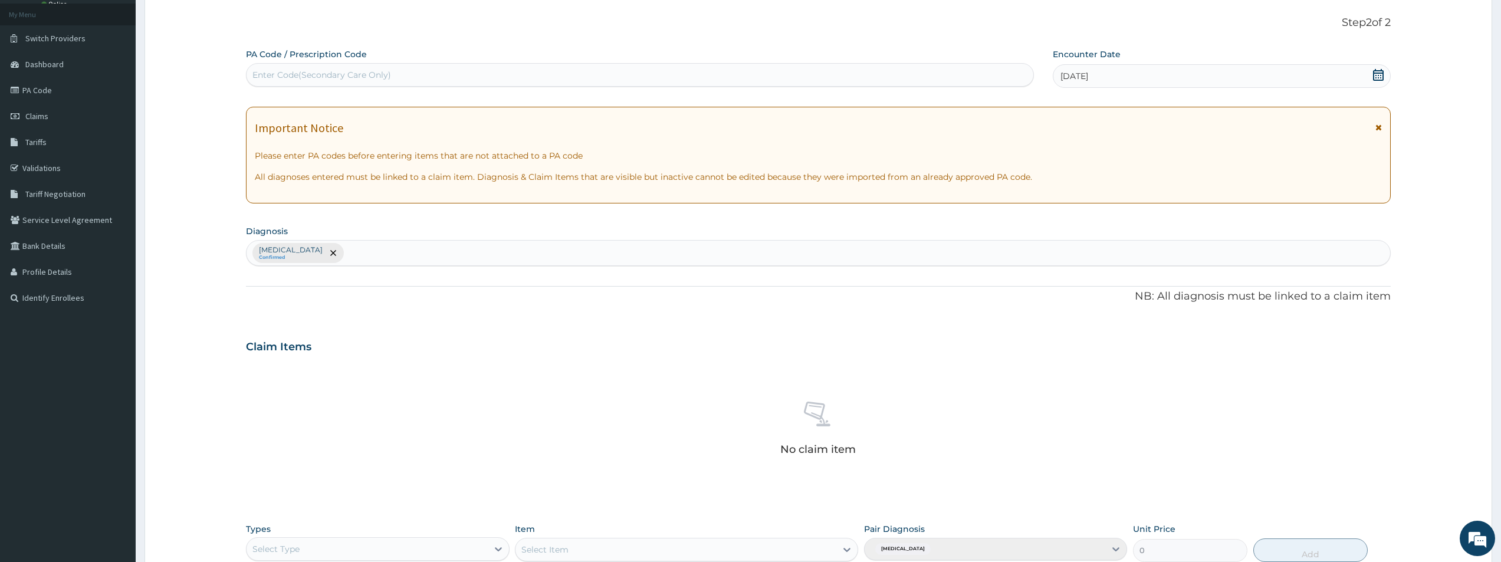
click at [409, 74] on div "Enter Code(Secondary Care Only)" at bounding box center [639, 74] width 787 height 19
type input "PA/D07E80"
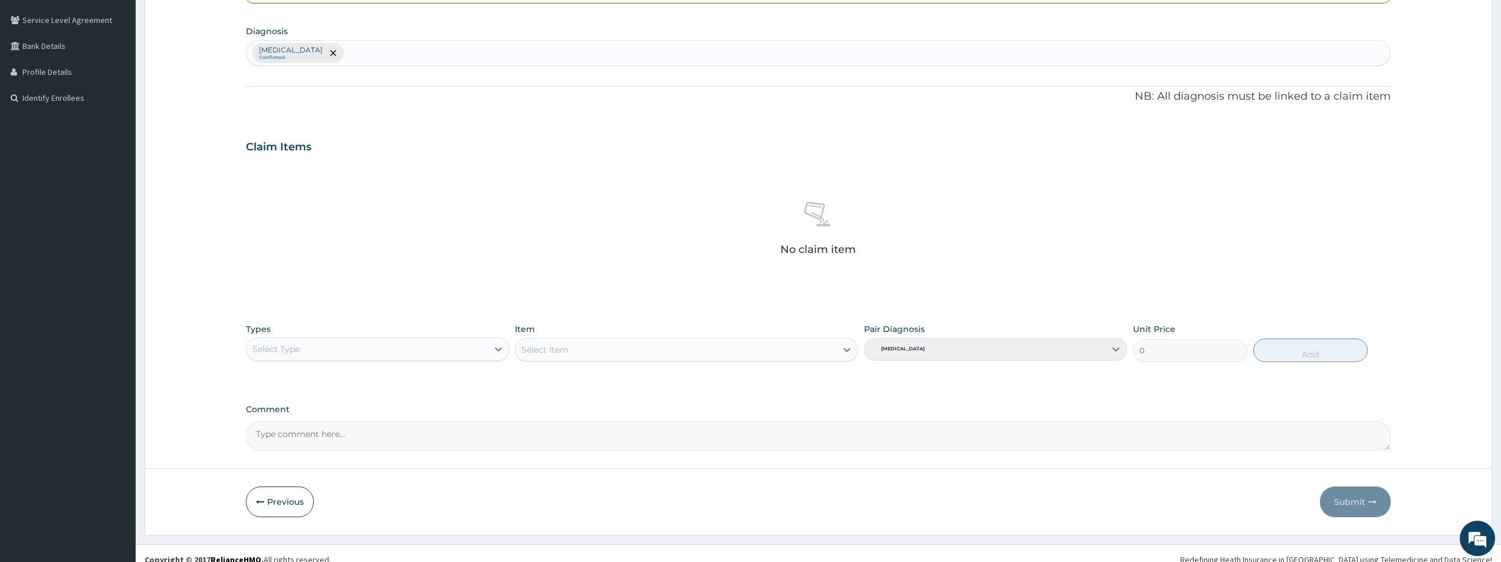
scroll to position [277, 0]
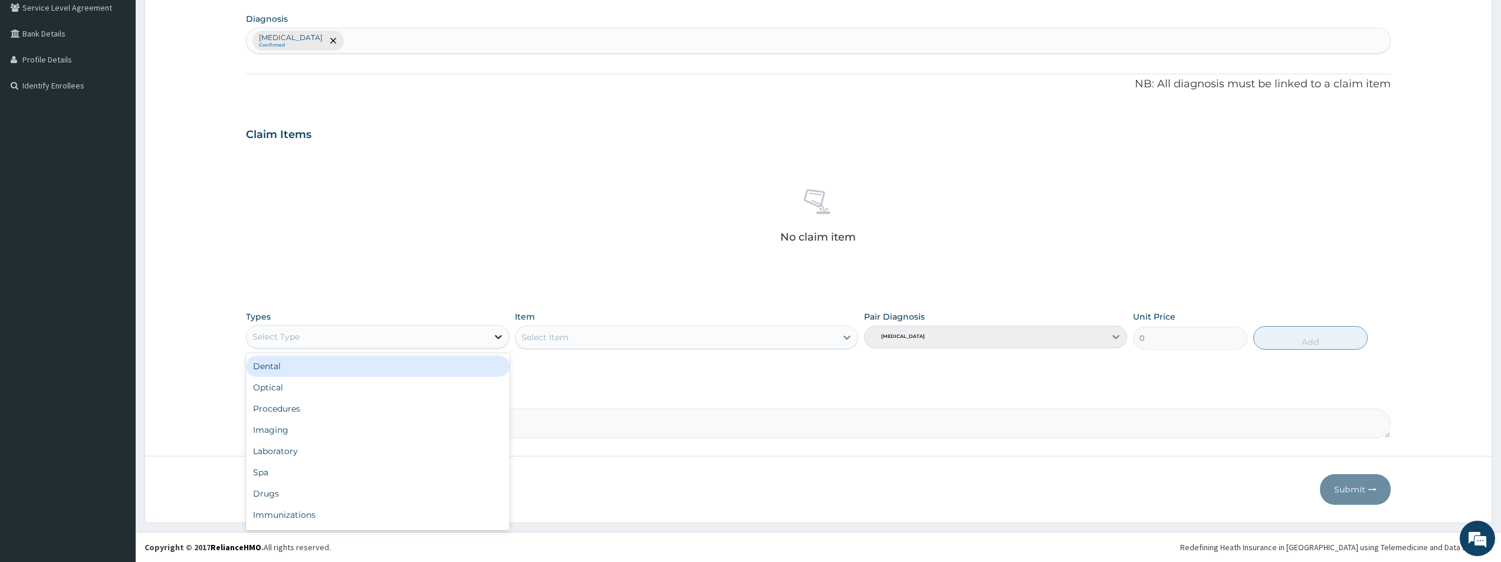
click at [497, 334] on icon at bounding box center [498, 337] width 12 height 12
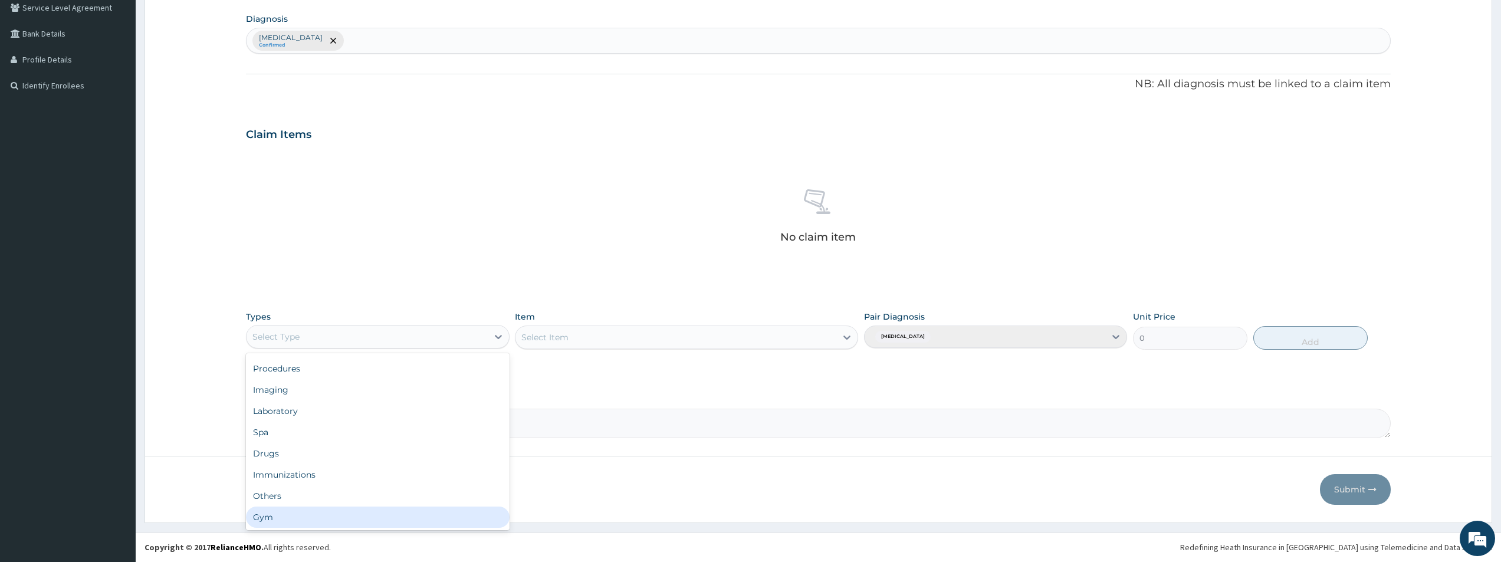
click at [466, 511] on div "Gym" at bounding box center [377, 517] width 263 height 21
click at [834, 336] on div "Select Item" at bounding box center [686, 337] width 343 height 24
click at [838, 335] on div "Select Item" at bounding box center [686, 337] width 343 height 24
click at [838, 335] on div at bounding box center [846, 337] width 21 height 21
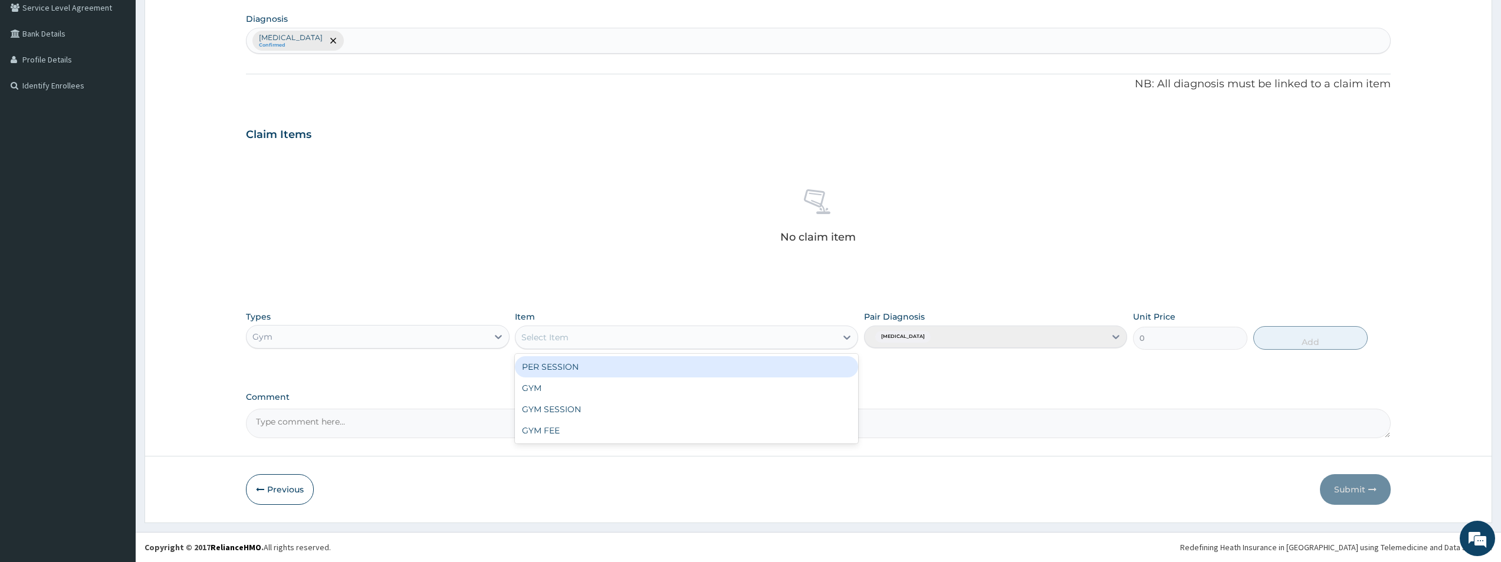
click at [834, 363] on div "PER SESSION" at bounding box center [686, 366] width 343 height 21
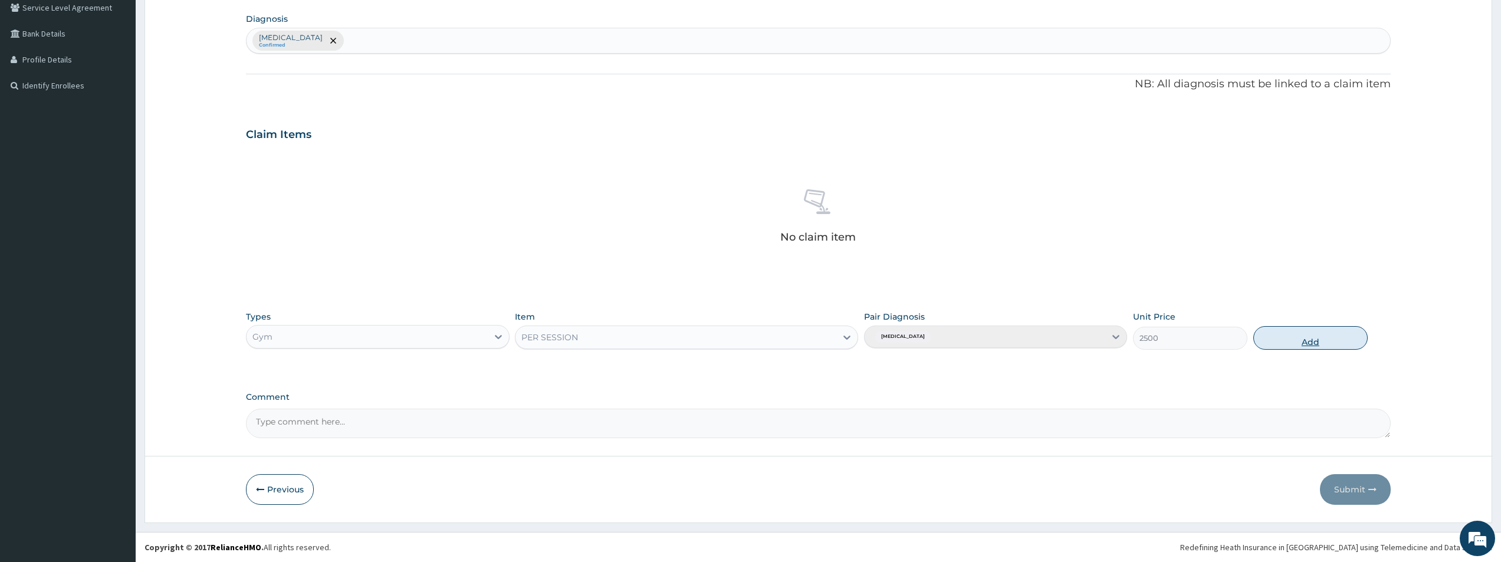
click at [1314, 338] on button "Add" at bounding box center [1310, 338] width 114 height 24
type input "0"
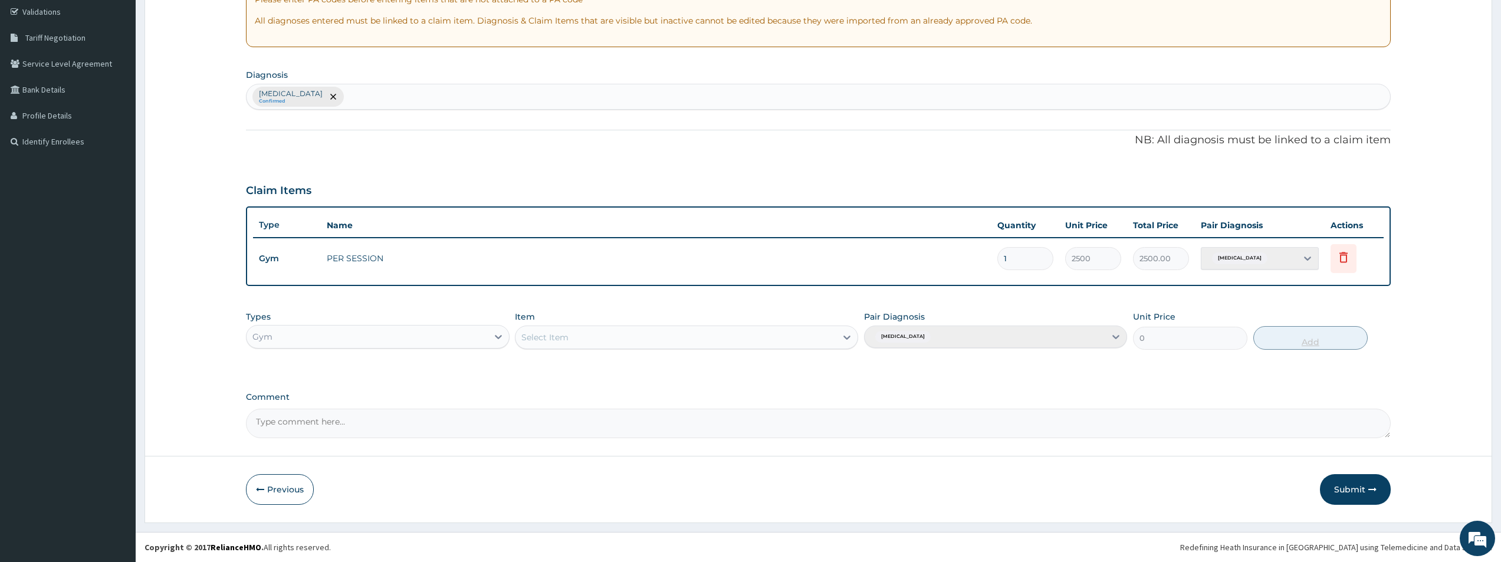
scroll to position [221, 0]
click at [1349, 490] on button "Submit" at bounding box center [1355, 489] width 71 height 31
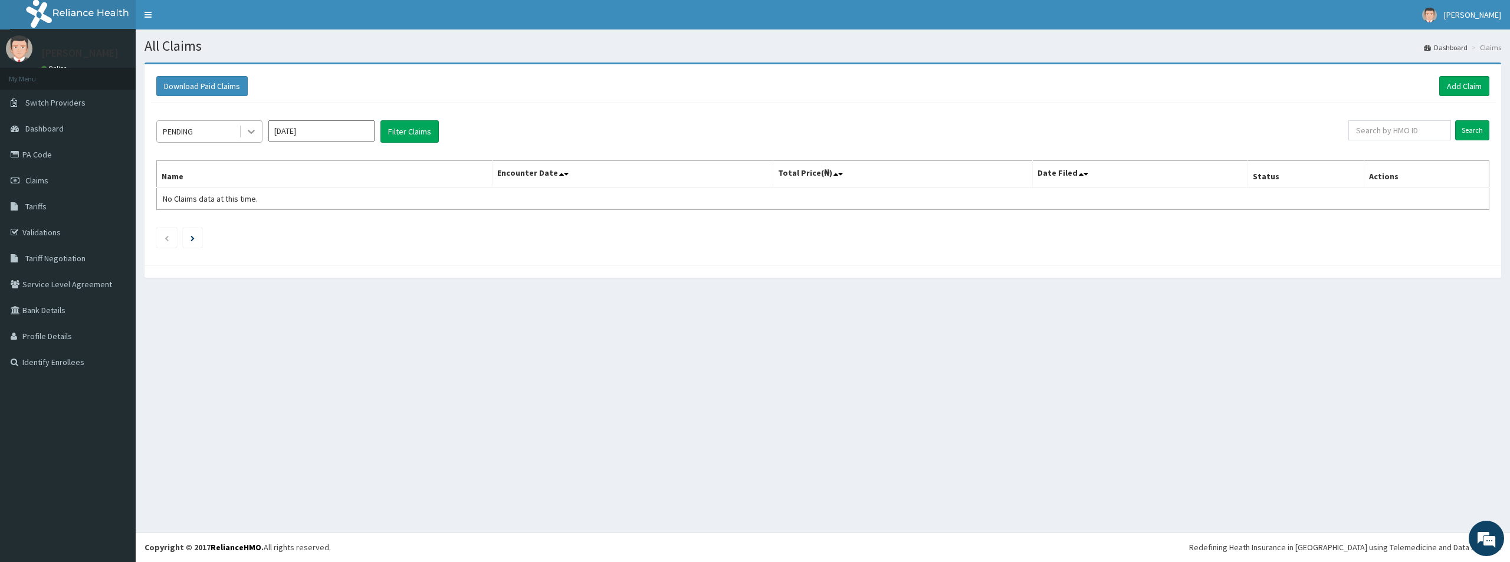
click at [247, 129] on icon at bounding box center [251, 132] width 12 height 12
click at [247, 180] on div "Approved" at bounding box center [209, 181] width 106 height 21
click at [400, 136] on button "Filter Claims" at bounding box center [409, 131] width 58 height 22
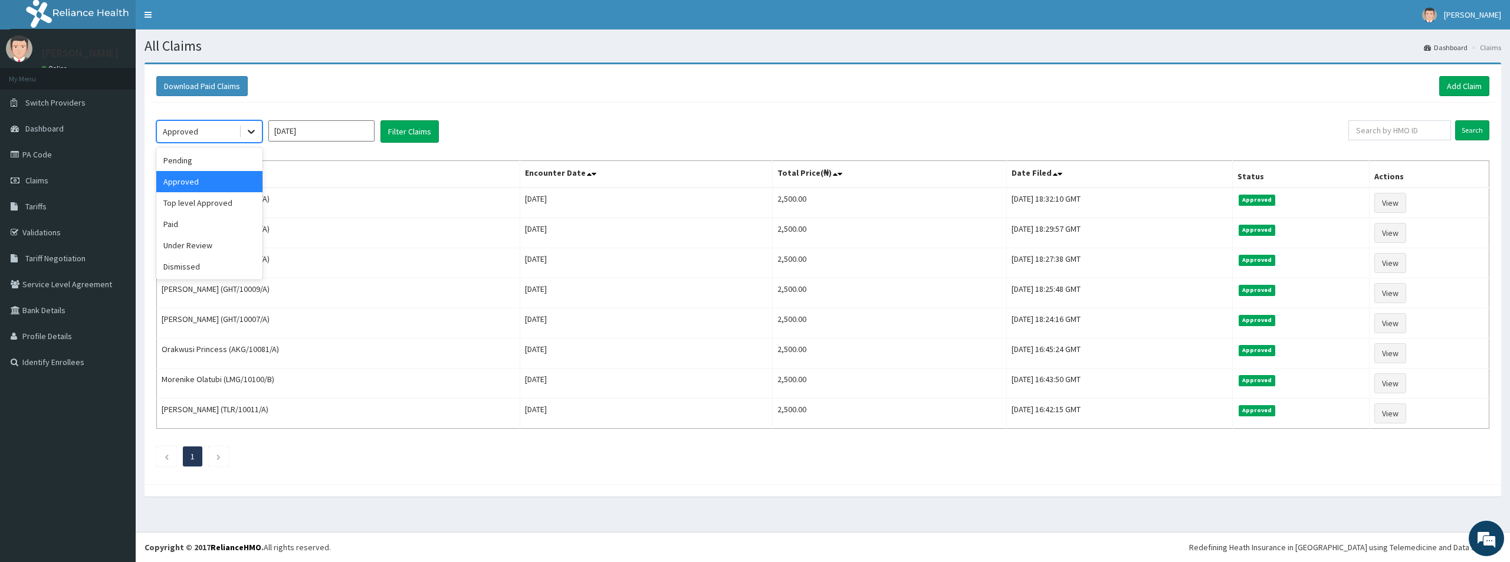
click at [254, 125] on div at bounding box center [251, 131] width 21 height 21
click at [233, 165] on div "Pending" at bounding box center [209, 160] width 106 height 21
